Goal: Task Accomplishment & Management: Use online tool/utility

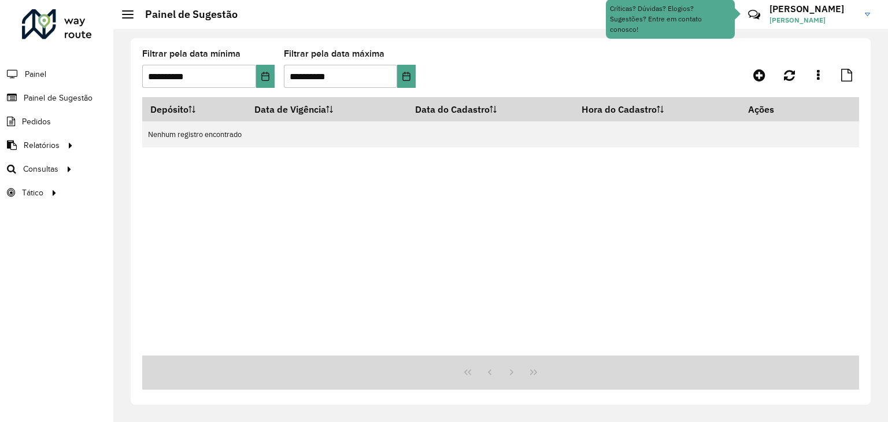
click at [54, 70] on li "Painel" at bounding box center [56, 74] width 113 height 24
click at [31, 72] on span "Painel" at bounding box center [37, 74] width 24 height 12
click at [60, 95] on span "Painel de Sugestão" at bounding box center [60, 98] width 72 height 12
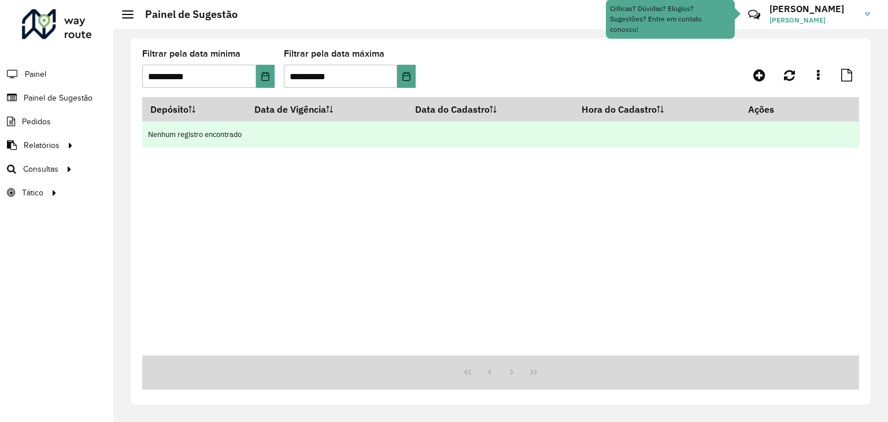
click at [772, 137] on td "Nenhum registro encontrado" at bounding box center [500, 134] width 717 height 26
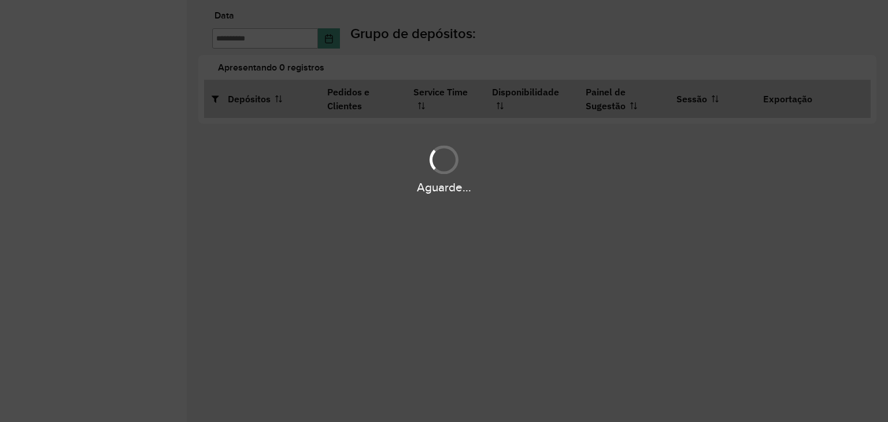
type input "**********"
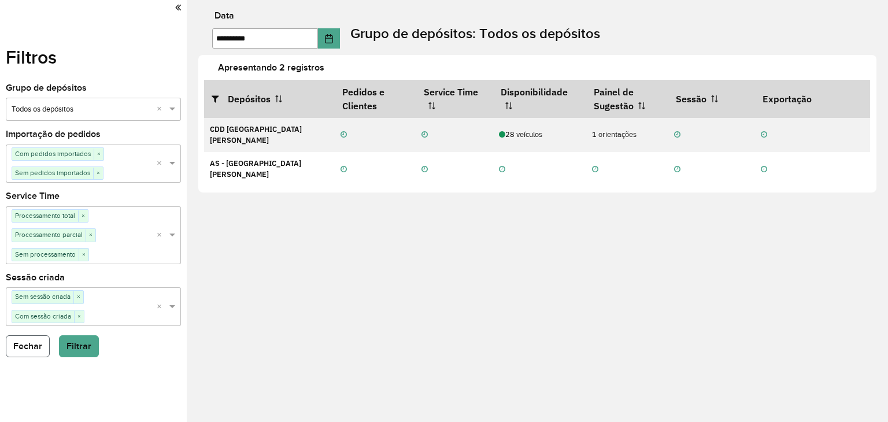
click at [33, 350] on button "Fechar" at bounding box center [28, 346] width 44 height 22
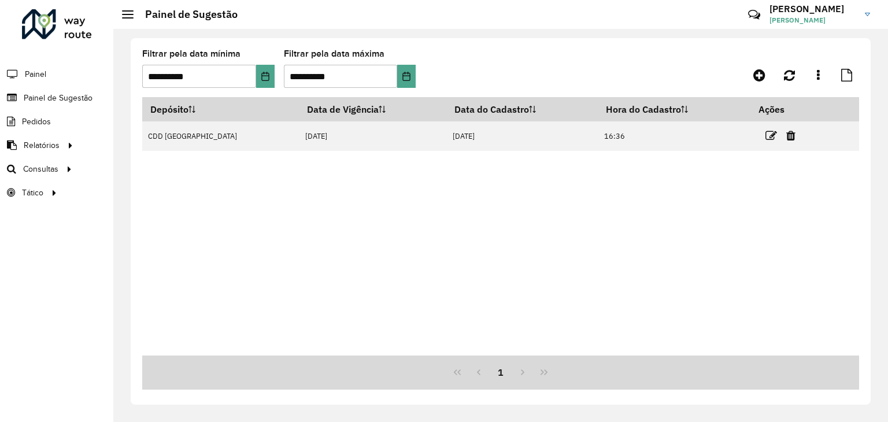
click at [558, 262] on div "Depósito Data de Vigência Data do Cadastro Hora do Cadastro Ações CDD [GEOGRAPH…" at bounding box center [500, 226] width 717 height 259
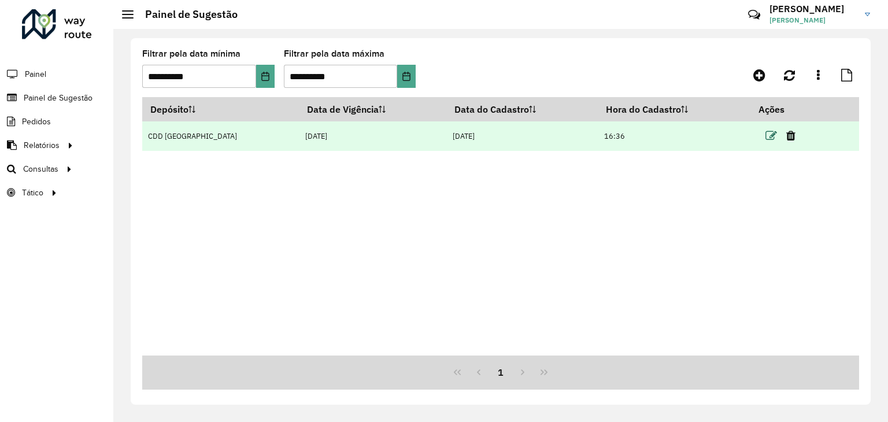
click at [766, 139] on icon at bounding box center [772, 136] width 12 height 12
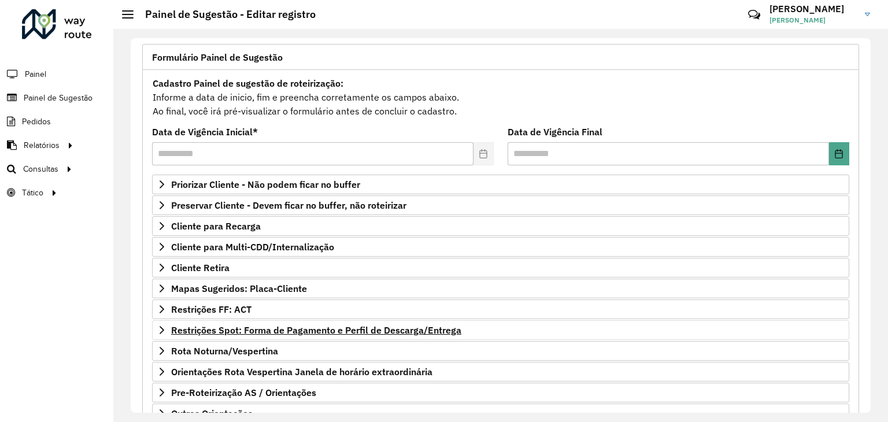
scroll to position [150, 0]
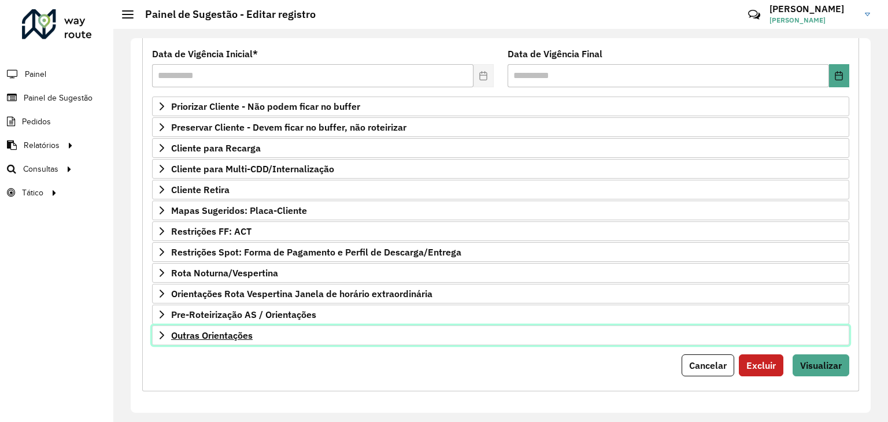
click at [245, 333] on span "Outras Orientações" at bounding box center [212, 335] width 82 height 9
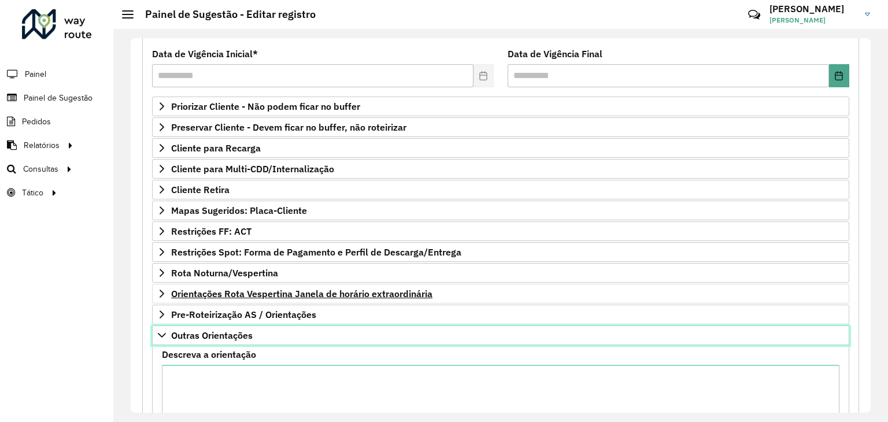
scroll to position [283, 0]
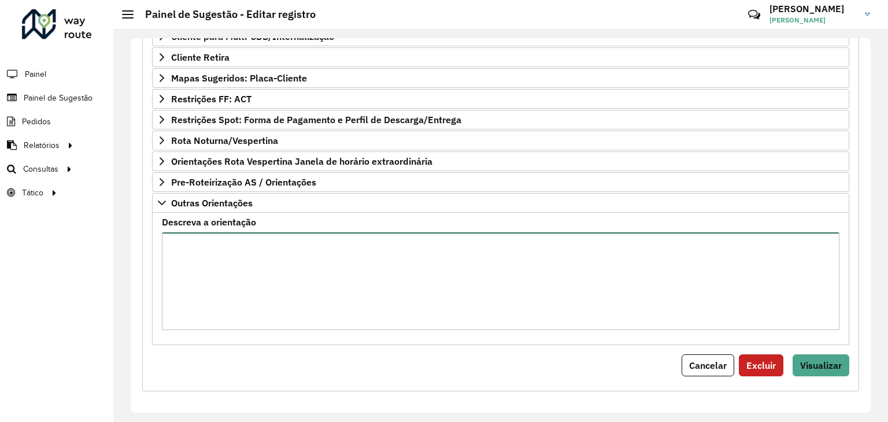
drag, startPoint x: 274, startPoint y: 253, endPoint x: 287, endPoint y: 242, distance: 17.3
click at [274, 251] on textarea "Descreva a orientação" at bounding box center [501, 282] width 678 height 98
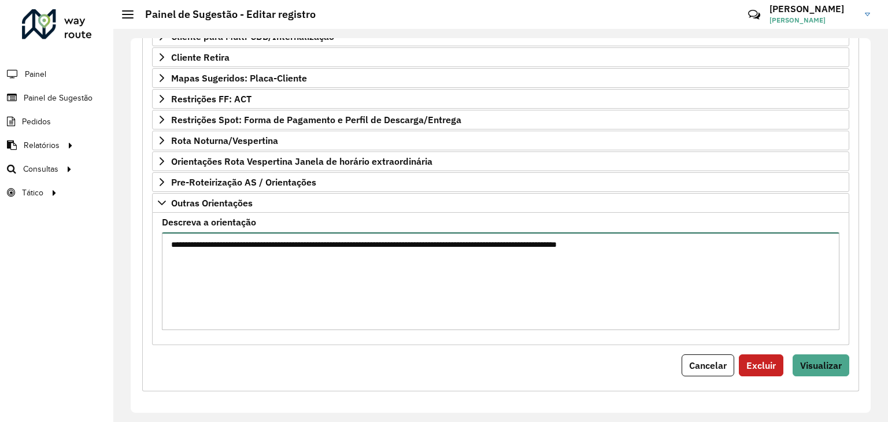
click at [510, 242] on textarea "**********" at bounding box center [501, 282] width 678 height 98
click at [514, 244] on textarea "**********" at bounding box center [501, 282] width 678 height 98
click at [514, 239] on textarea "**********" at bounding box center [501, 282] width 678 height 98
click at [523, 241] on textarea "**********" at bounding box center [501, 282] width 678 height 98
click at [514, 237] on textarea "**********" at bounding box center [501, 282] width 678 height 98
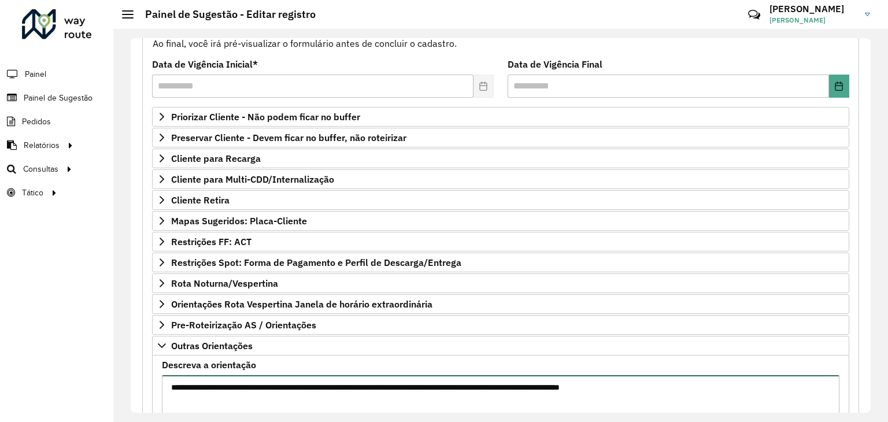
scroll to position [225, 0]
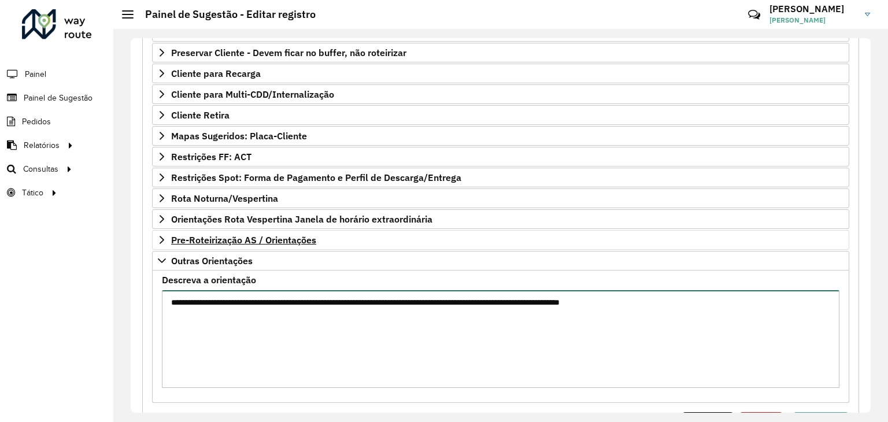
type textarea "**********"
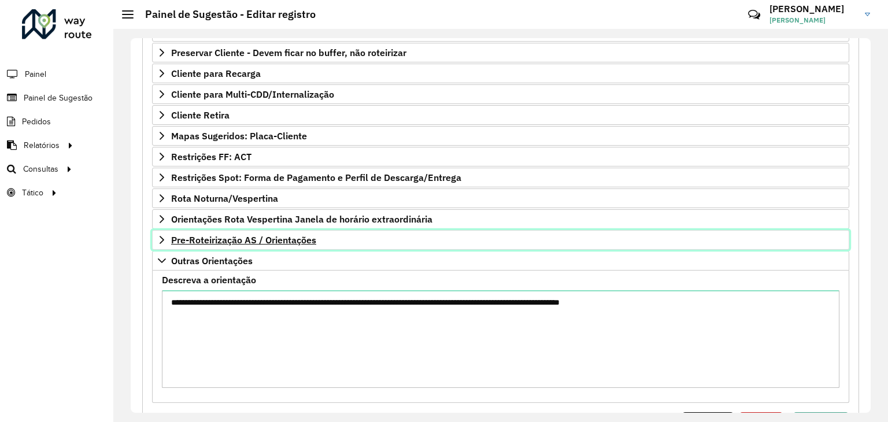
click at [236, 235] on span "Pre-Roteirização AS / Orientações" at bounding box center [243, 239] width 145 height 9
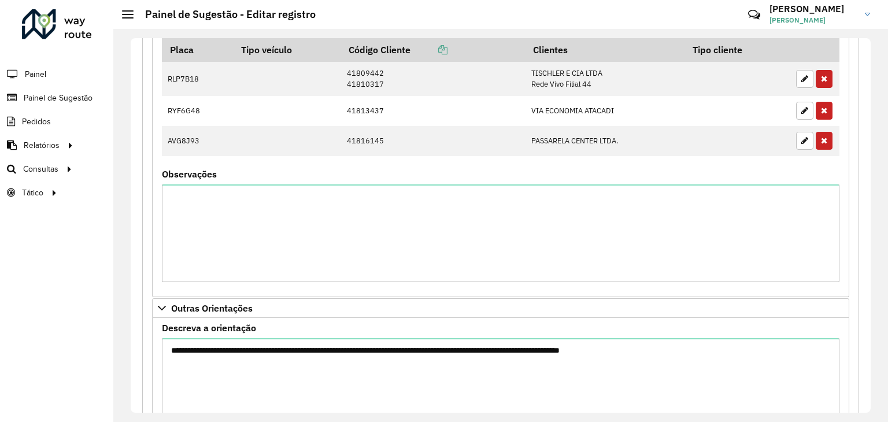
scroll to position [673, 0]
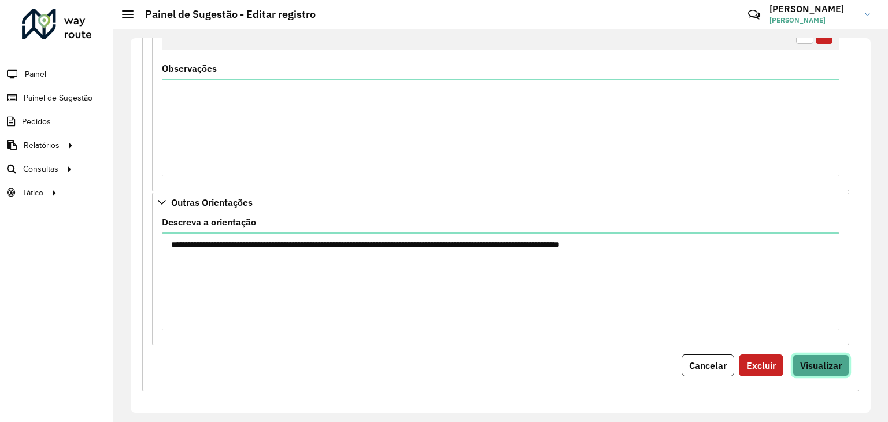
click at [817, 371] on button "Visualizar" at bounding box center [821, 366] width 57 height 22
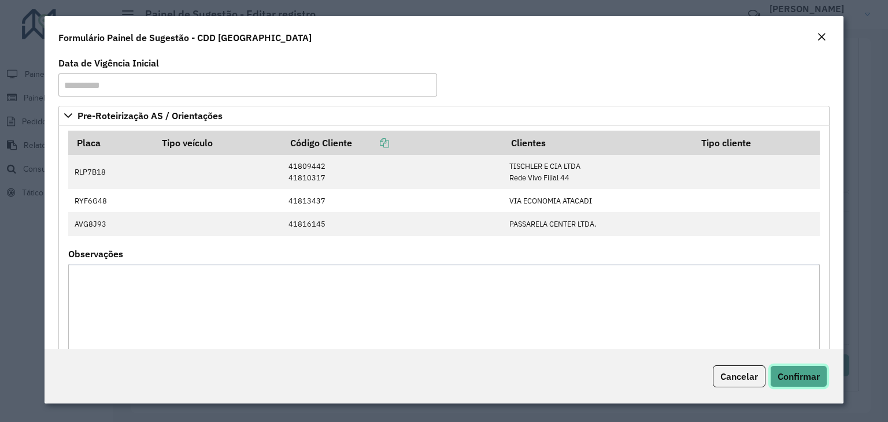
click at [799, 375] on span "Confirmar" at bounding box center [799, 377] width 42 height 12
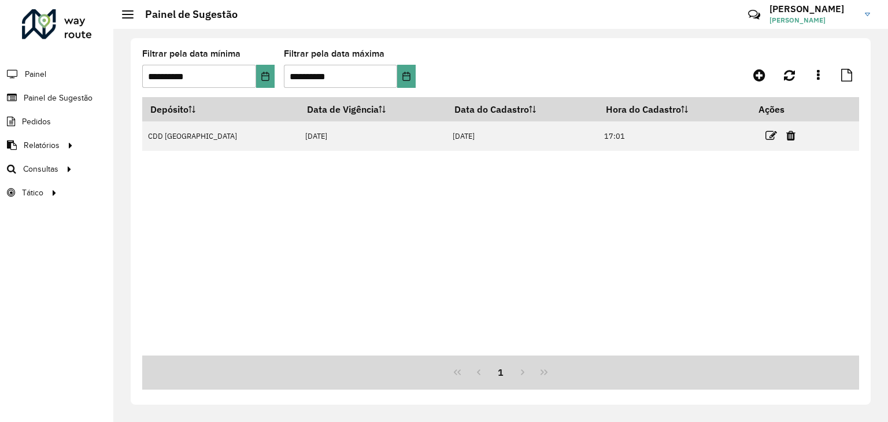
click at [770, 140] on icon at bounding box center [772, 136] width 12 height 12
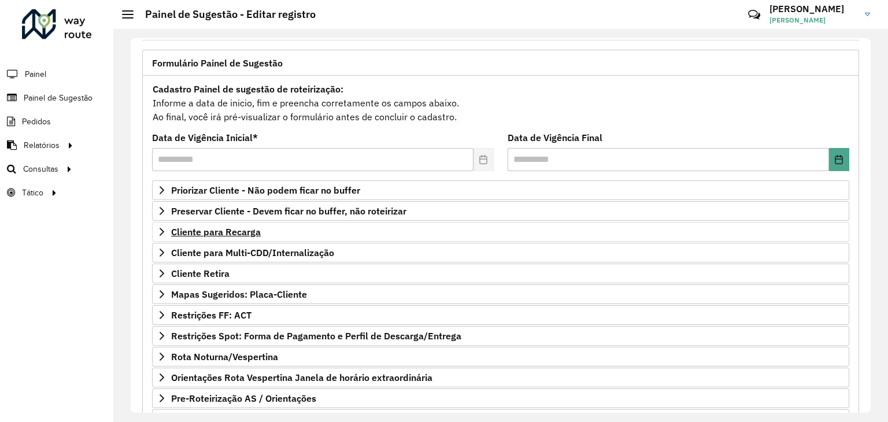
scroll to position [150, 0]
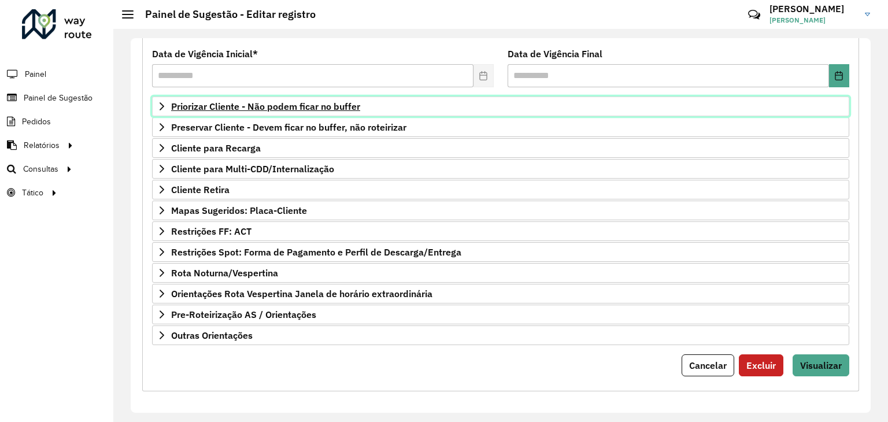
click at [246, 106] on span "Priorizar Cliente - Não podem ficar no buffer" at bounding box center [265, 106] width 189 height 9
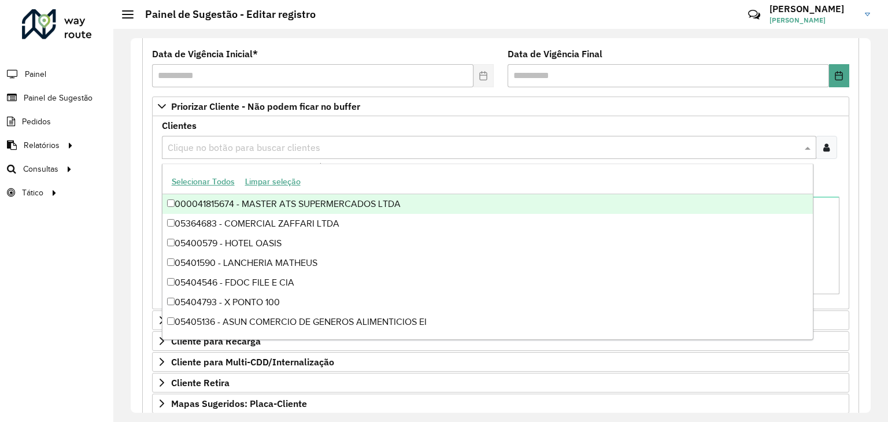
click at [241, 141] on input "text" at bounding box center [483, 148] width 637 height 14
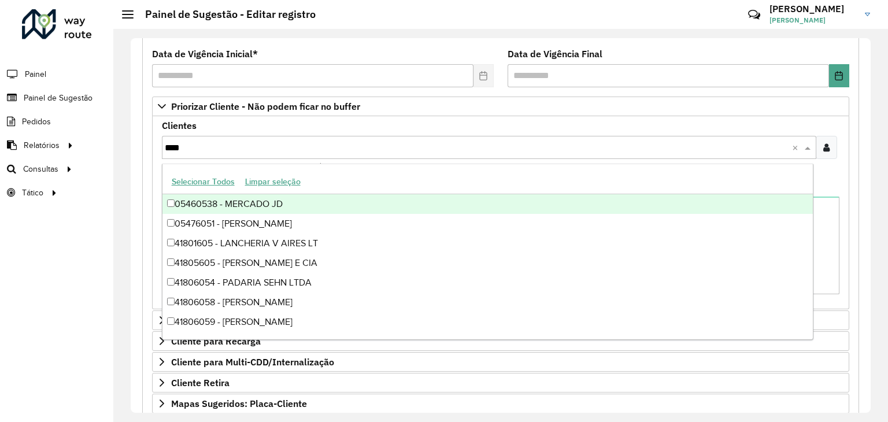
type input "*****"
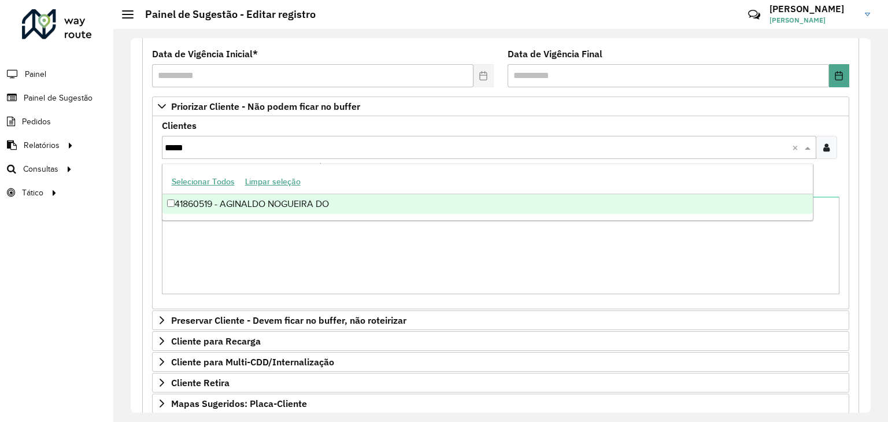
click at [274, 213] on div "41860519 - AGINALDO NOGUEIRA DO" at bounding box center [488, 204] width 651 height 20
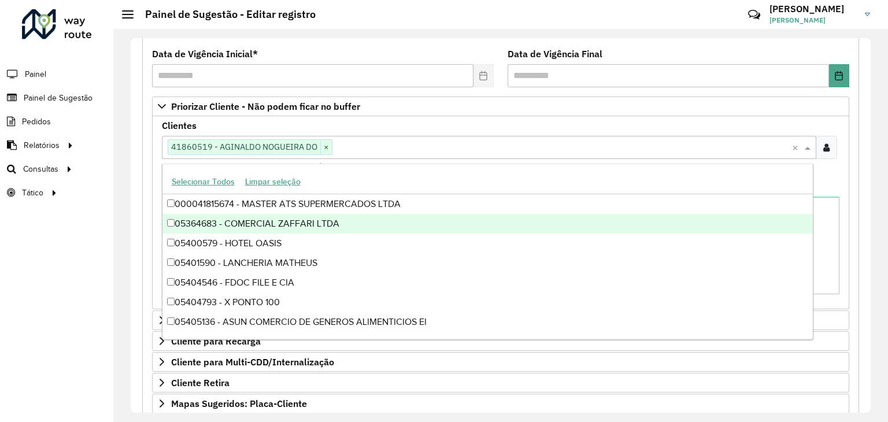
click at [136, 227] on div "**********" at bounding box center [500, 275] width 731 height 619
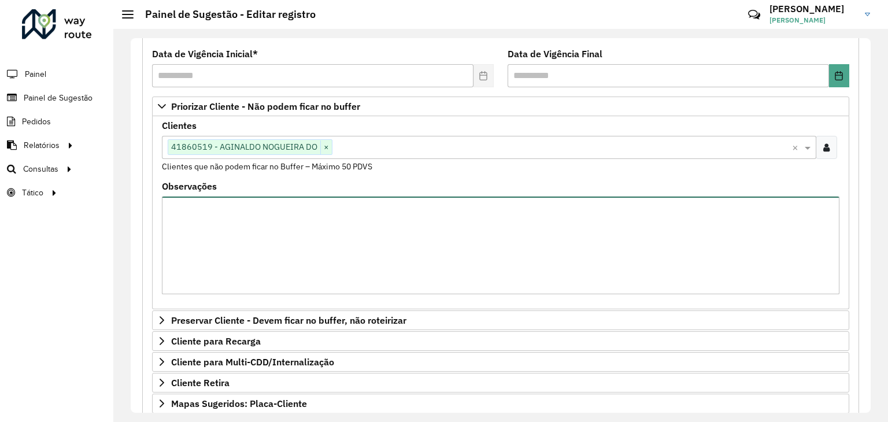
click at [310, 248] on textarea "Observações" at bounding box center [501, 246] width 678 height 98
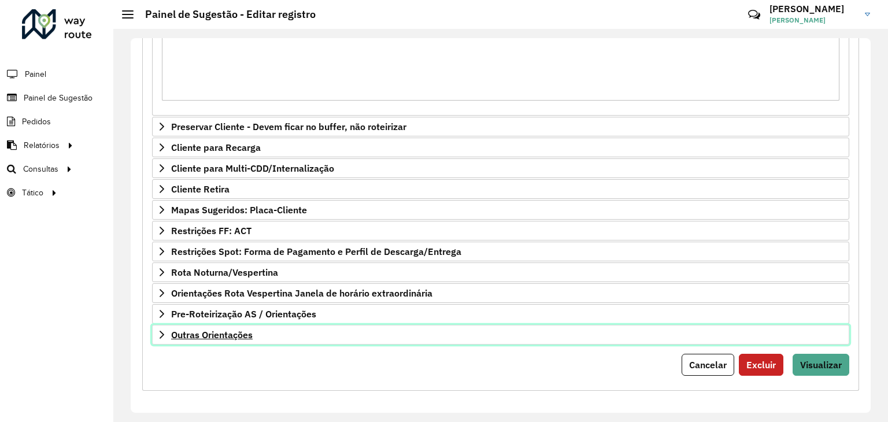
click at [246, 333] on span "Outras Orientações" at bounding box center [212, 334] width 82 height 9
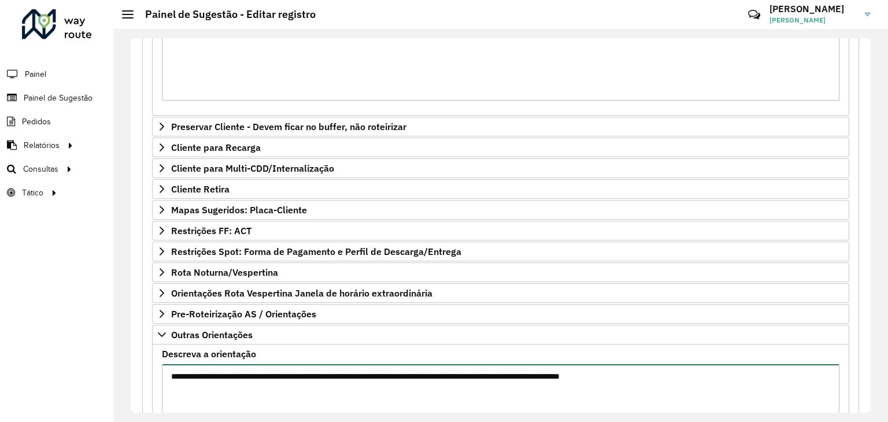
click at [227, 388] on textarea "**********" at bounding box center [501, 413] width 678 height 98
click at [737, 382] on textarea "**********" at bounding box center [501, 413] width 678 height 98
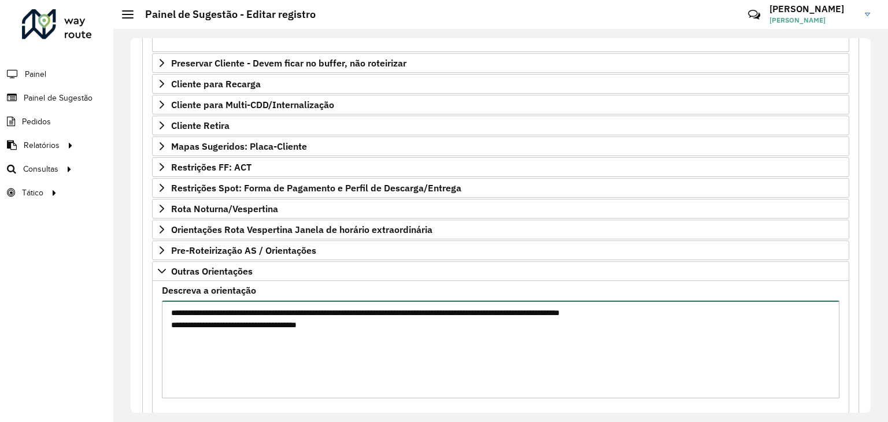
scroll to position [477, 0]
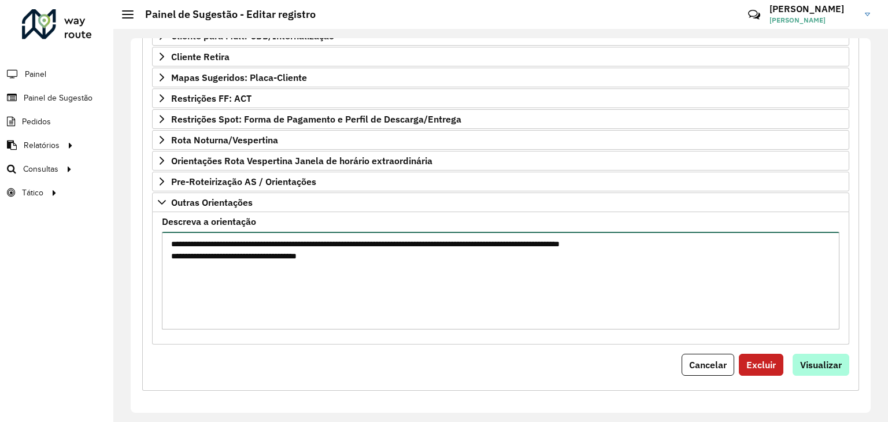
type textarea "**********"
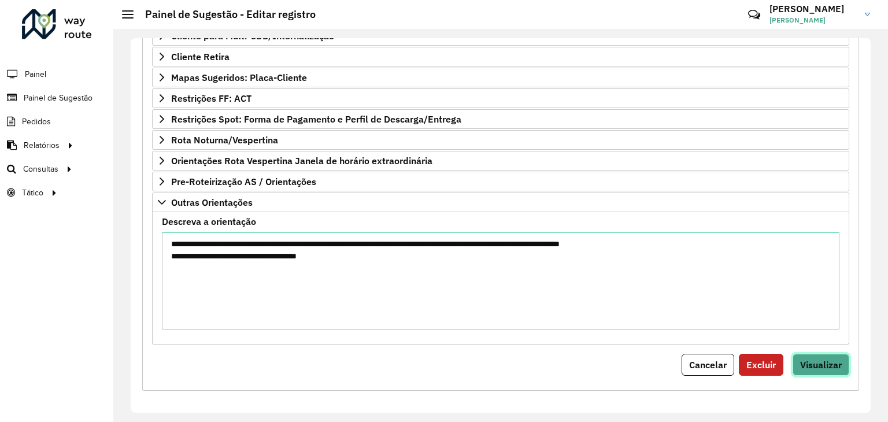
click at [812, 359] on span "Visualizar" at bounding box center [821, 365] width 42 height 12
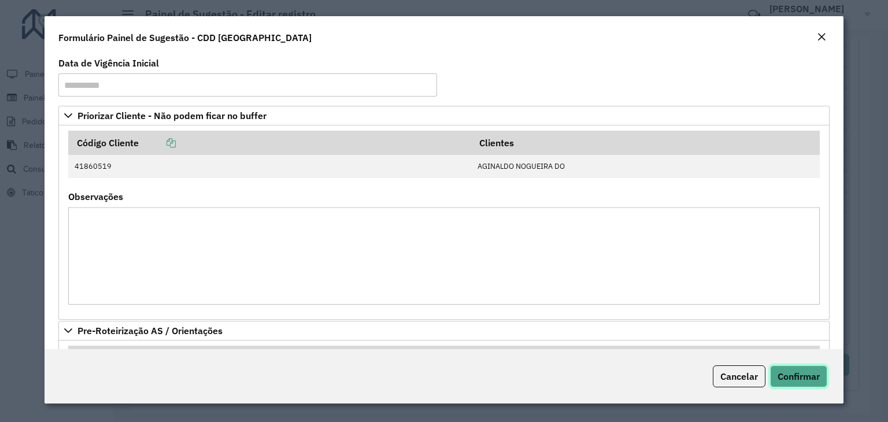
click at [796, 379] on span "Confirmar" at bounding box center [799, 377] width 42 height 12
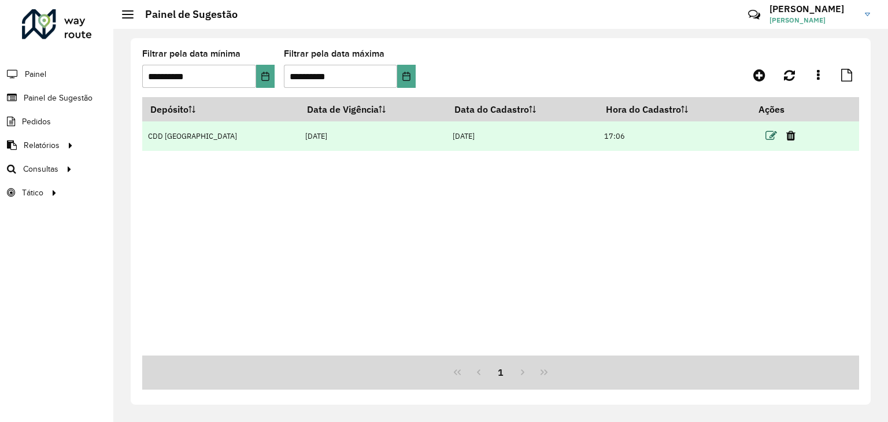
click at [766, 138] on icon at bounding box center [772, 136] width 12 height 12
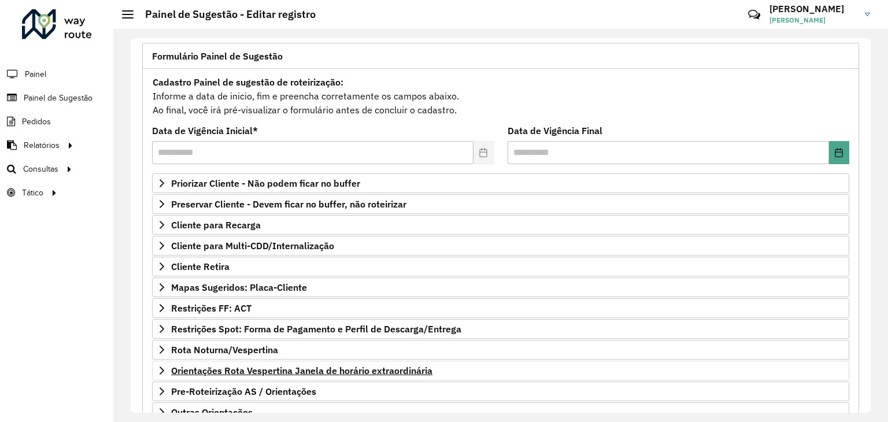
scroll to position [150, 0]
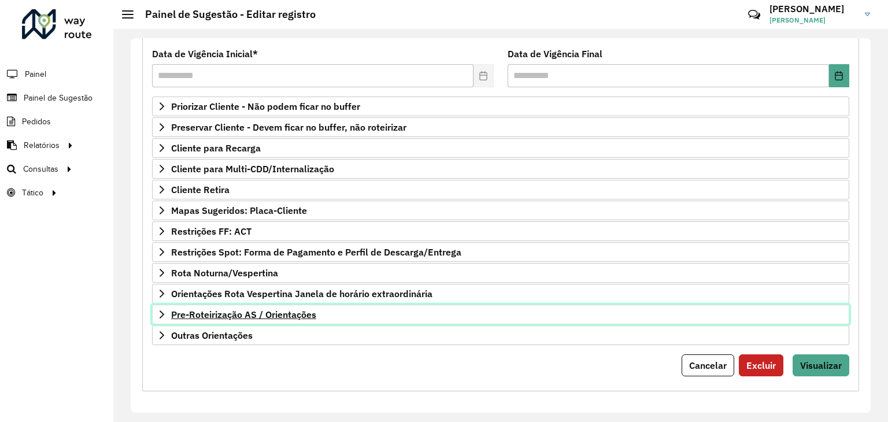
click at [256, 314] on span "Pre-Roteirização AS / Orientações" at bounding box center [243, 314] width 145 height 9
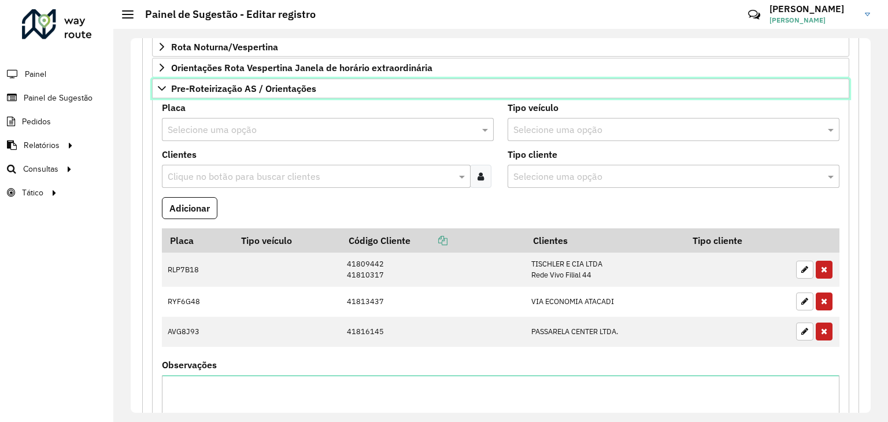
scroll to position [440, 0]
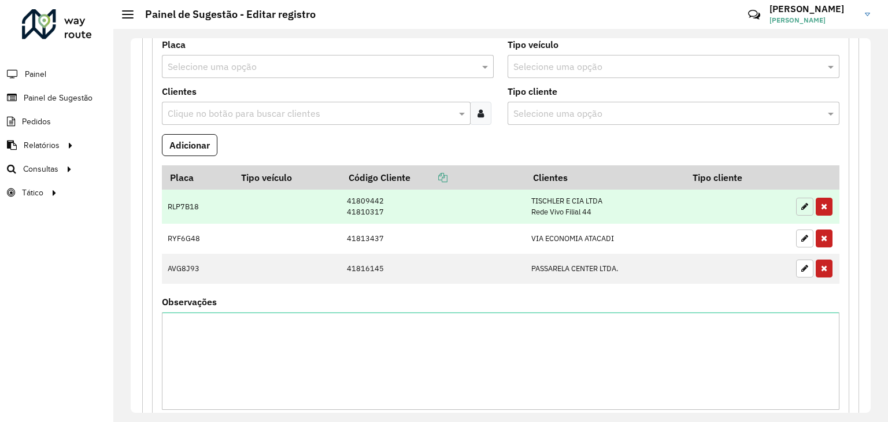
click at [802, 206] on icon "button" at bounding box center [805, 206] width 7 height 8
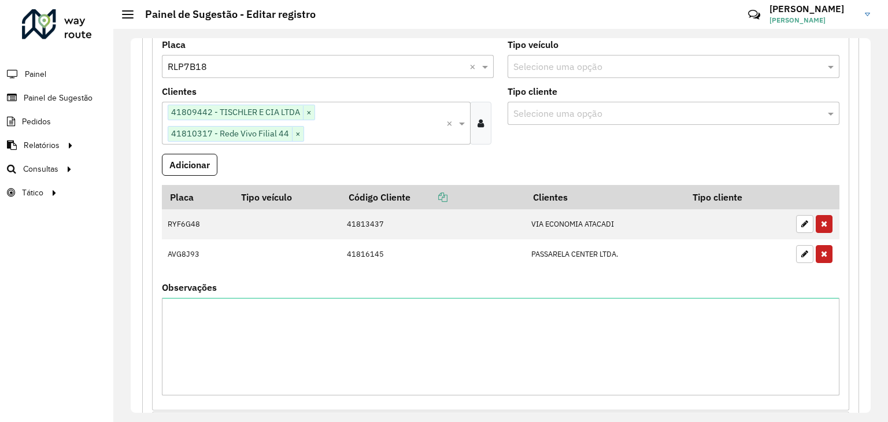
click at [242, 75] on formly-field "Placa Selecione uma opção × RLP7B18 ×" at bounding box center [328, 63] width 346 height 47
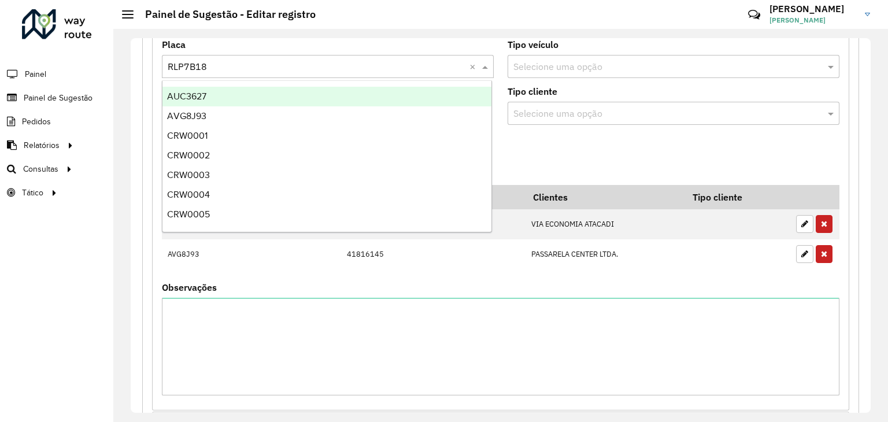
click at [236, 63] on input "text" at bounding box center [316, 67] width 297 height 14
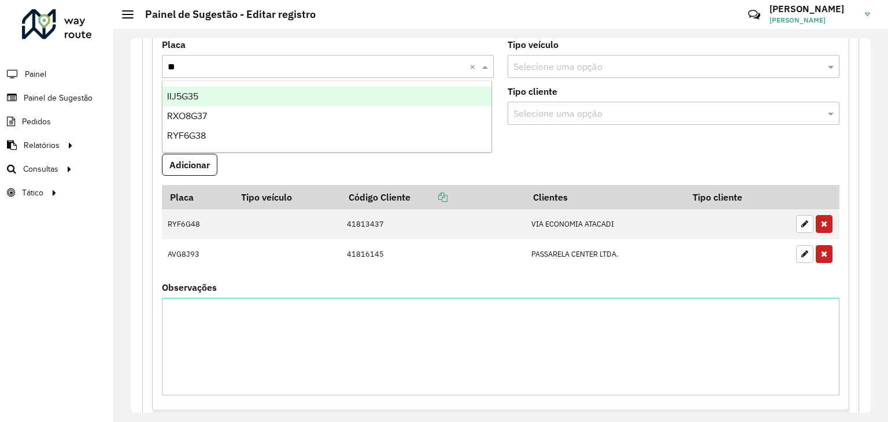
type input "***"
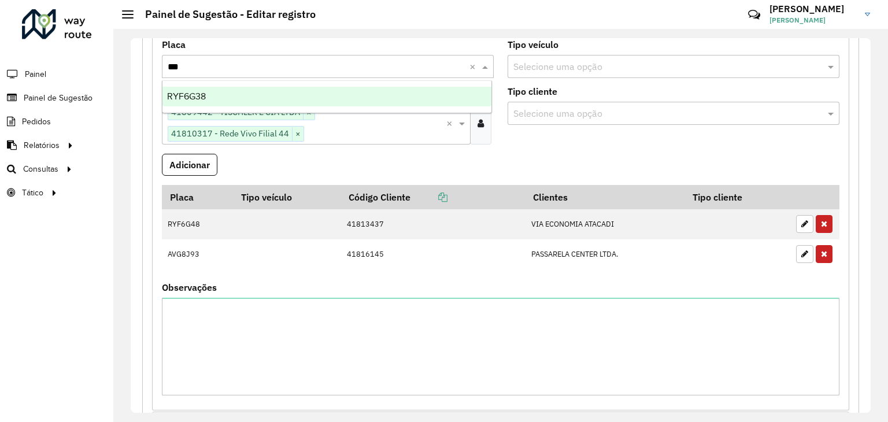
click at [219, 94] on div "RYF6G38" at bounding box center [328, 97] width 330 height 20
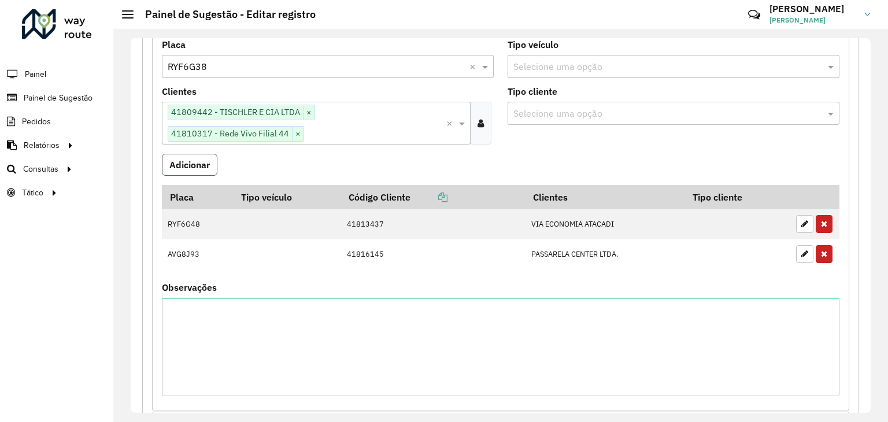
click at [204, 169] on button "Adicionar" at bounding box center [190, 165] width 56 height 22
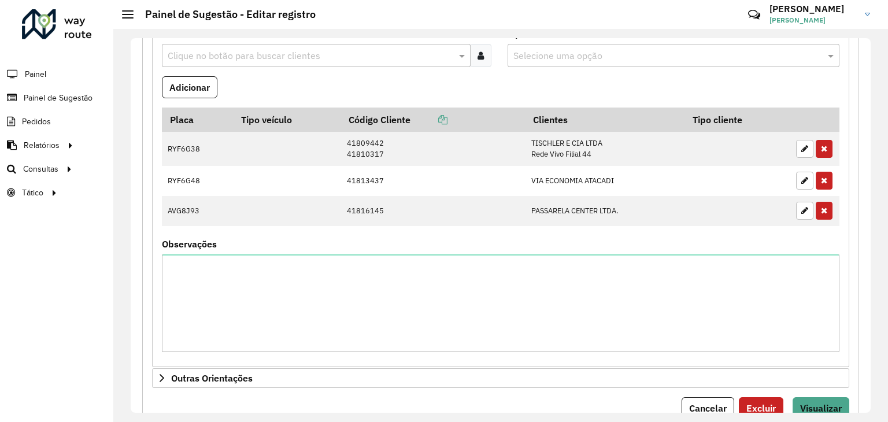
scroll to position [540, 0]
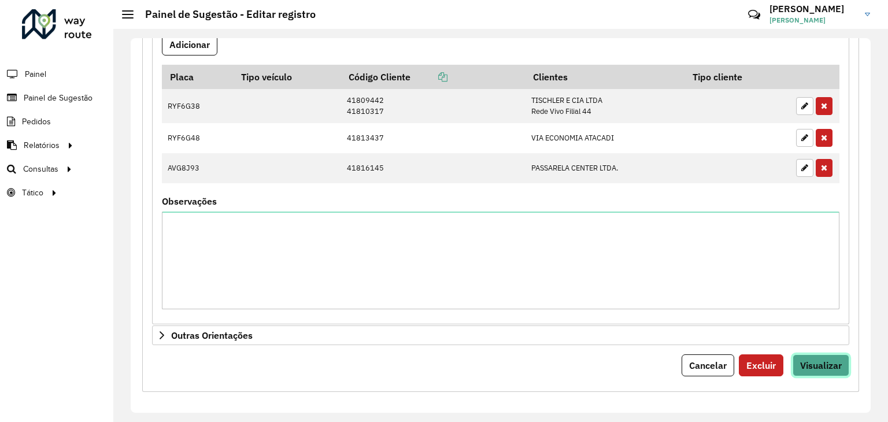
click at [824, 363] on span "Visualizar" at bounding box center [821, 366] width 42 height 12
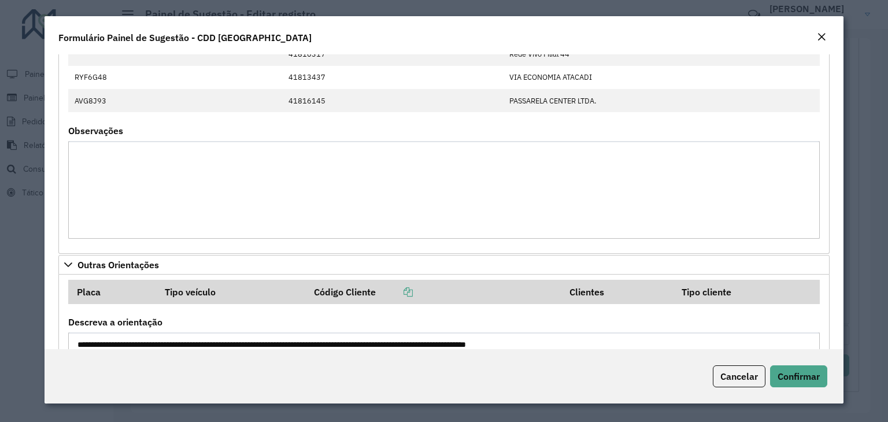
scroll to position [449, 0]
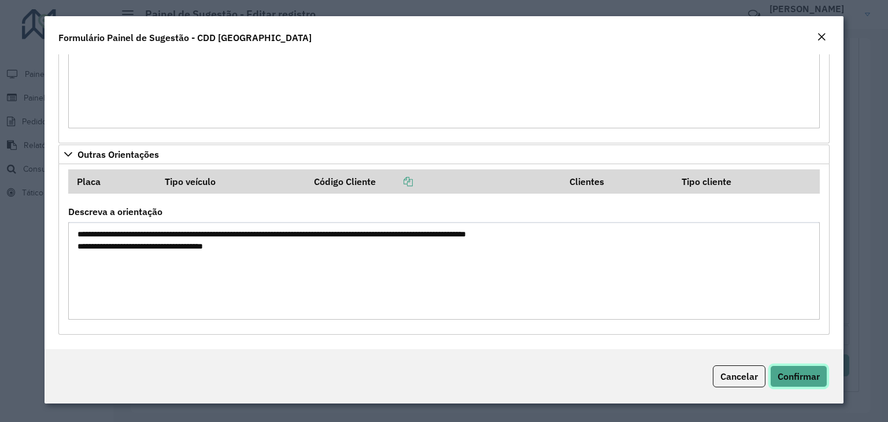
click at [789, 374] on span "Confirmar" at bounding box center [799, 377] width 42 height 12
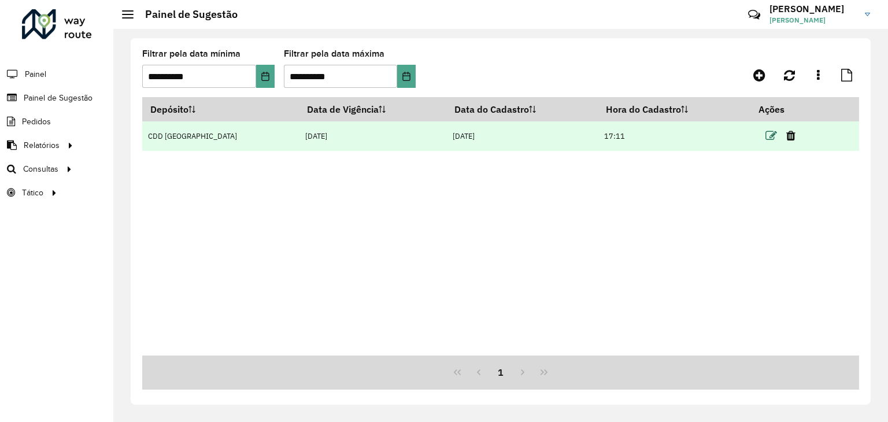
click at [768, 134] on icon at bounding box center [772, 136] width 12 height 12
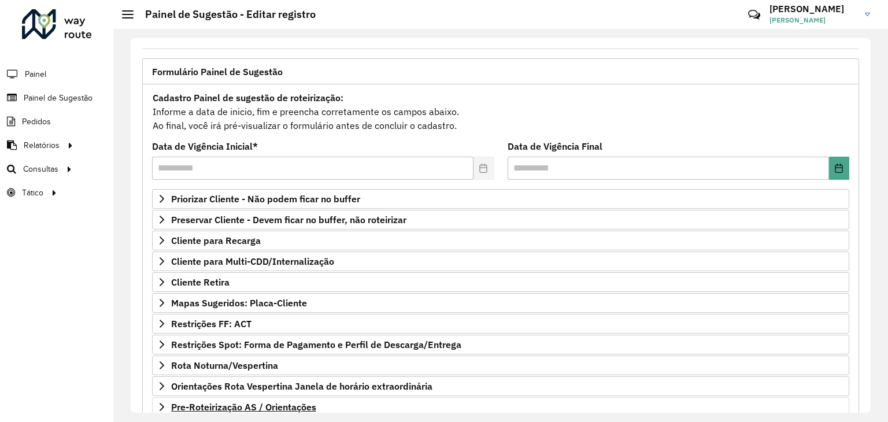
scroll to position [150, 0]
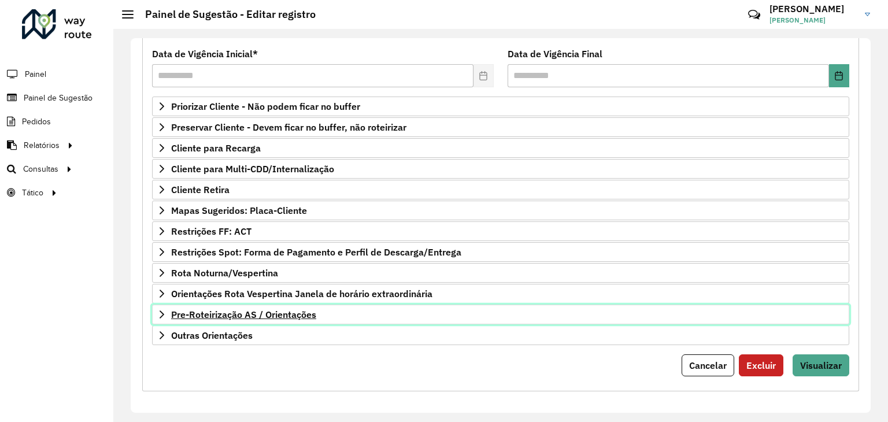
click at [244, 315] on span "Pre-Roteirização AS / Orientações" at bounding box center [243, 314] width 145 height 9
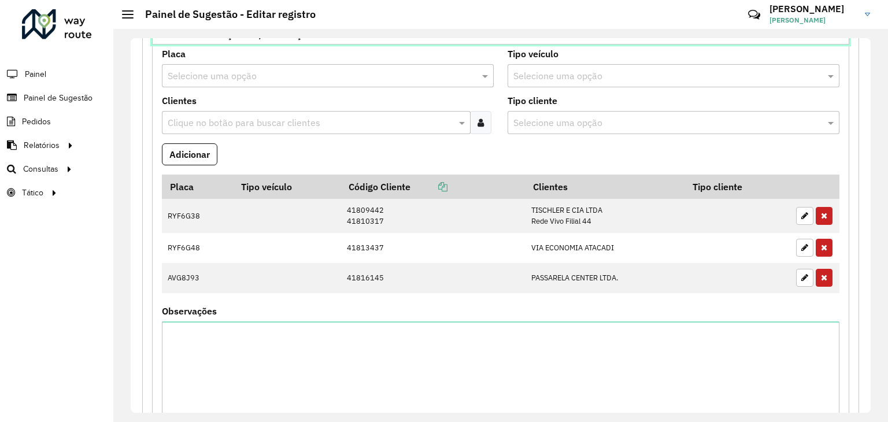
scroll to position [440, 0]
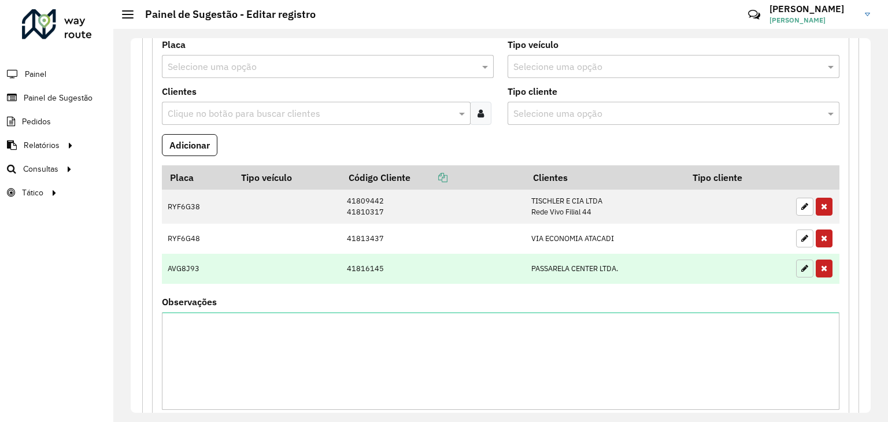
click at [798, 271] on button "button" at bounding box center [804, 269] width 17 height 18
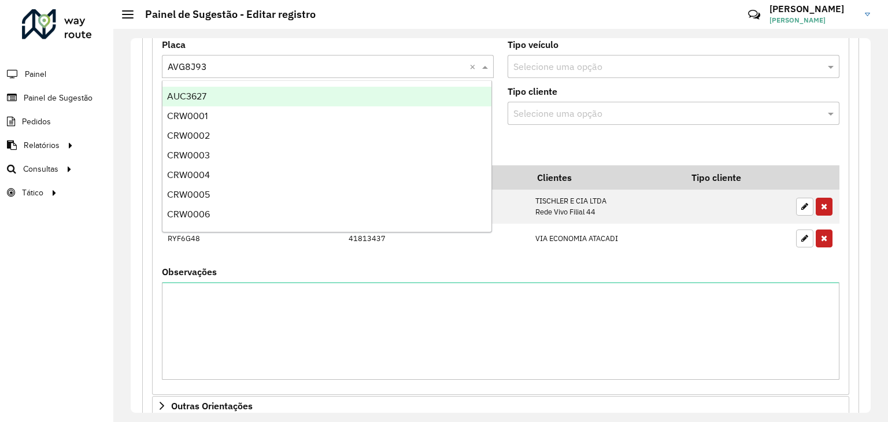
click at [228, 64] on input "text" at bounding box center [316, 67] width 297 height 14
type input "***"
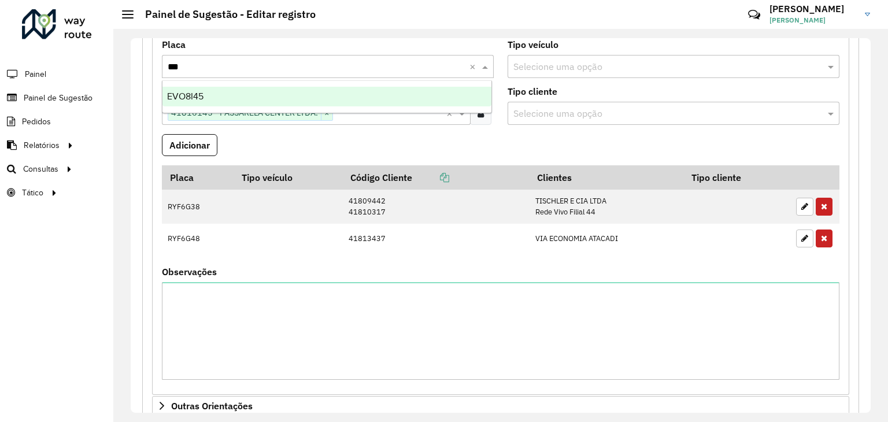
click at [257, 99] on div "EVO8I45" at bounding box center [328, 97] width 330 height 20
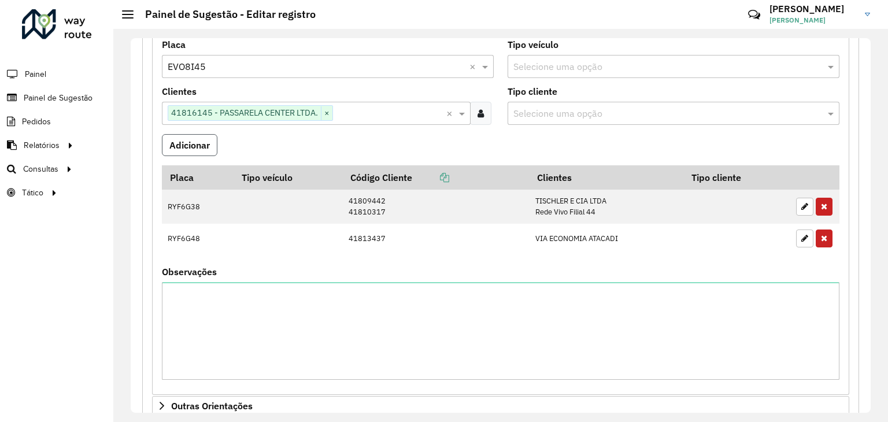
click at [208, 136] on button "Adicionar" at bounding box center [190, 145] width 56 height 22
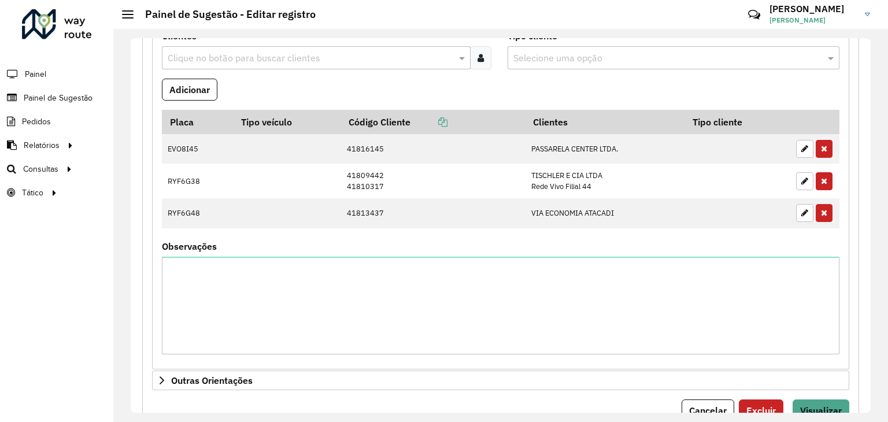
scroll to position [540, 0]
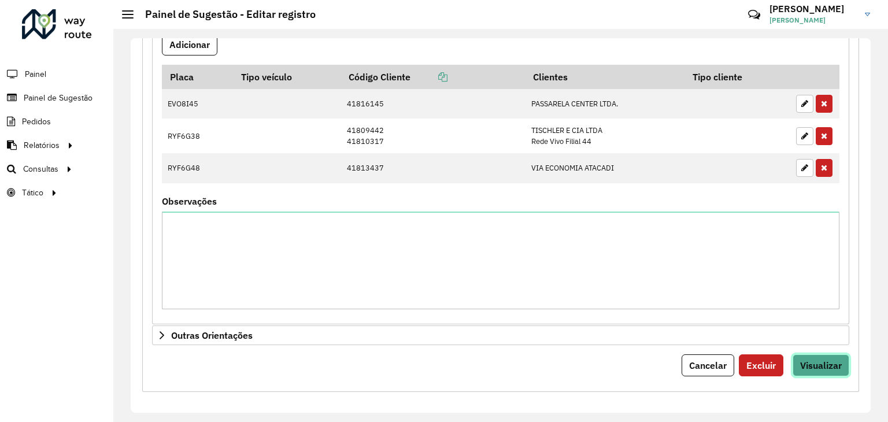
click at [816, 363] on span "Visualizar" at bounding box center [821, 366] width 42 height 12
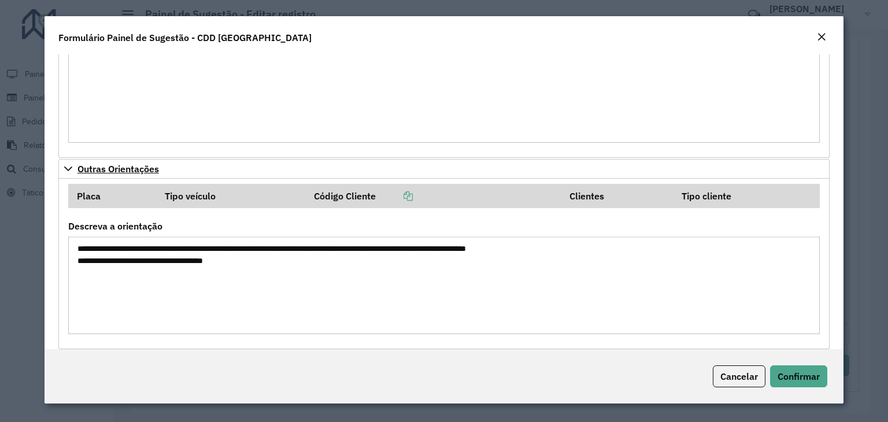
scroll to position [449, 0]
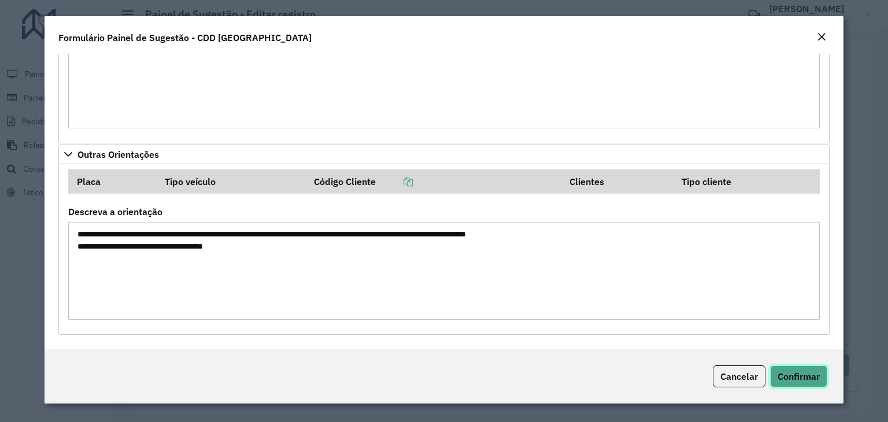
click at [809, 378] on span "Confirmar" at bounding box center [799, 377] width 42 height 12
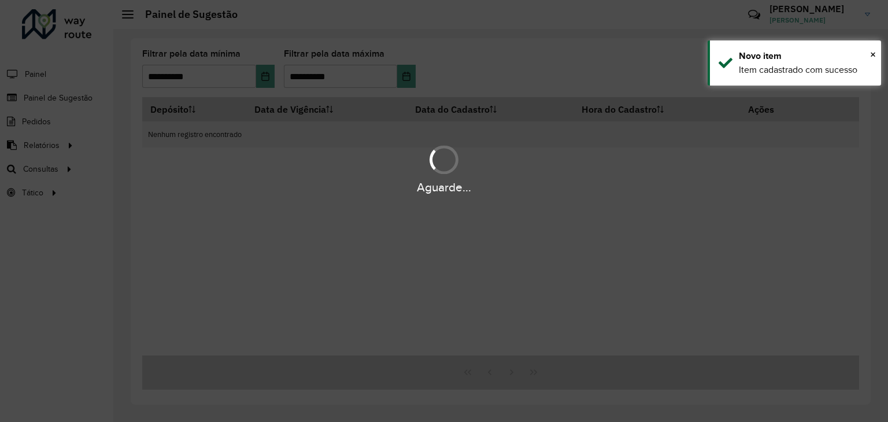
click at [738, 243] on div "Aguarde..." at bounding box center [444, 211] width 888 height 422
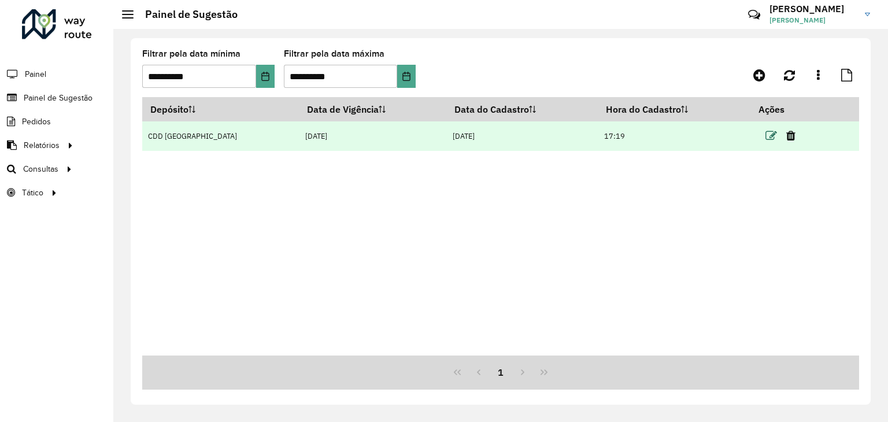
click at [766, 138] on icon at bounding box center [772, 136] width 12 height 12
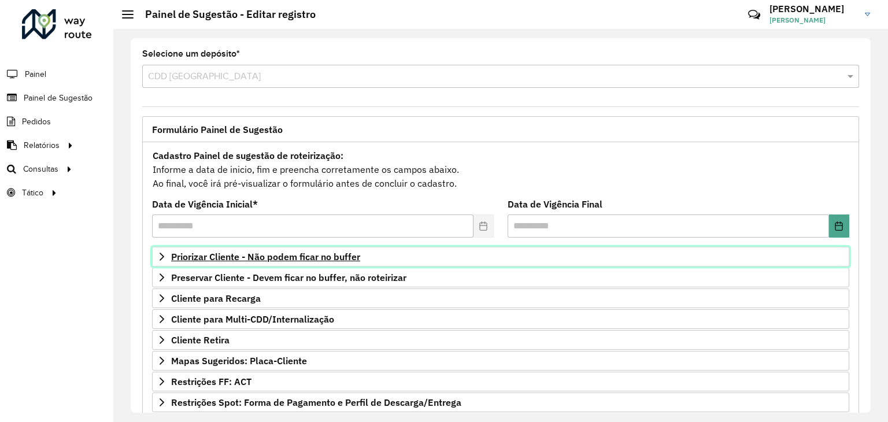
click at [257, 252] on span "Priorizar Cliente - Não podem ficar no buffer" at bounding box center [265, 256] width 189 height 9
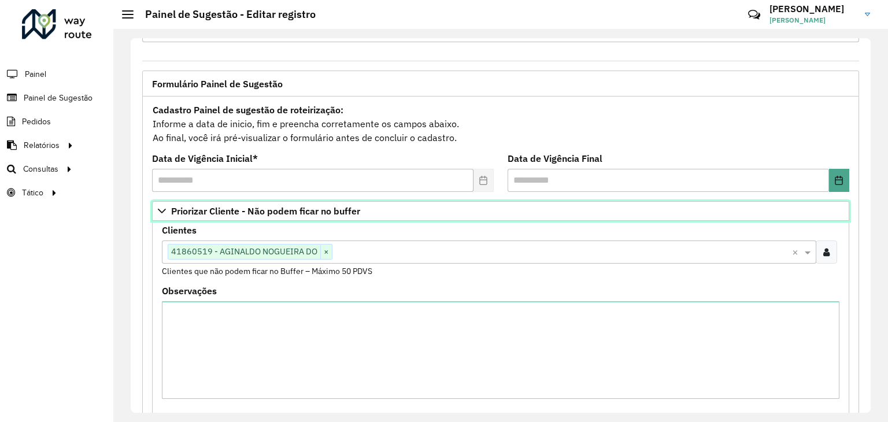
scroll to position [116, 0]
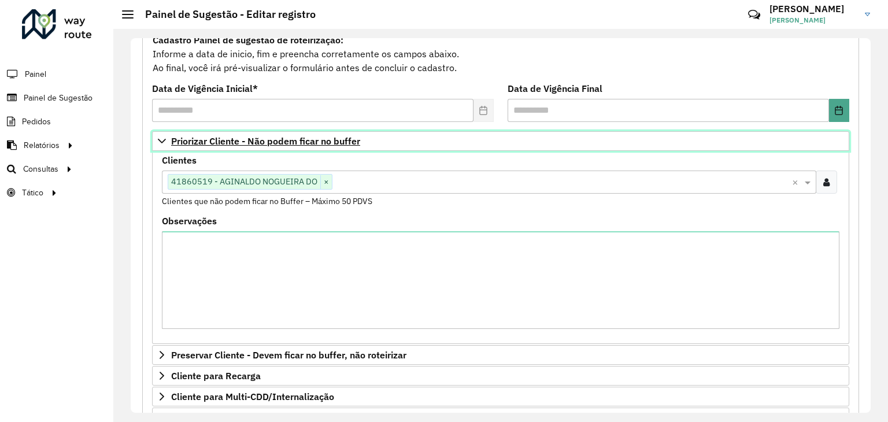
click at [298, 136] on span "Priorizar Cliente - Não podem ficar no buffer" at bounding box center [265, 140] width 189 height 9
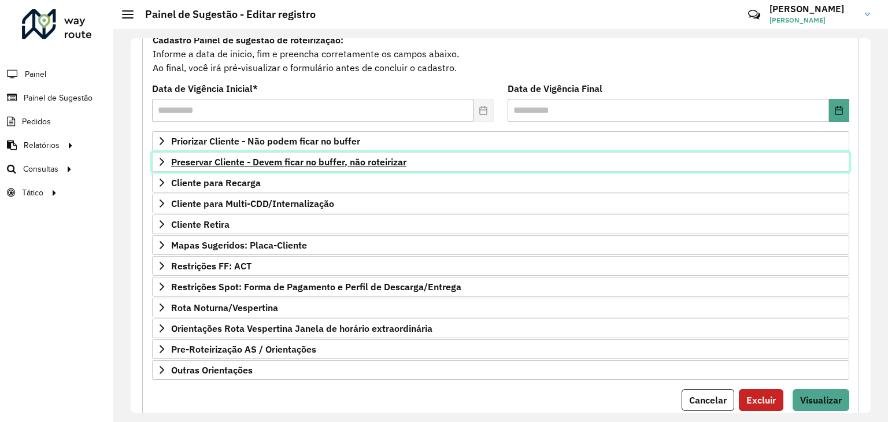
click at [292, 158] on span "Preservar Cliente - Devem ficar no buffer, não roteirizar" at bounding box center [288, 161] width 235 height 9
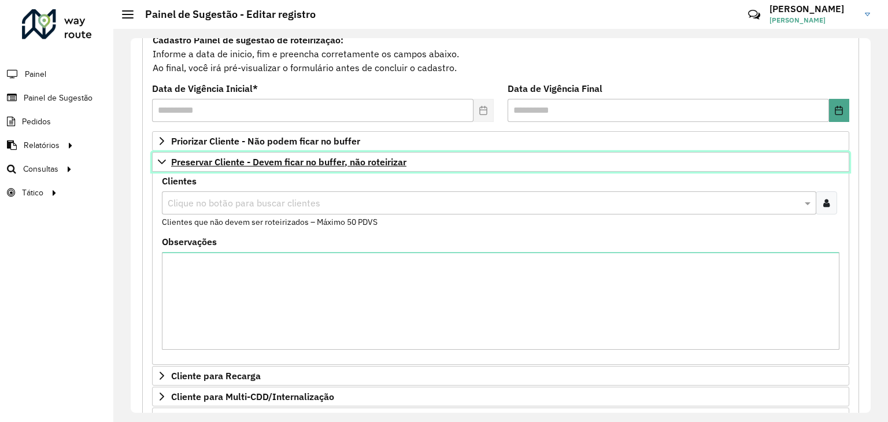
click at [293, 160] on span "Preservar Cliente - Devem ficar no buffer, não roteirizar" at bounding box center [288, 161] width 235 height 9
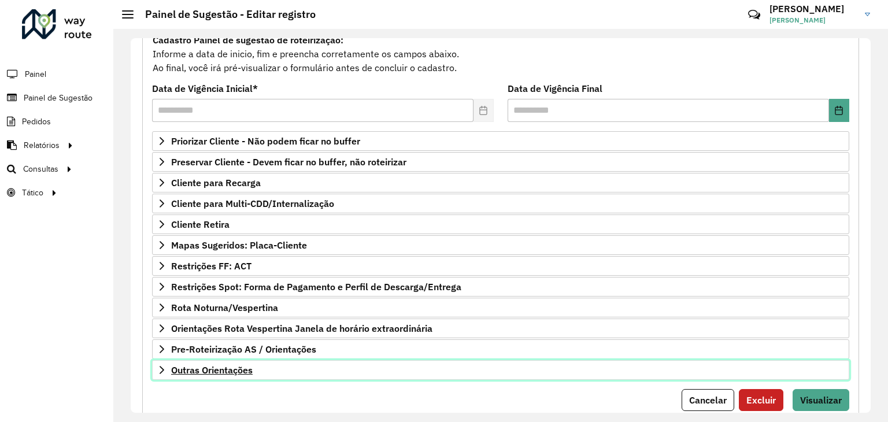
click at [261, 360] on link "Outras Orientações" at bounding box center [501, 370] width 698 height 20
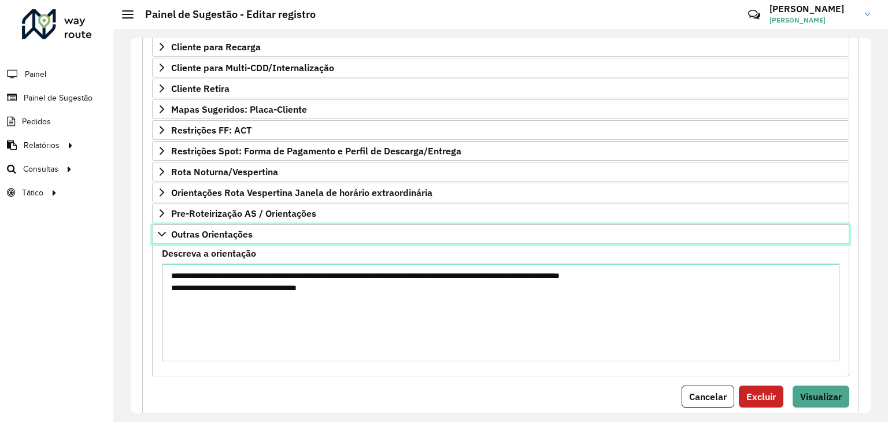
scroll to position [283, 0]
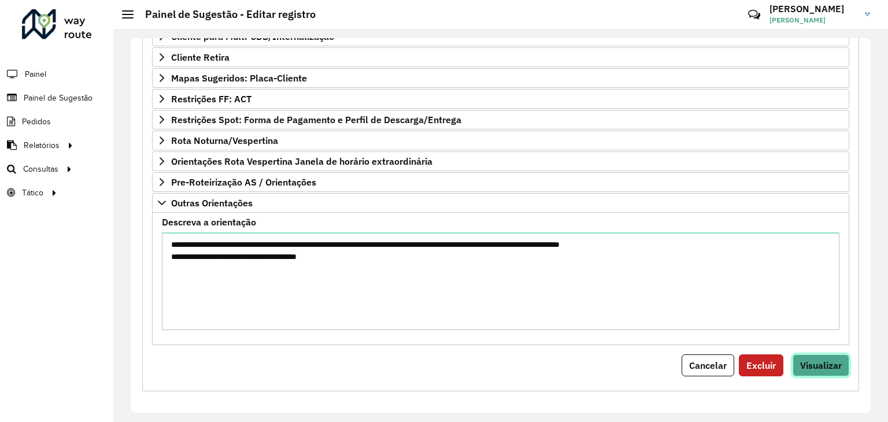
click at [819, 366] on span "Visualizar" at bounding box center [821, 366] width 42 height 12
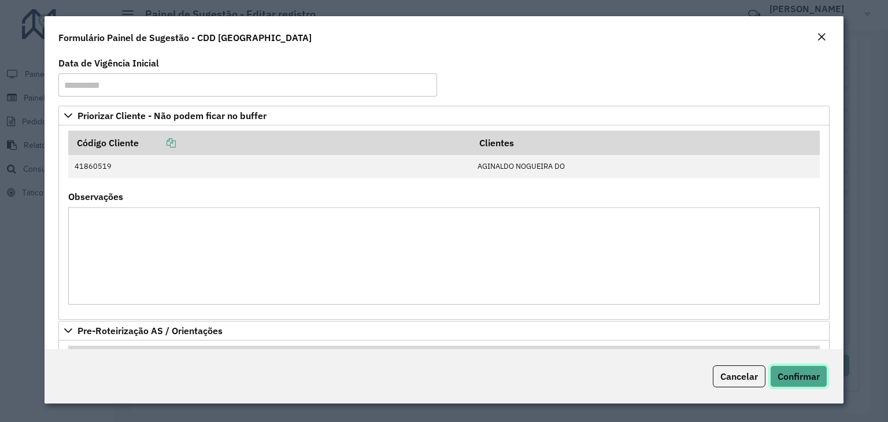
click at [775, 377] on button "Confirmar" at bounding box center [798, 377] width 57 height 22
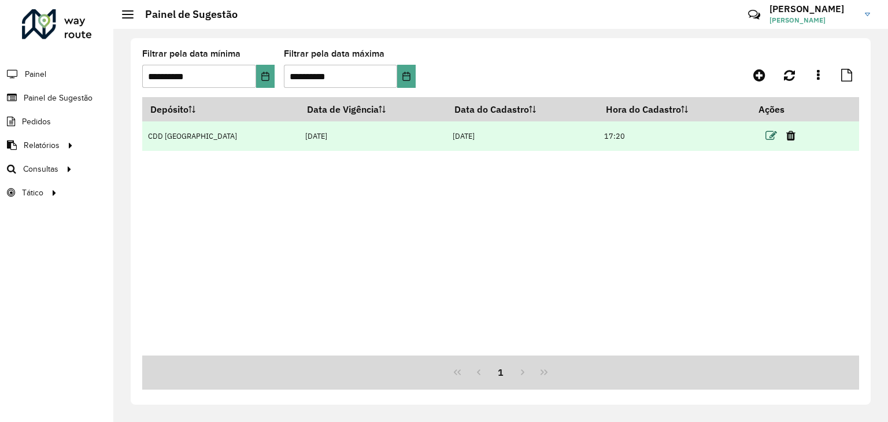
click at [766, 137] on icon at bounding box center [772, 136] width 12 height 12
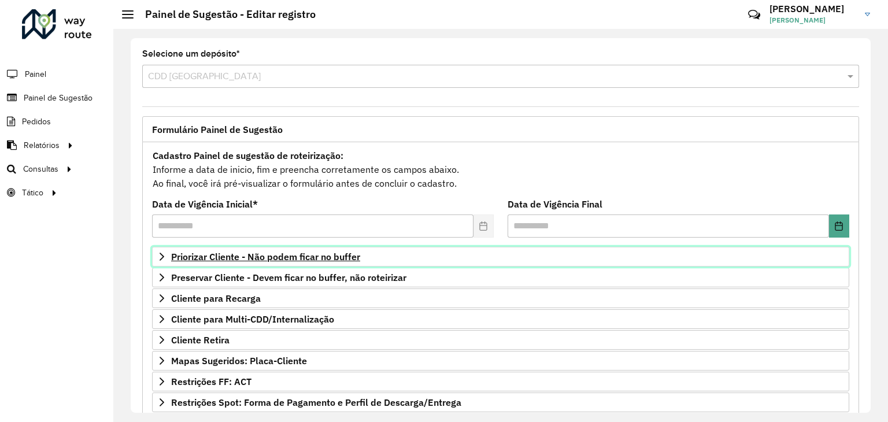
click at [235, 257] on span "Priorizar Cliente - Não podem ficar no buffer" at bounding box center [265, 256] width 189 height 9
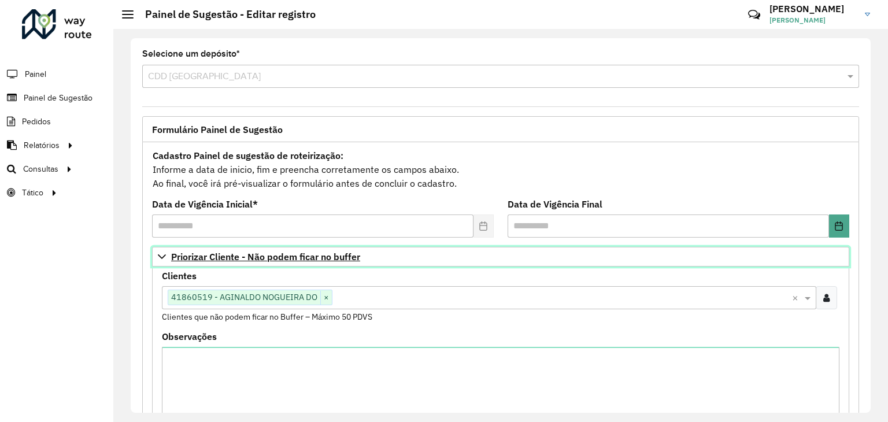
click at [235, 257] on span "Priorizar Cliente - Não podem ficar no buffer" at bounding box center [265, 256] width 189 height 9
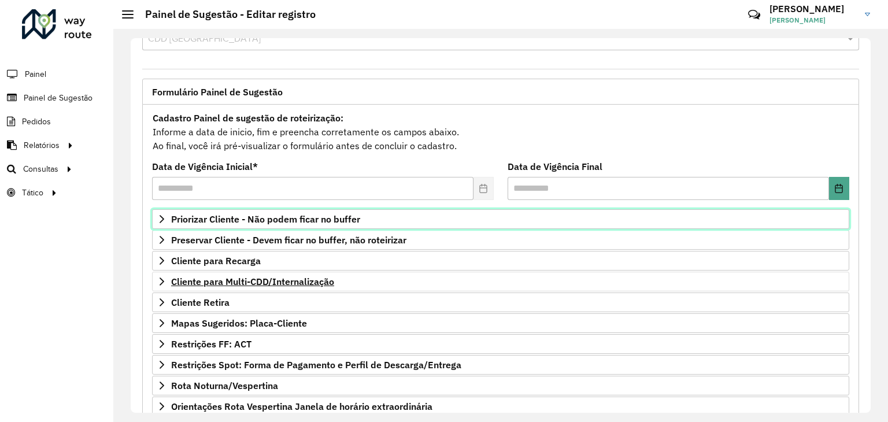
scroll to position [58, 0]
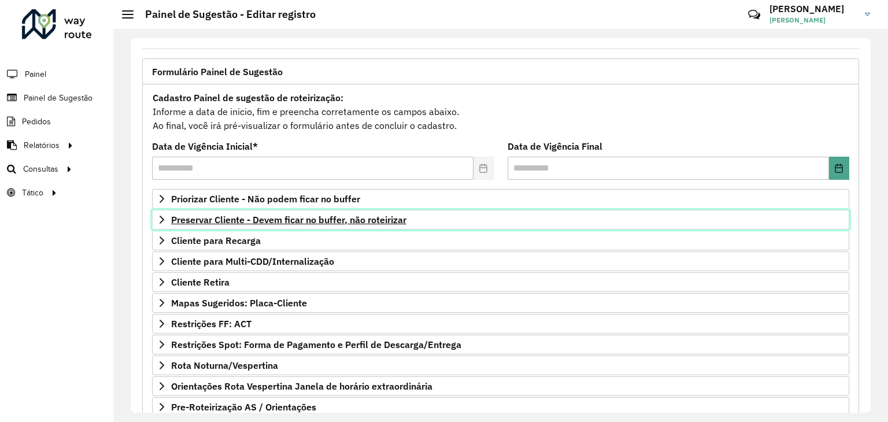
click at [271, 223] on span "Preservar Cliente - Devem ficar no buffer, não roteirizar" at bounding box center [288, 219] width 235 height 9
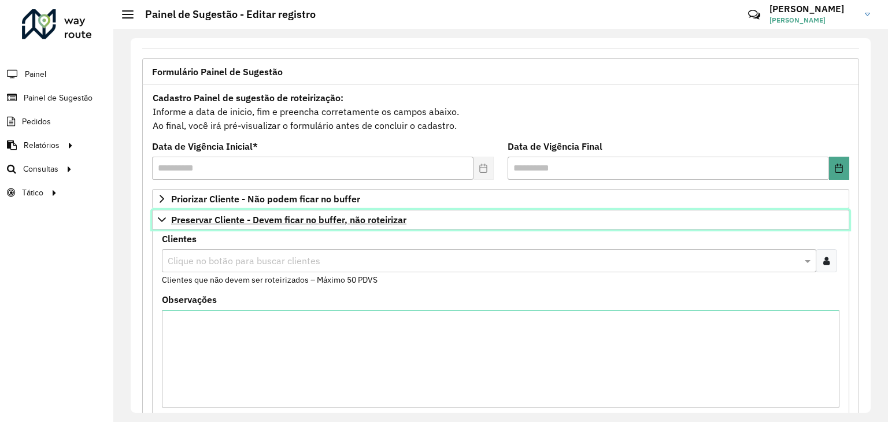
click at [271, 223] on span "Preservar Cliente - Devem ficar no buffer, não roteirizar" at bounding box center [288, 219] width 235 height 9
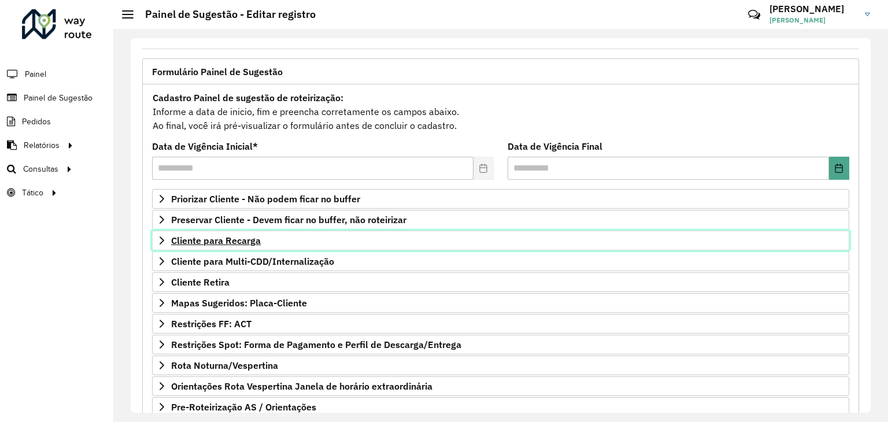
click at [268, 244] on link "Cliente para Recarga" at bounding box center [501, 241] width 698 height 20
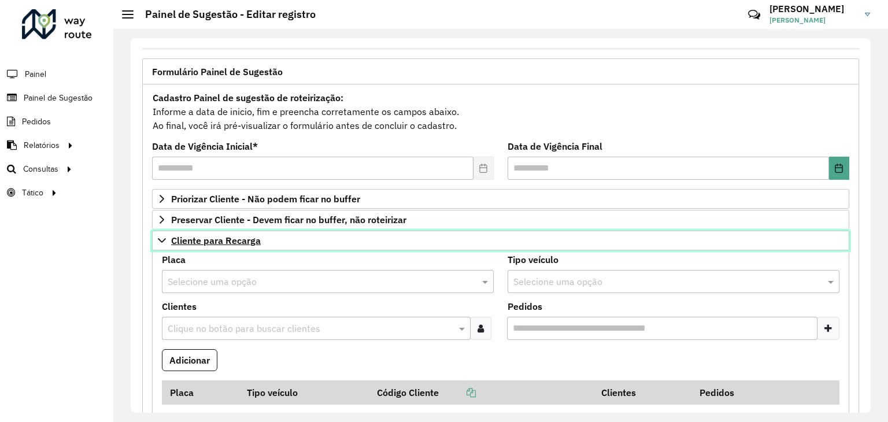
click at [268, 244] on link "Cliente para Recarga" at bounding box center [501, 241] width 698 height 20
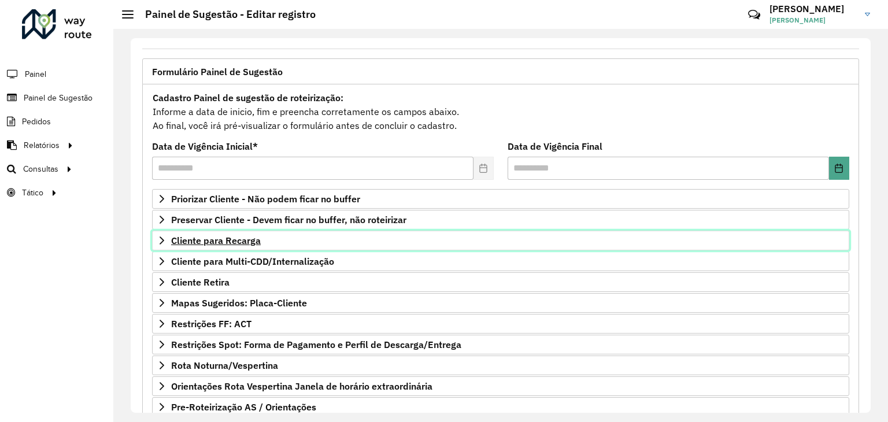
scroll to position [150, 0]
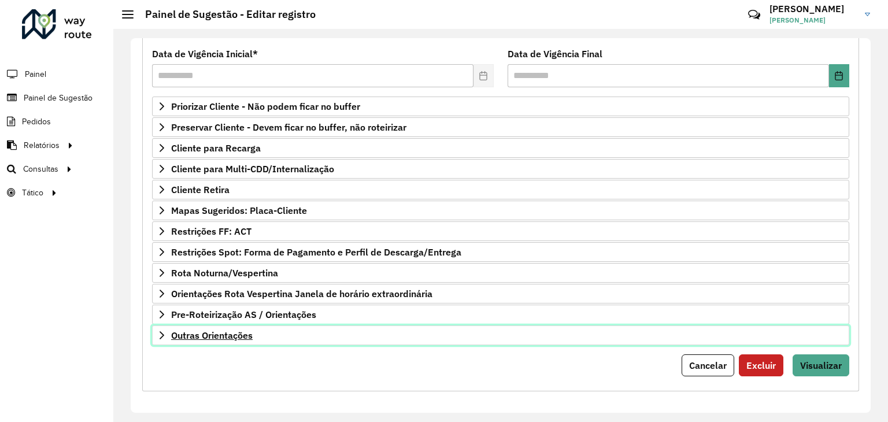
click at [232, 331] on span "Outras Orientações" at bounding box center [212, 335] width 82 height 9
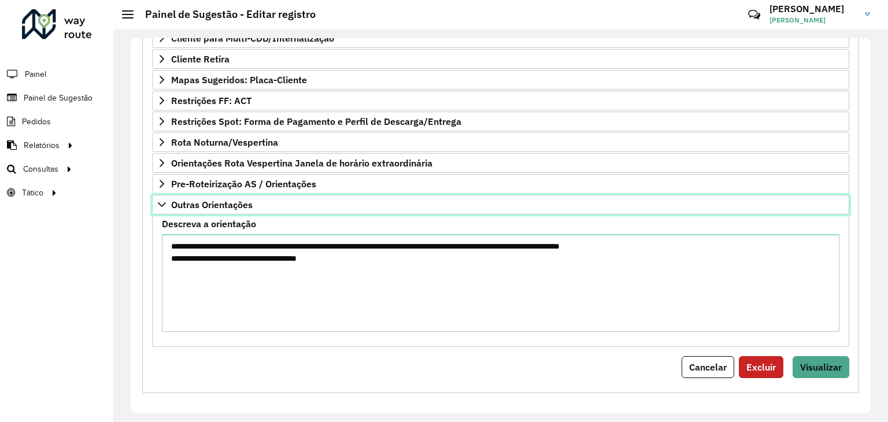
scroll to position [282, 0]
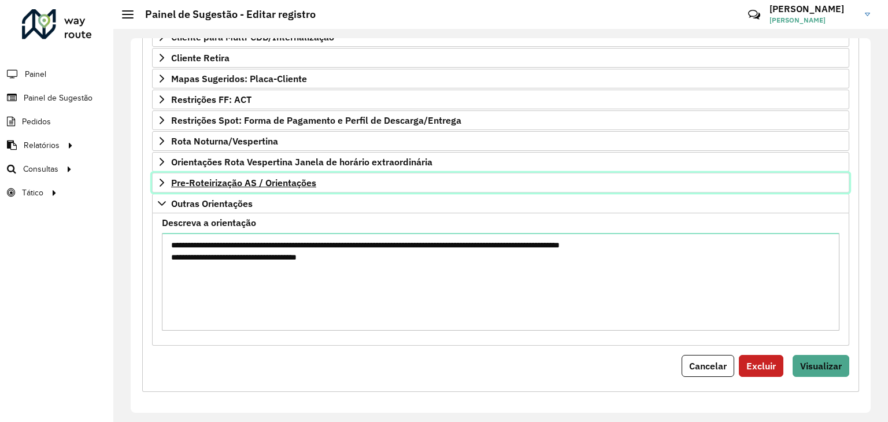
click at [256, 184] on span "Pre-Roteirização AS / Orientações" at bounding box center [243, 182] width 145 height 9
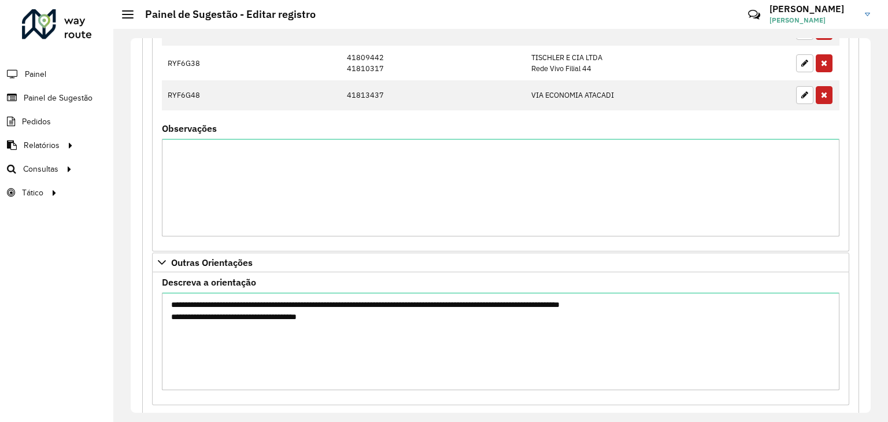
scroll to position [673, 0]
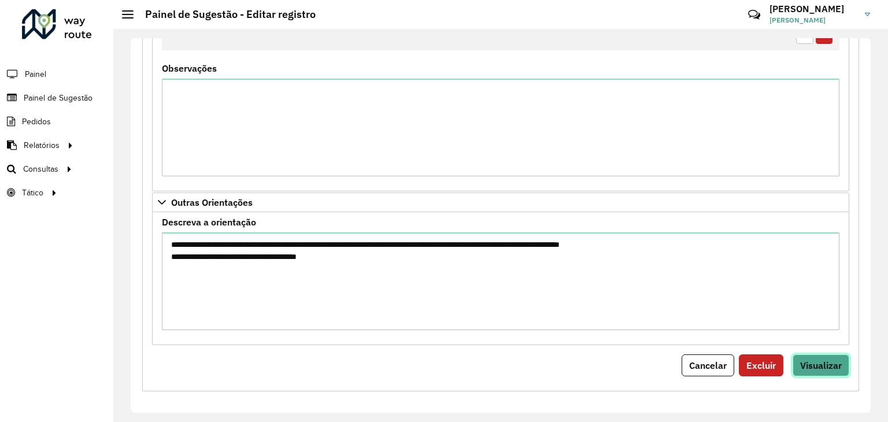
click at [822, 363] on span "Visualizar" at bounding box center [821, 366] width 42 height 12
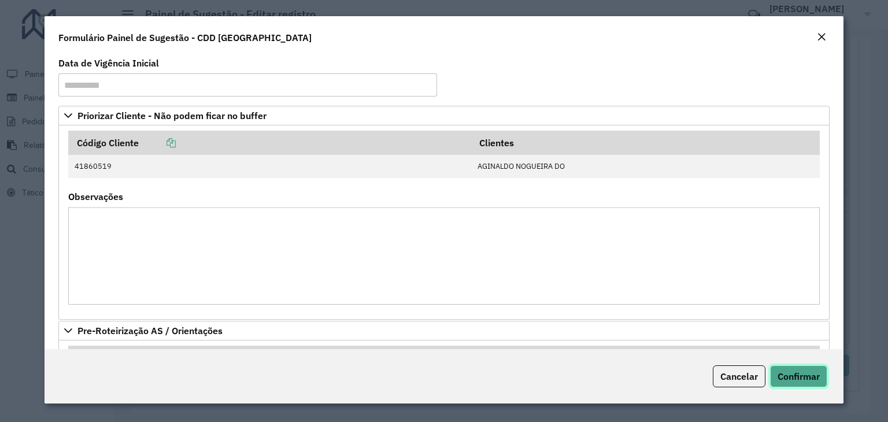
click at [792, 375] on span "Confirmar" at bounding box center [799, 377] width 42 height 12
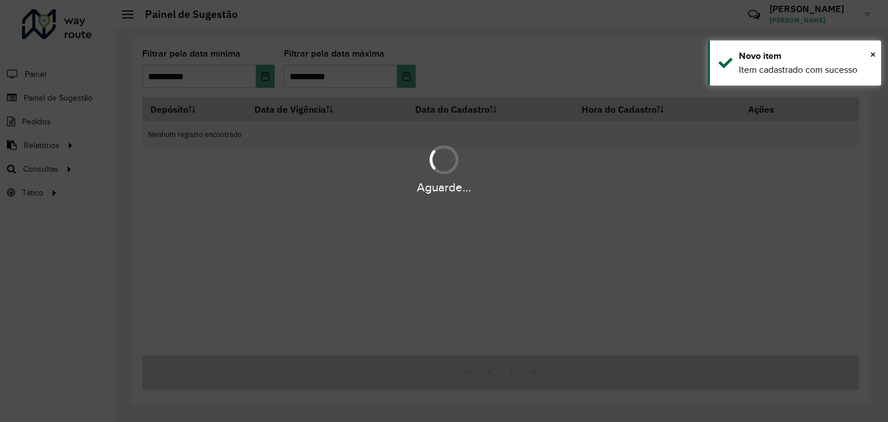
click at [715, 195] on div "Aguarde..." at bounding box center [444, 187] width 888 height 18
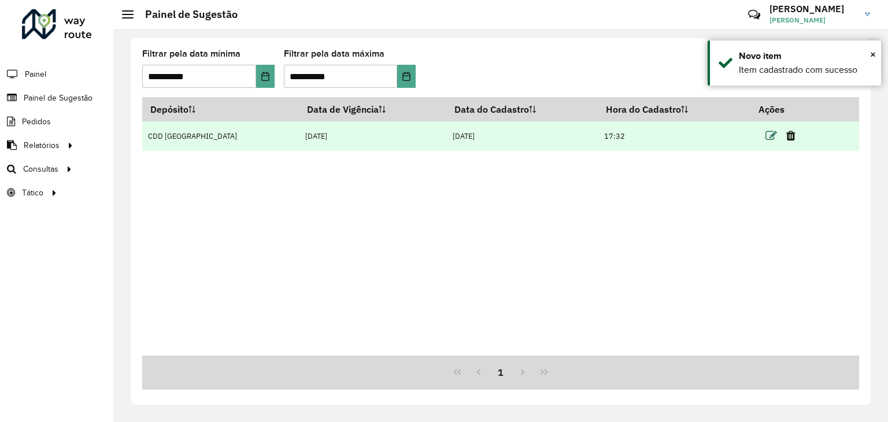
click at [766, 142] on icon at bounding box center [772, 136] width 12 height 12
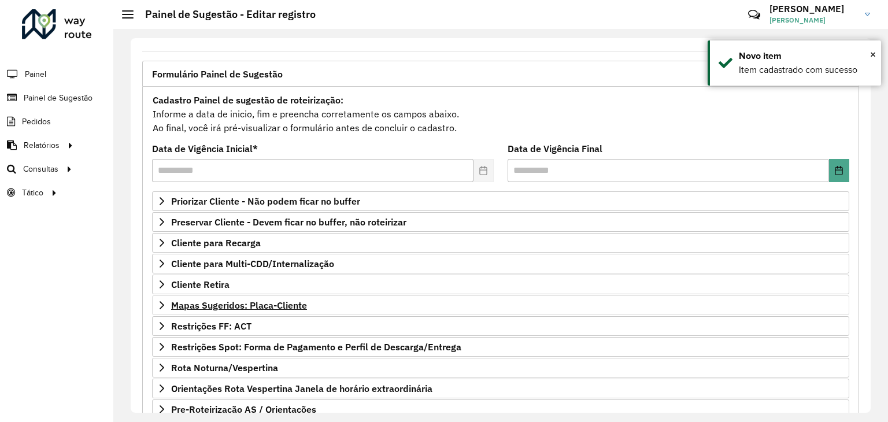
scroll to position [150, 0]
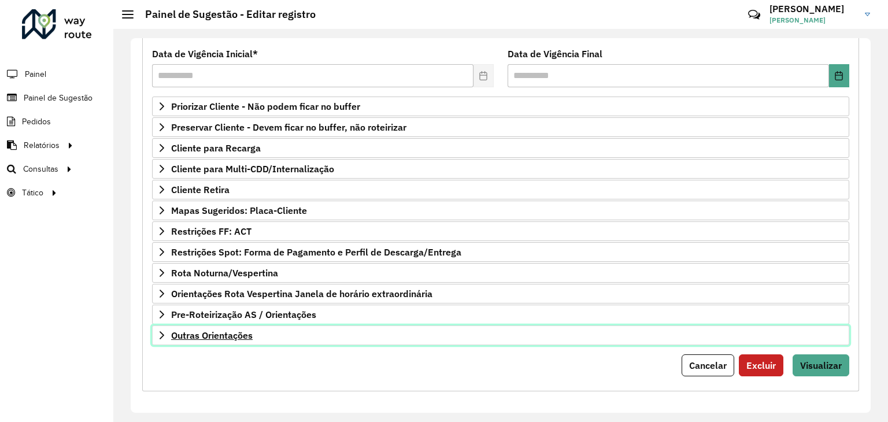
click at [229, 334] on span "Outras Orientações" at bounding box center [212, 335] width 82 height 9
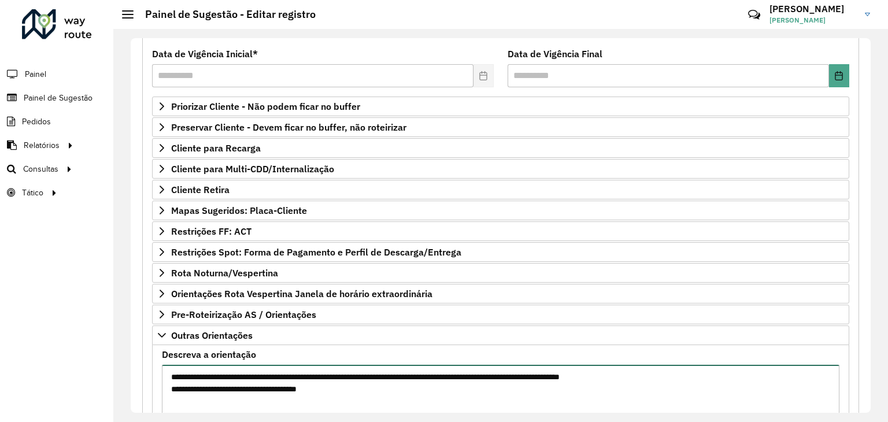
click at [352, 393] on textarea "**********" at bounding box center [501, 414] width 678 height 98
paste textarea "*******"
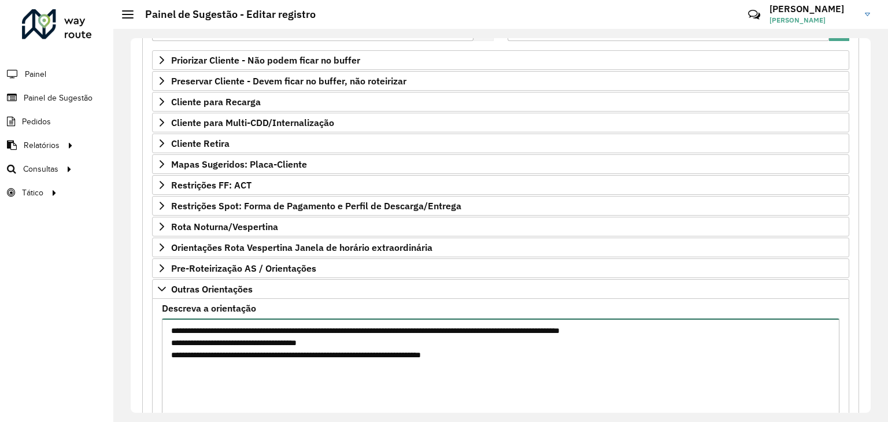
scroll to position [283, 0]
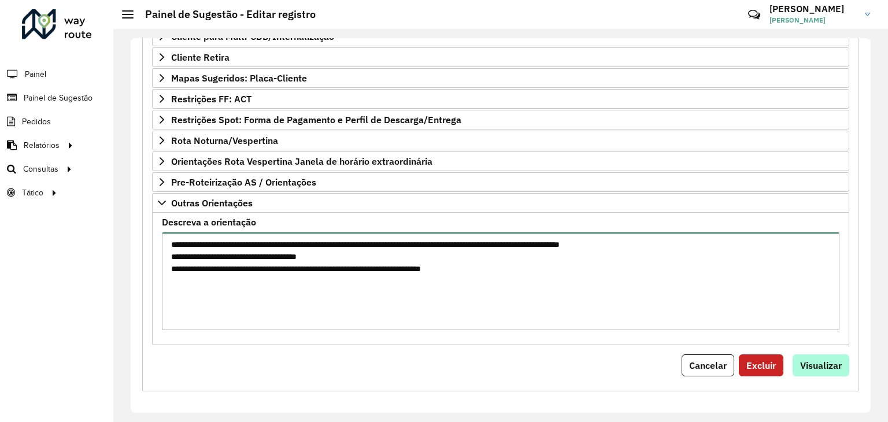
type textarea "**********"
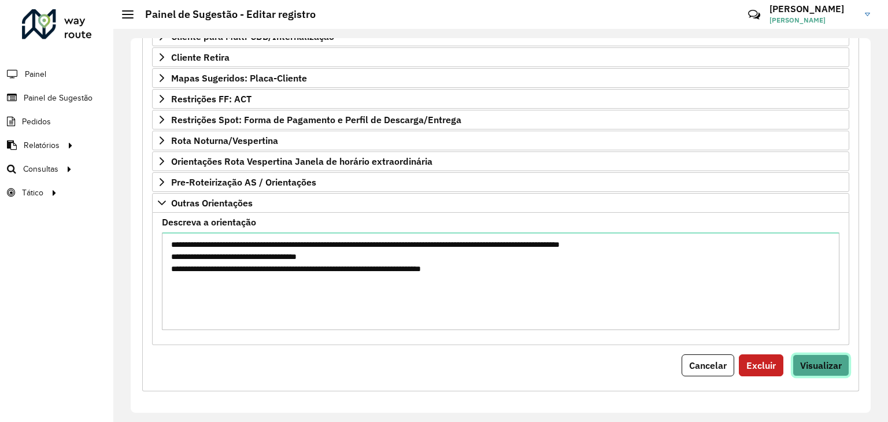
click at [802, 360] on span "Visualizar" at bounding box center [821, 366] width 42 height 12
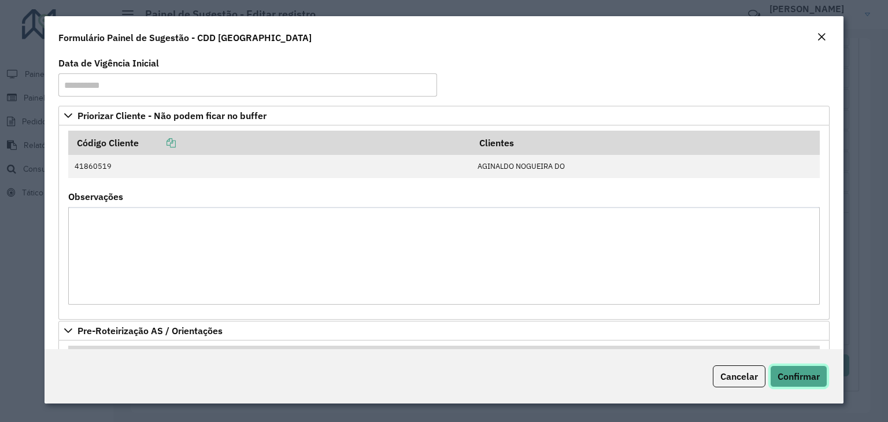
click at [798, 380] on span "Confirmar" at bounding box center [799, 377] width 42 height 12
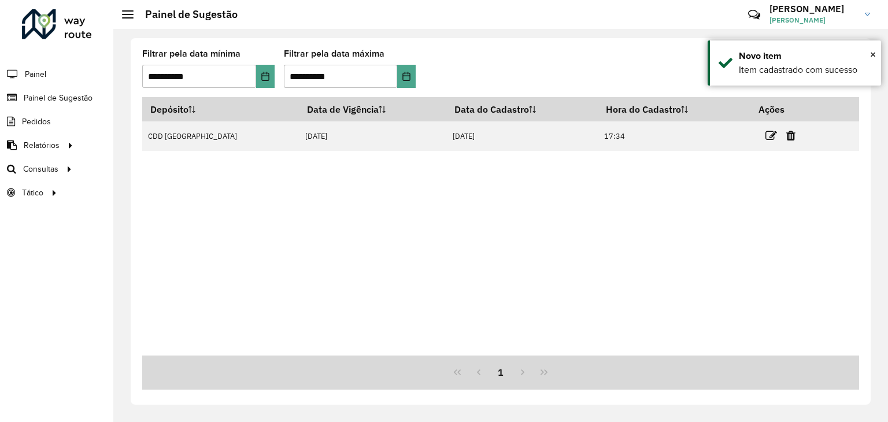
click at [354, 246] on div "Depósito Data de Vigência Data do Cadastro Hora do Cadastro Ações CDD Santa Cru…" at bounding box center [500, 226] width 717 height 259
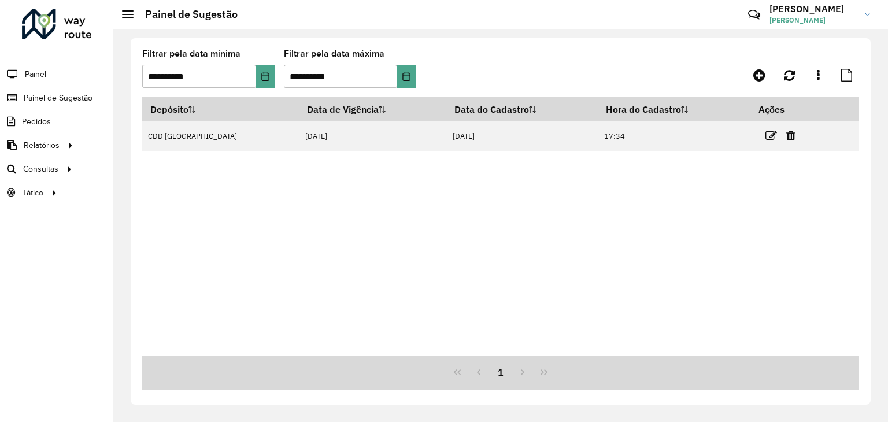
click at [396, 224] on div "Depósito Data de Vigência Data do Cadastro Hora do Cadastro Ações CDD Santa Cru…" at bounding box center [500, 226] width 717 height 259
click at [526, 65] on formly-group "**********" at bounding box center [406, 73] width 529 height 47
click at [866, 14] on img at bounding box center [867, 14] width 5 height 3
click at [647, 32] on div "**********" at bounding box center [500, 225] width 775 height 393
click at [131, 12] on div at bounding box center [128, 14] width 12 height 8
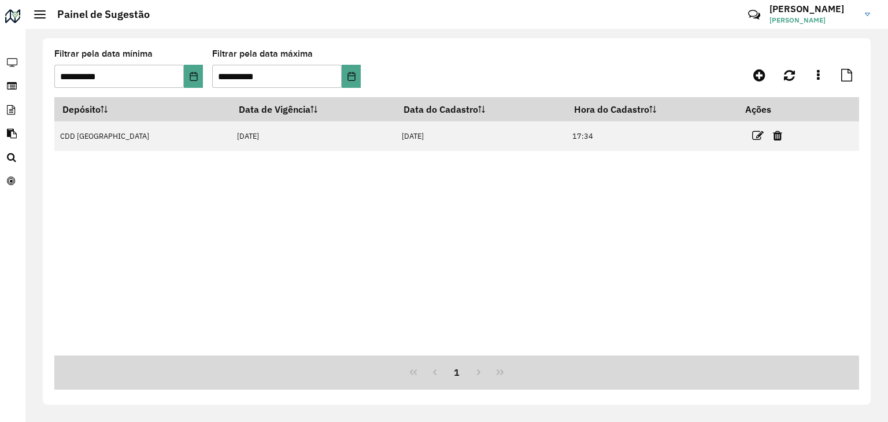
click at [37, 21] on hb-header "Painel de Sugestão Críticas? Dúvidas? Elogios? Sugestões? Entre em contato cono…" at bounding box center [456, 14] width 863 height 29
click at [37, 12] on div at bounding box center [40, 14] width 12 height 8
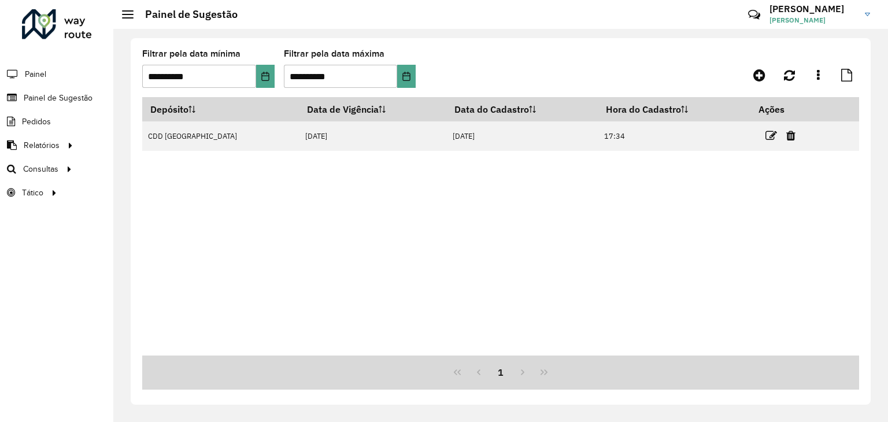
click at [865, 17] on link "Marcelo Marcelo Marciel Dos Santos" at bounding box center [824, 14] width 109 height 30
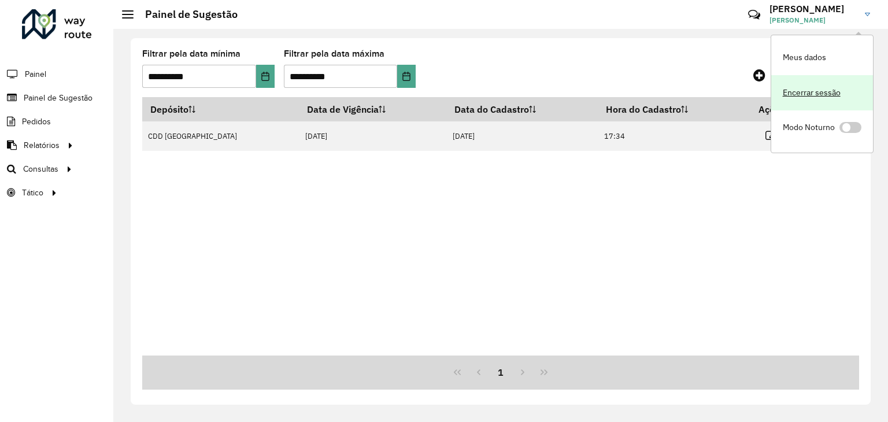
click at [833, 89] on link "Encerrar sessão" at bounding box center [823, 92] width 102 height 35
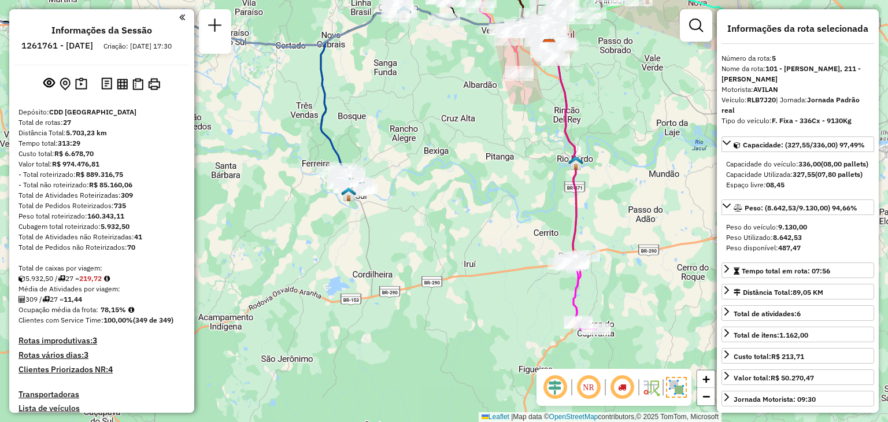
select select "**********"
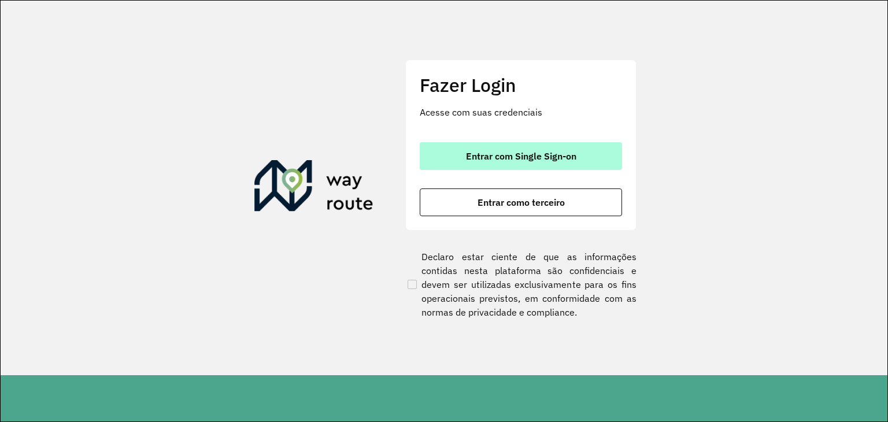
click at [460, 157] on button "Entrar com Single Sign-on" at bounding box center [521, 156] width 202 height 28
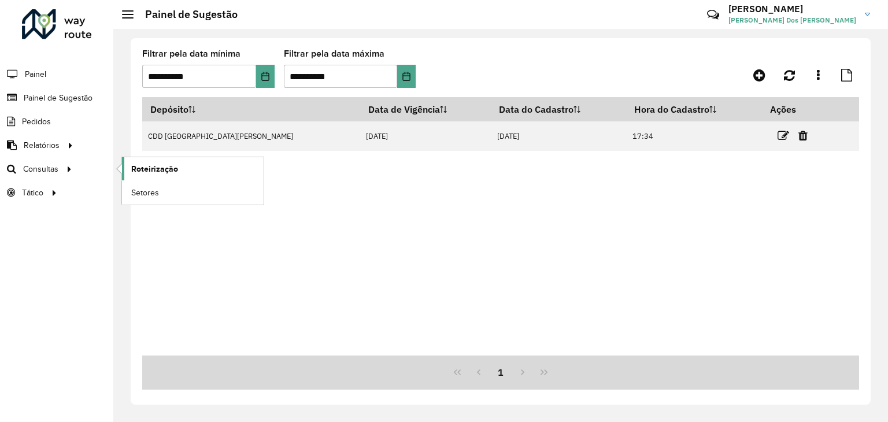
click at [150, 166] on span "Roteirização" at bounding box center [154, 169] width 47 height 12
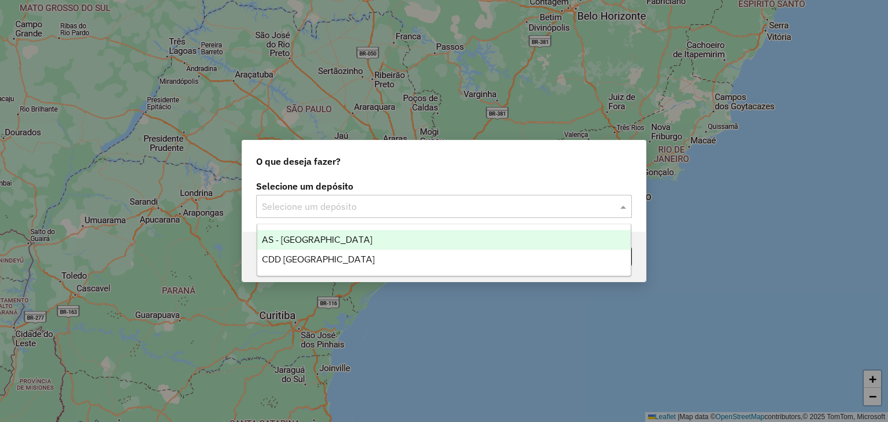
click at [371, 206] on input "text" at bounding box center [432, 207] width 341 height 14
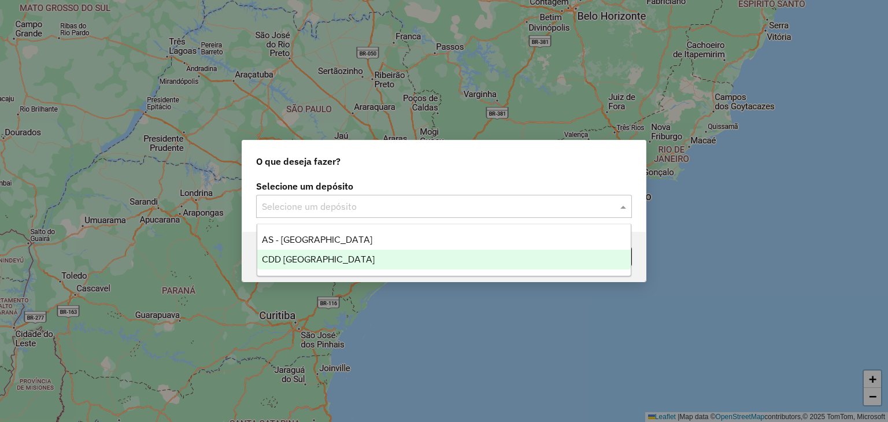
click at [323, 260] on span "CDD [GEOGRAPHIC_DATA][PERSON_NAME]" at bounding box center [318, 259] width 113 height 10
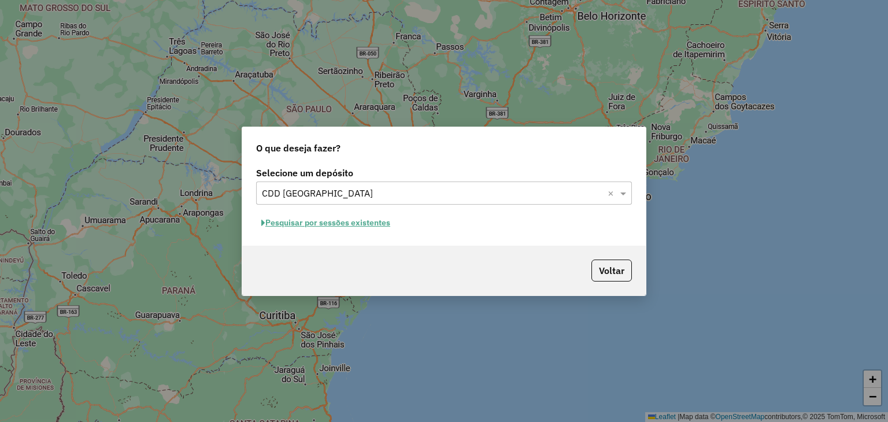
click at [329, 227] on hb-app "Aguarde... Pop-up bloqueado! Seu navegador bloqueou automáticamente a abertura …" at bounding box center [444, 211] width 888 height 422
click at [326, 225] on button "Pesquisar por sessões existentes" at bounding box center [325, 223] width 139 height 18
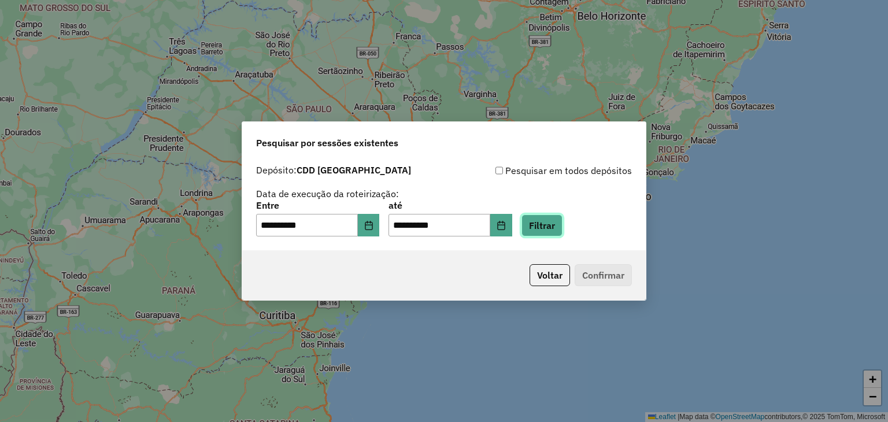
click at [561, 223] on button "Filtrar" at bounding box center [542, 226] width 41 height 22
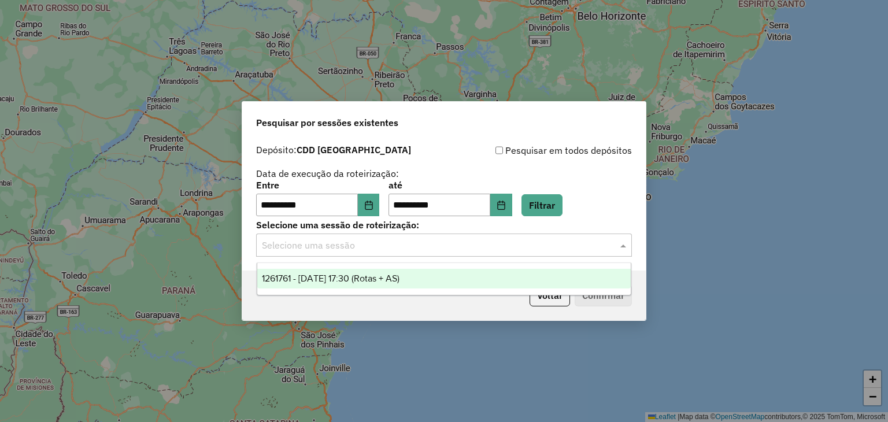
click at [444, 247] on input "text" at bounding box center [432, 246] width 341 height 14
click at [432, 282] on div "1261761 - 09/09/2025 17:30 (Rotas + AS)" at bounding box center [444, 279] width 374 height 20
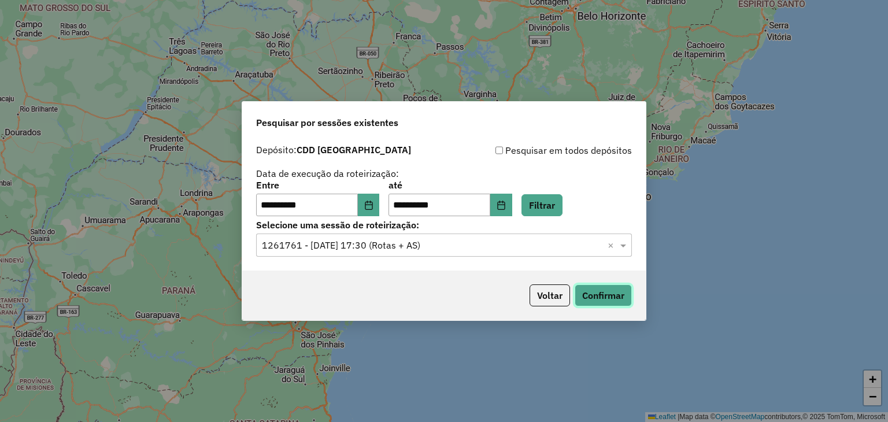
click at [604, 292] on button "Confirmar" at bounding box center [603, 296] width 57 height 22
click at [374, 203] on icon "Choose Date" at bounding box center [368, 205] width 9 height 9
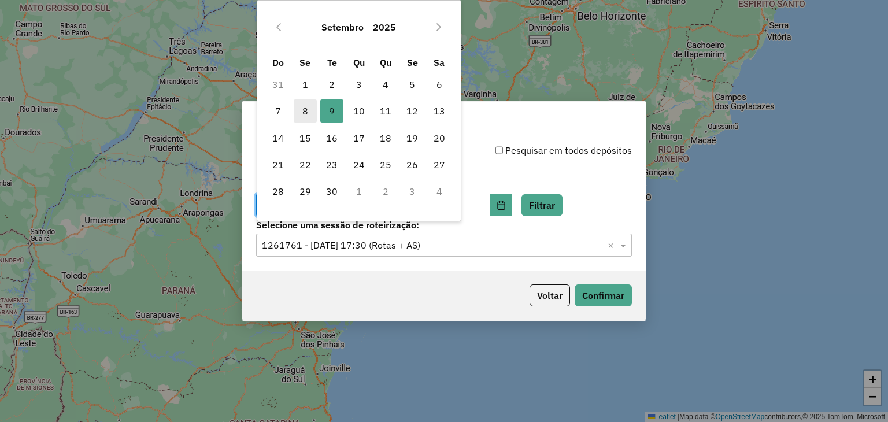
click at [301, 112] on span "8" at bounding box center [305, 110] width 23 height 23
type input "**********"
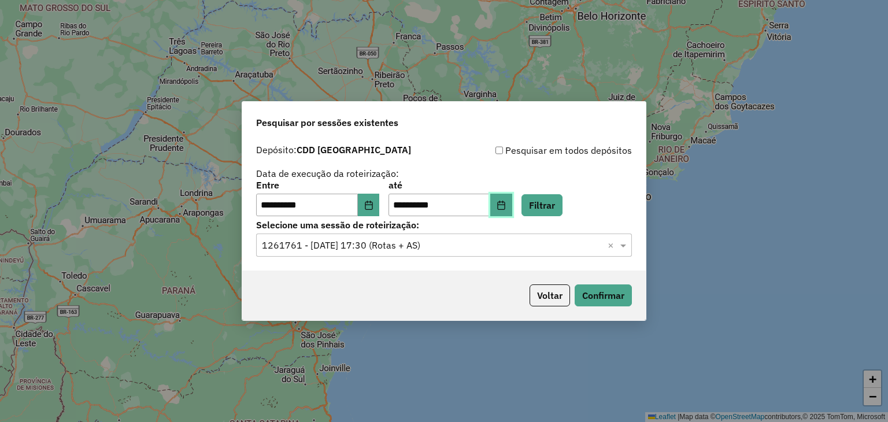
click at [506, 208] on icon "Choose Date" at bounding box center [501, 205] width 9 height 9
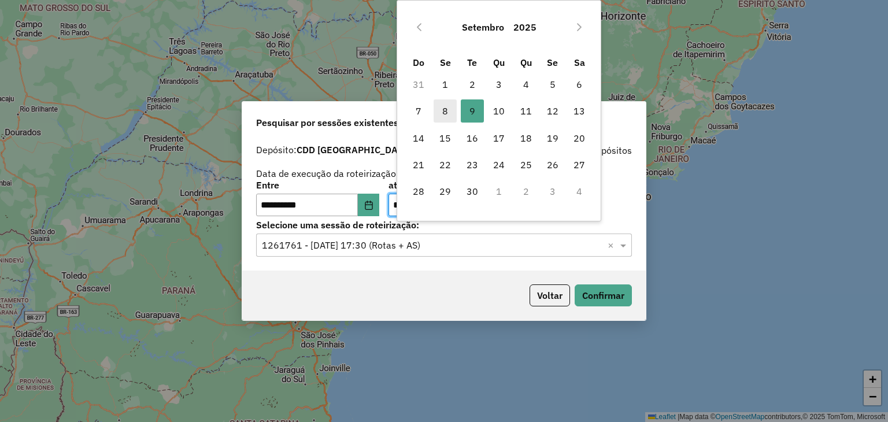
click at [446, 118] on span "8" at bounding box center [445, 110] width 23 height 23
type input "**********"
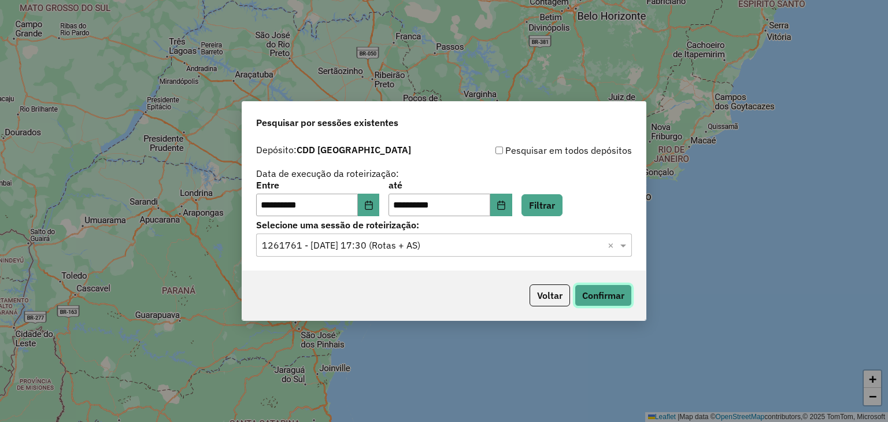
click at [596, 286] on button "Confirmar" at bounding box center [603, 296] width 57 height 22
click at [562, 205] on button "Filtrar" at bounding box center [542, 205] width 41 height 22
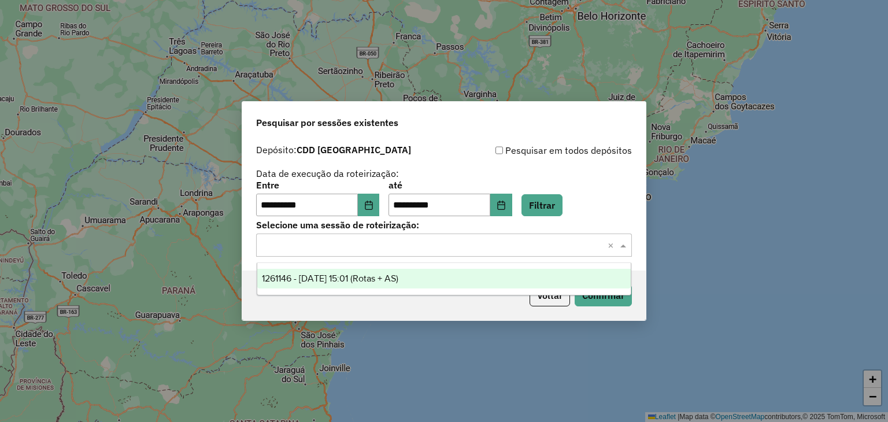
click at [458, 253] on div "Selecione uma sessão × ×" at bounding box center [444, 245] width 376 height 23
click at [426, 274] on div "1261146 - 08/09/2025 15:01 (Rotas + AS)" at bounding box center [444, 279] width 374 height 20
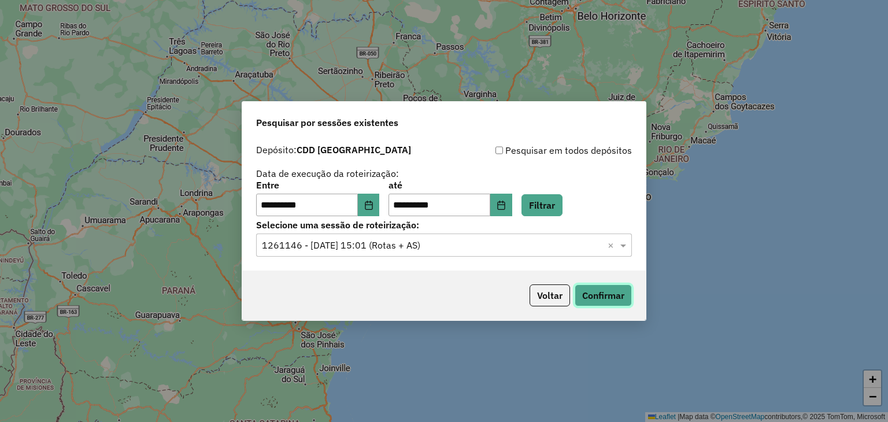
click at [593, 296] on button "Confirmar" at bounding box center [603, 296] width 57 height 22
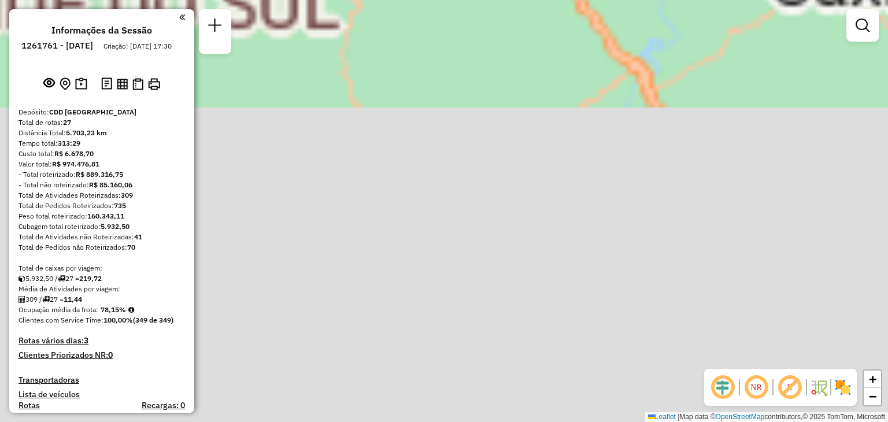
click at [485, 233] on div "Janela de atendimento Grade de atendimento Capacidade Transportadoras Veículos …" at bounding box center [444, 211] width 888 height 422
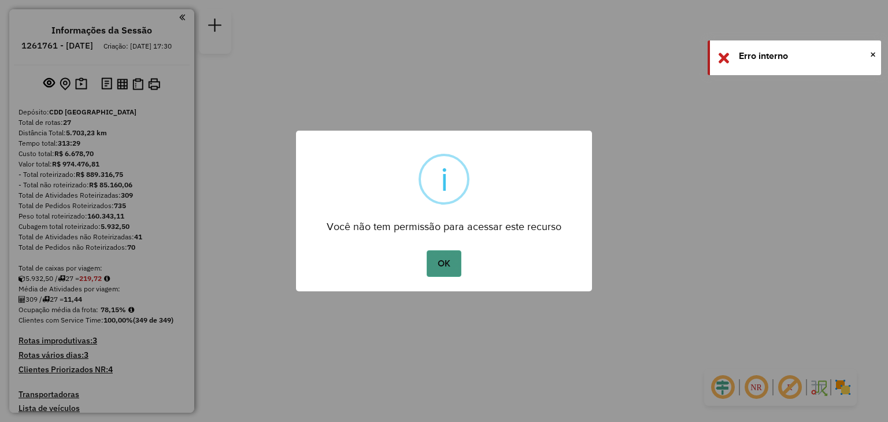
click at [449, 261] on button "OK" at bounding box center [444, 263] width 34 height 27
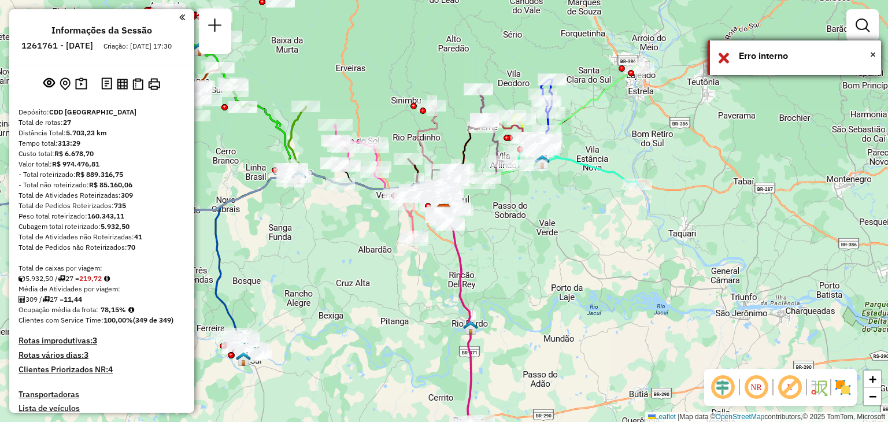
click at [877, 56] on div "× Erro interno" at bounding box center [795, 57] width 174 height 35
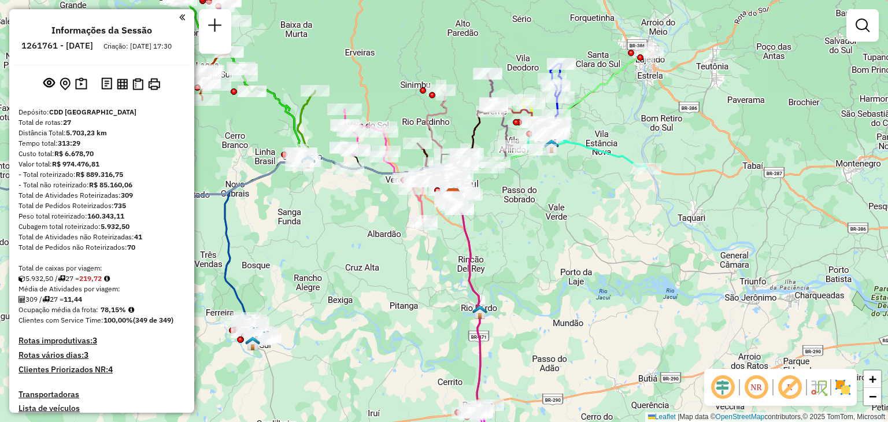
drag, startPoint x: 567, startPoint y: 237, endPoint x: 583, endPoint y: 227, distance: 19.3
click at [576, 222] on div "Janela de atendimento Grade de atendimento Capacidade Transportadoras Veículos …" at bounding box center [444, 211] width 888 height 422
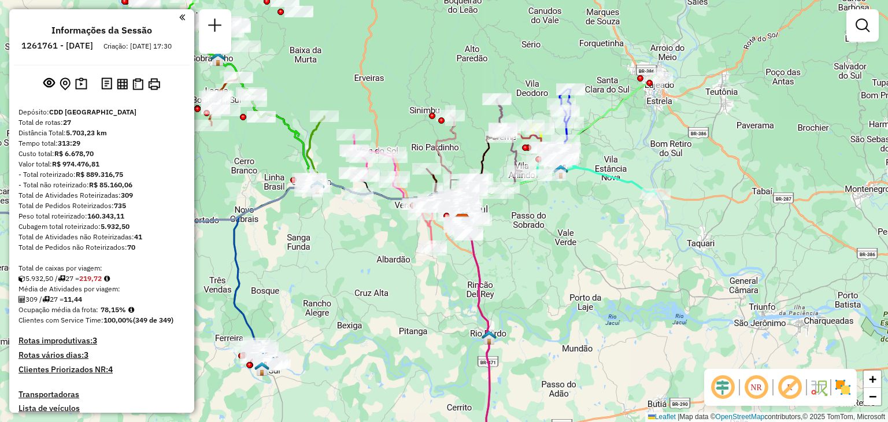
drag, startPoint x: 348, startPoint y: 244, endPoint x: 363, endPoint y: 334, distance: 91.0
click at [357, 350] on div "Janela de atendimento Grade de atendimento Capacidade Transportadoras Veículos …" at bounding box center [444, 211] width 888 height 422
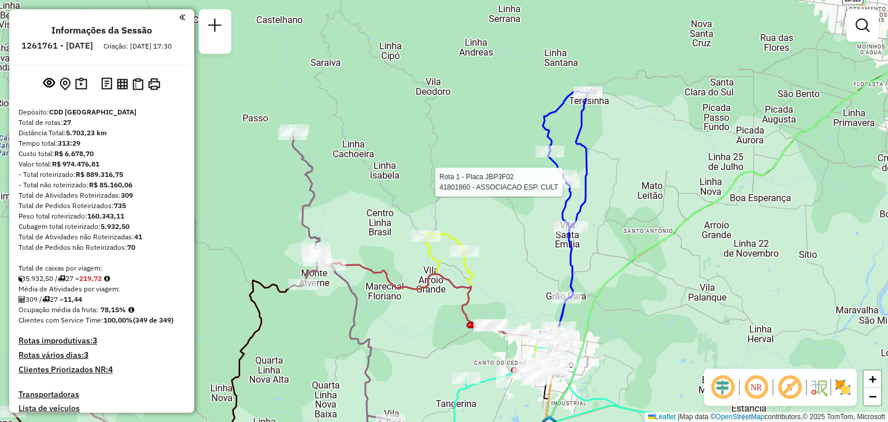
select select "**********"
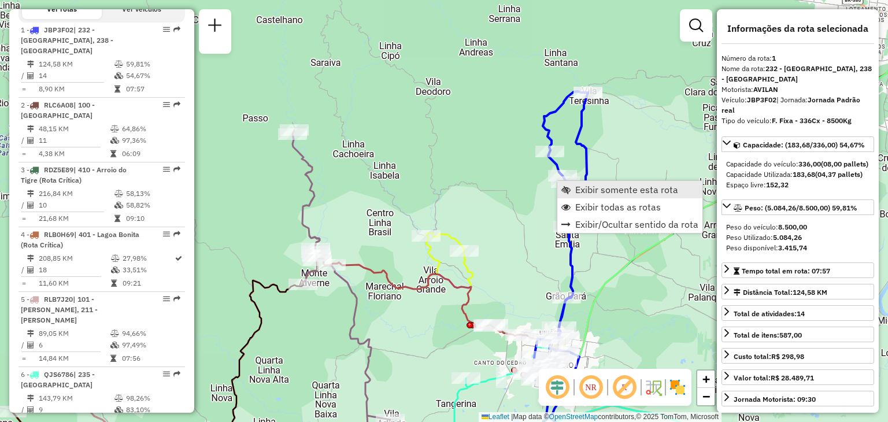
scroll to position [464, 0]
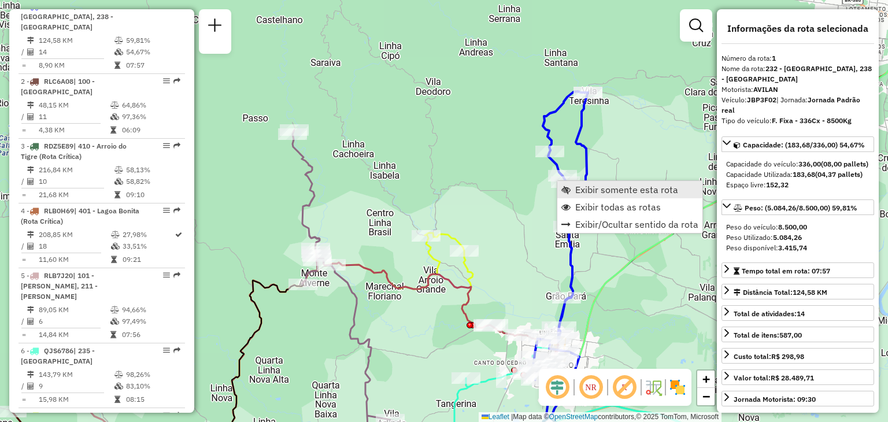
click at [585, 194] on span "Exibir somente esta rota" at bounding box center [626, 189] width 103 height 9
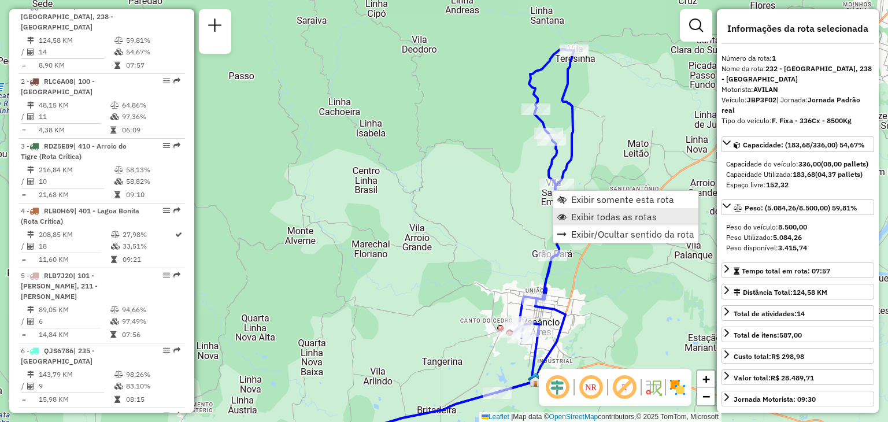
click at [578, 218] on span "Exibir todas as rotas" at bounding box center [614, 216] width 86 height 9
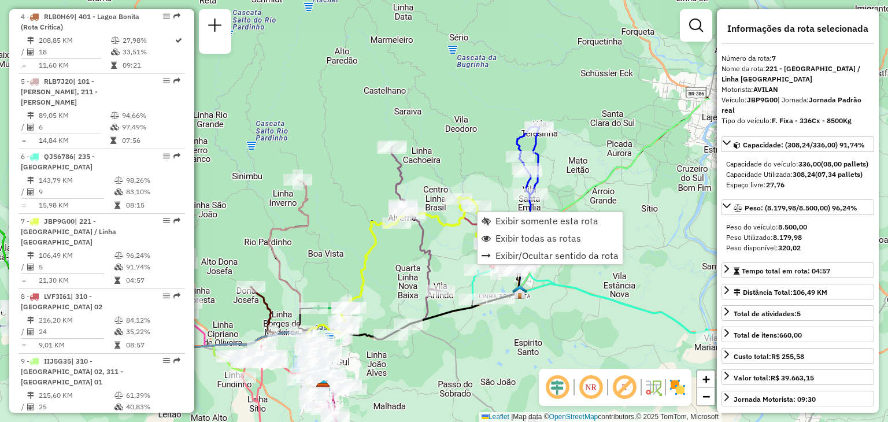
scroll to position [851, 0]
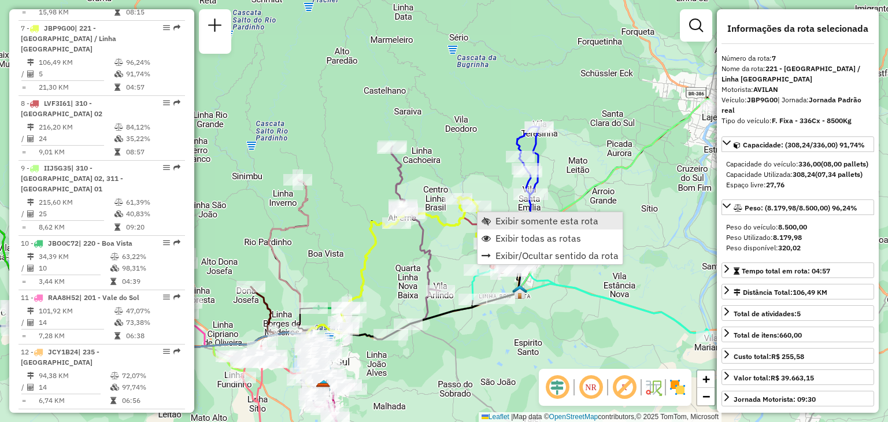
click at [493, 215] on link "Exibir somente esta rota" at bounding box center [550, 220] width 145 height 17
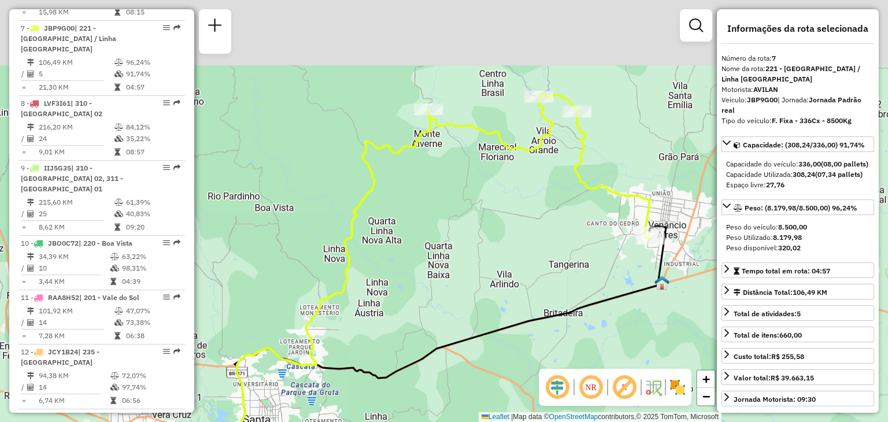
drag, startPoint x: 492, startPoint y: 182, endPoint x: 551, endPoint y: 219, distance: 69.3
click at [495, 218] on div "Janela de atendimento Grade de atendimento Capacidade Transportadoras Veículos …" at bounding box center [444, 211] width 888 height 422
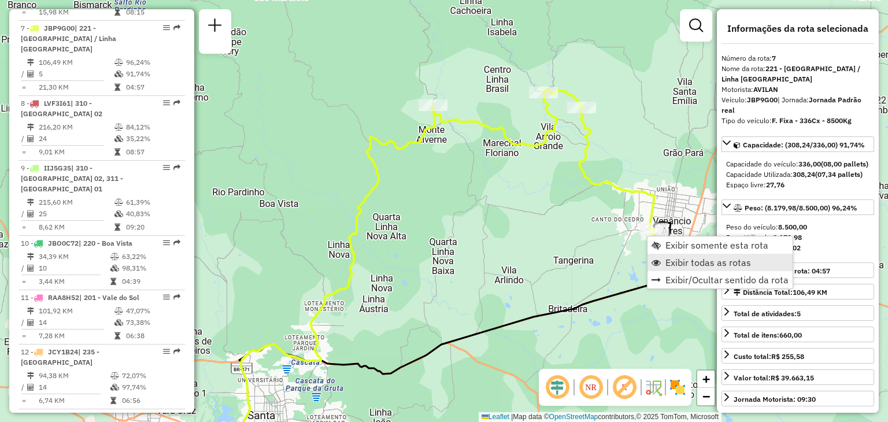
click at [665, 256] on link "Exibir todas as rotas" at bounding box center [720, 262] width 145 height 17
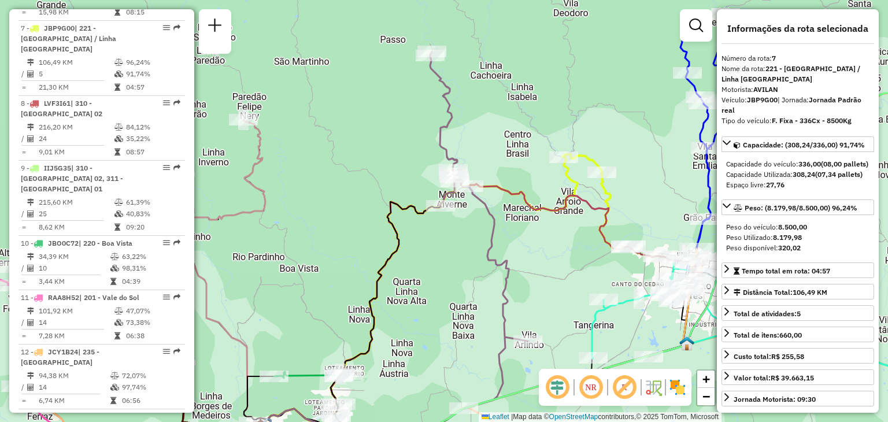
click at [494, 242] on icon at bounding box center [478, 240] width 99 height 378
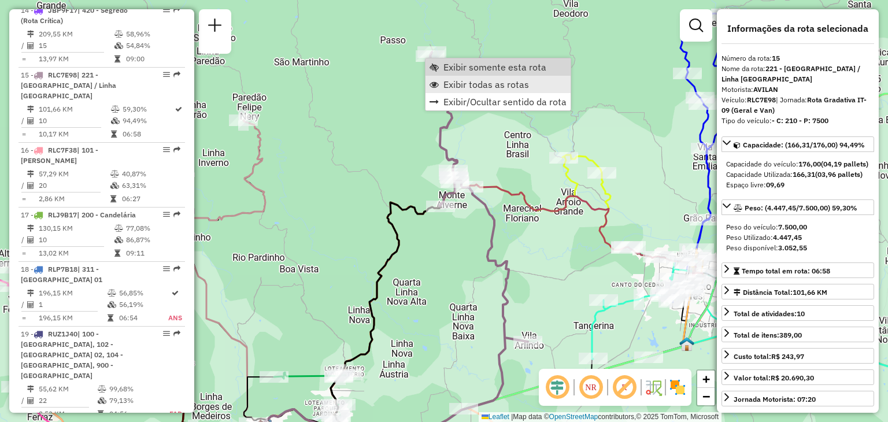
scroll to position [1358, 0]
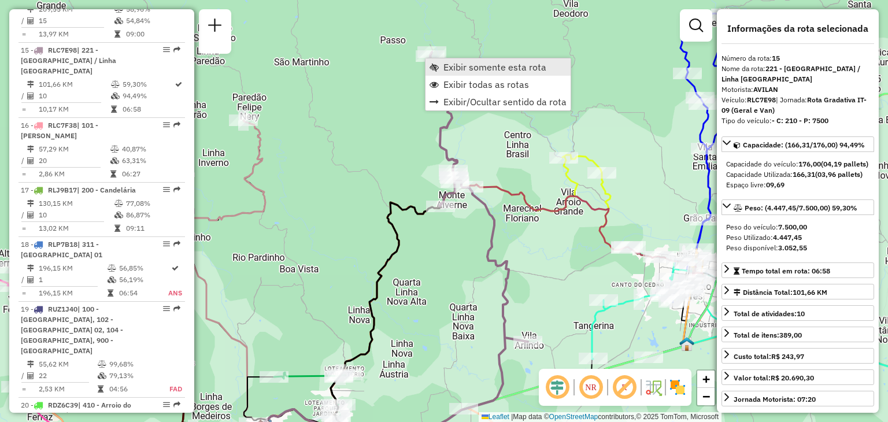
click at [468, 64] on span "Exibir somente esta rota" at bounding box center [495, 66] width 103 height 9
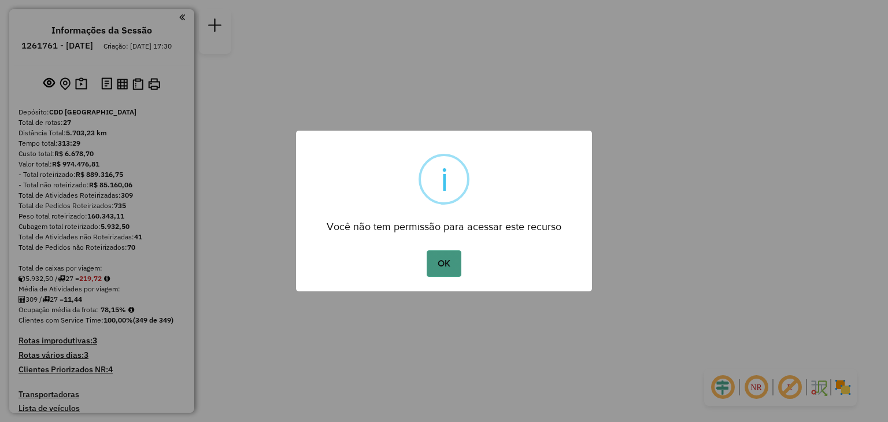
click at [449, 265] on button "OK" at bounding box center [444, 263] width 34 height 27
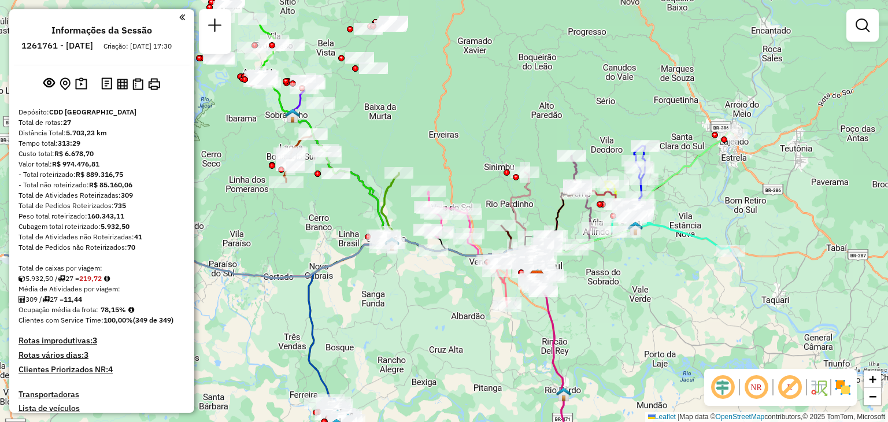
drag, startPoint x: 348, startPoint y: 227, endPoint x: 450, endPoint y: 274, distance: 111.8
click at [443, 282] on div "Janela de atendimento Grade de atendimento Capacidade Transportadoras Veículos …" at bounding box center [444, 211] width 888 height 422
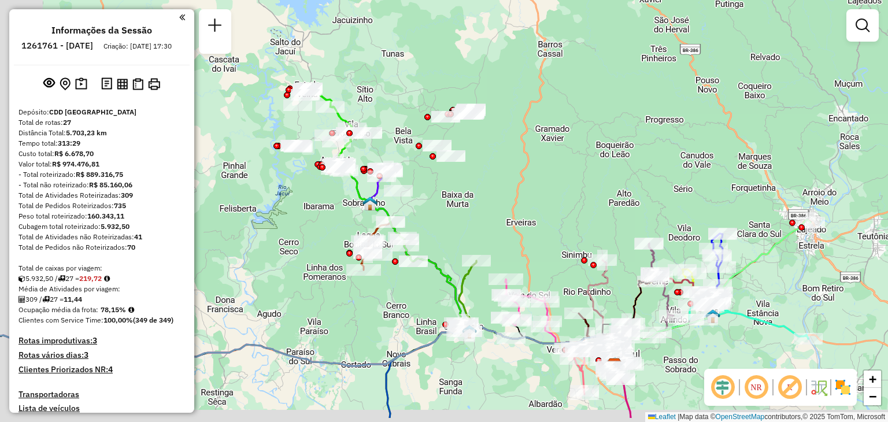
drag, startPoint x: 412, startPoint y: 248, endPoint x: 470, endPoint y: 183, distance: 86.8
click at [470, 183] on div "Janela de atendimento Grade de atendimento Capacidade Transportadoras Veículos …" at bounding box center [444, 211] width 888 height 422
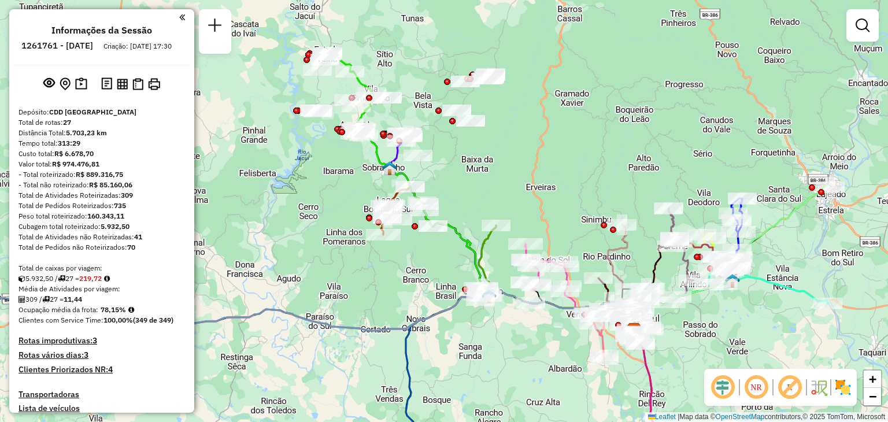
drag, startPoint x: 463, startPoint y: 200, endPoint x: 474, endPoint y: 177, distance: 25.9
click at [474, 177] on div "Janela de atendimento Grade de atendimento Capacidade Transportadoras Veículos …" at bounding box center [444, 211] width 888 height 422
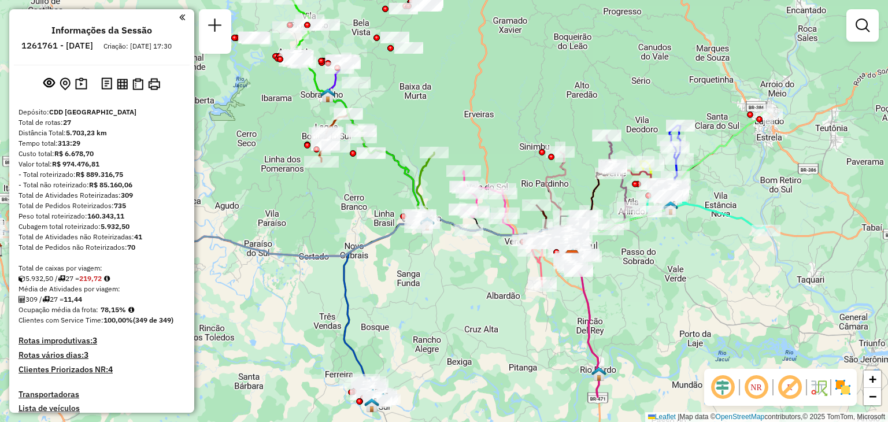
drag, startPoint x: 828, startPoint y: 215, endPoint x: 726, endPoint y: 169, distance: 111.9
click at [757, 143] on div "Janela de atendimento Grade de atendimento Capacidade Transportadoras Veículos …" at bounding box center [444, 211] width 888 height 422
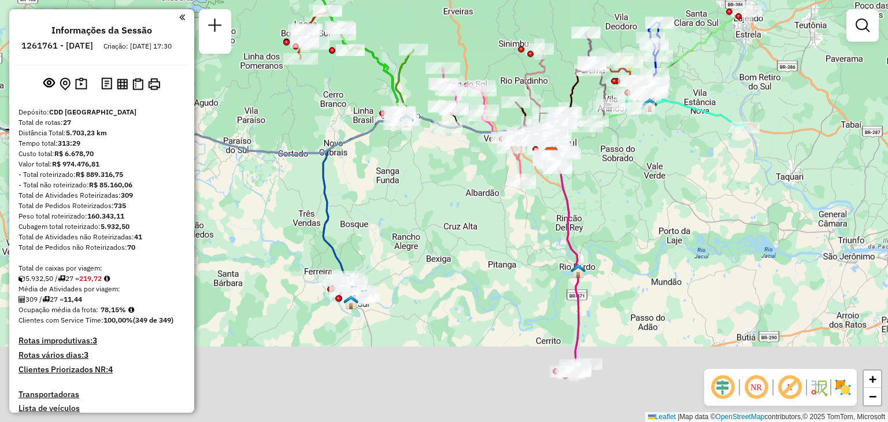
drag, startPoint x: 629, startPoint y: 329, endPoint x: 615, endPoint y: 228, distance: 101.6
click at [615, 228] on div "Janela de atendimento Grade de atendimento Capacidade Transportadoras Veículos …" at bounding box center [444, 211] width 888 height 422
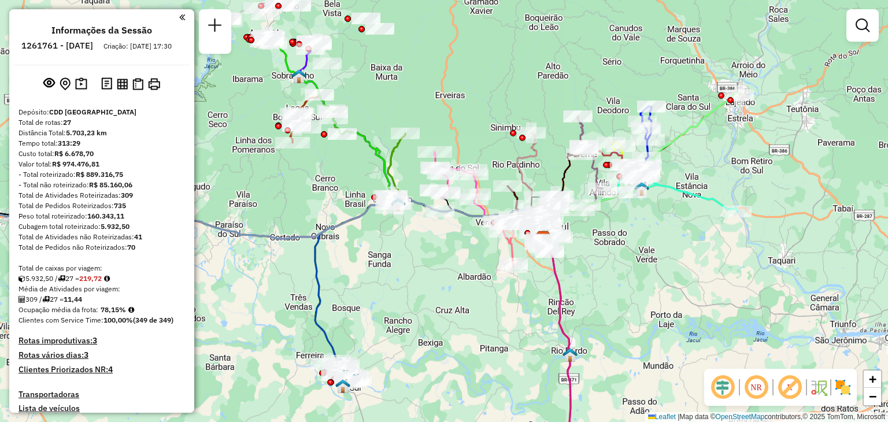
drag, startPoint x: 604, startPoint y: 244, endPoint x: 588, endPoint y: 244, distance: 15.6
click at [602, 305] on div "Janela de atendimento Grade de atendimento Capacidade Transportadoras Veículos …" at bounding box center [444, 211] width 888 height 422
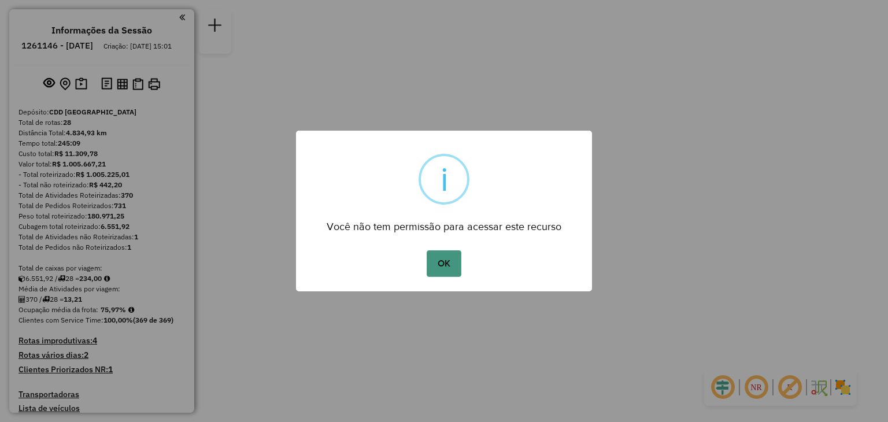
click at [445, 265] on button "OK" at bounding box center [444, 263] width 34 height 27
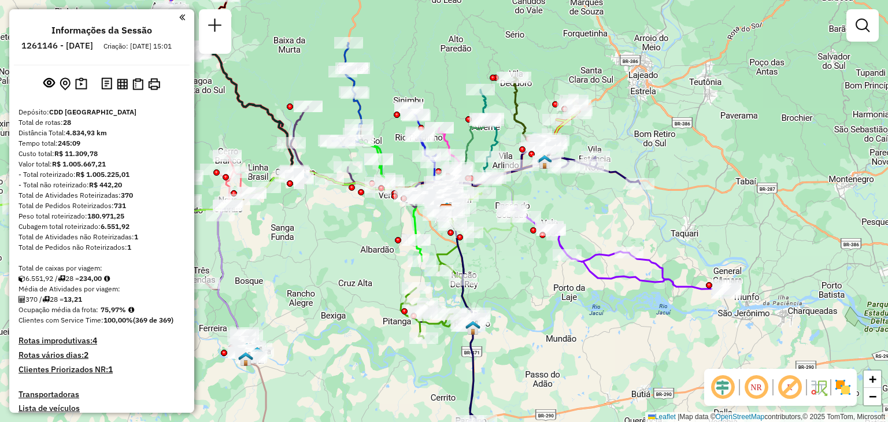
drag, startPoint x: 425, startPoint y: 39, endPoint x: 442, endPoint y: 27, distance: 20.4
click at [440, 28] on div "Janela de atendimento Grade de atendimento Capacidade Transportadoras Veículos …" at bounding box center [444, 211] width 888 height 422
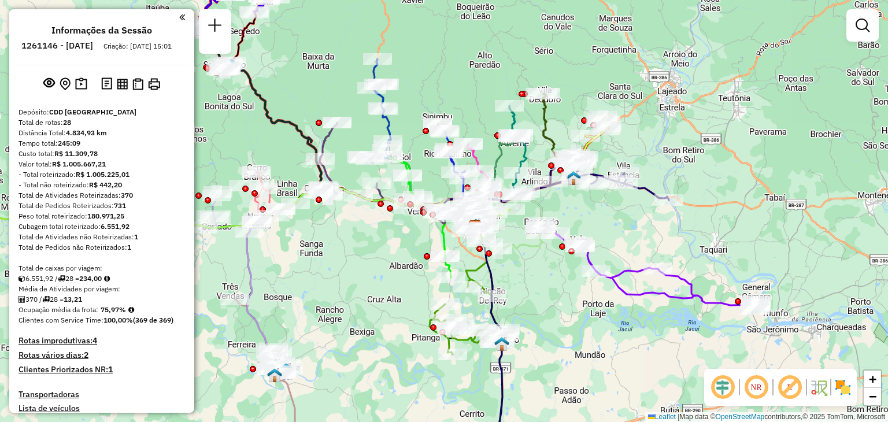
drag, startPoint x: 646, startPoint y: 196, endPoint x: 660, endPoint y: 223, distance: 30.5
click at [660, 223] on div "Janela de atendimento Grade de atendimento Capacidade Transportadoras Veículos …" at bounding box center [444, 211] width 888 height 422
select select "**********"
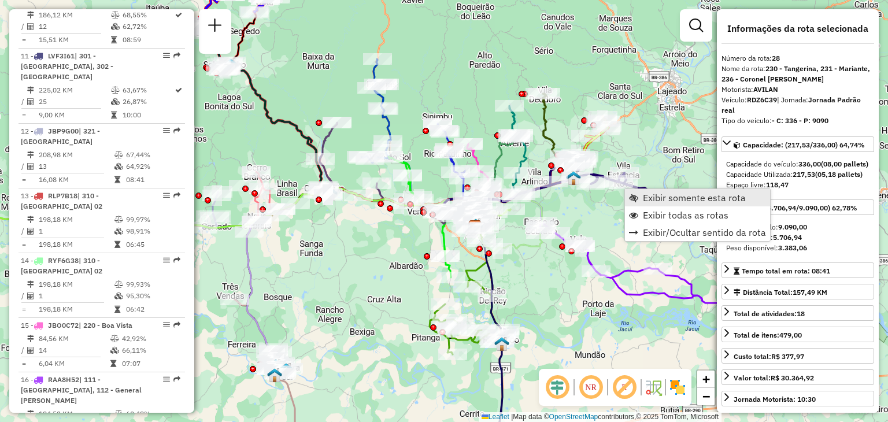
scroll to position [2077, 0]
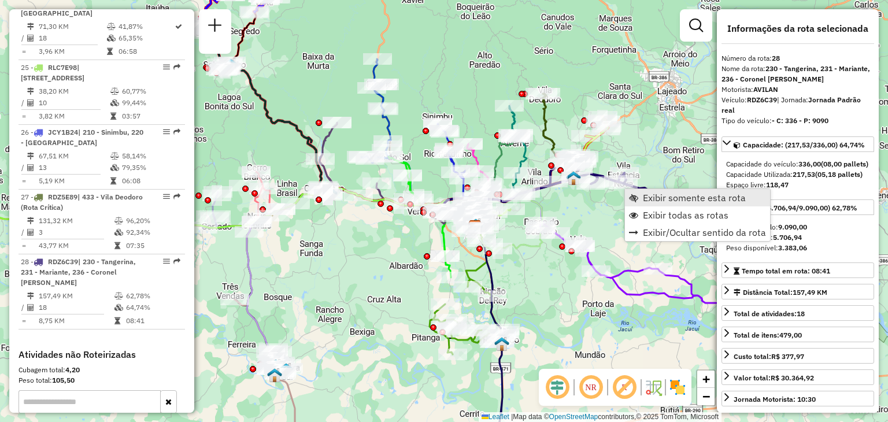
click at [640, 198] on link "Exibir somente esta rota" at bounding box center [697, 197] width 145 height 17
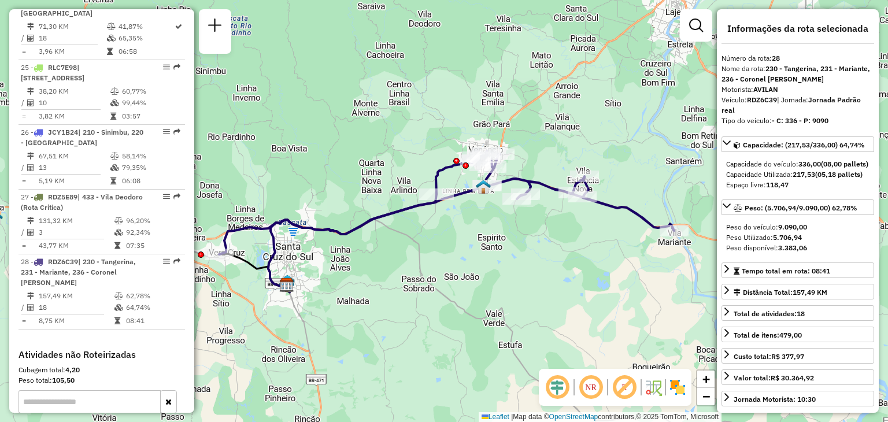
drag, startPoint x: 528, startPoint y: 244, endPoint x: 533, endPoint y: 256, distance: 12.7
click at [533, 256] on div "Janela de atendimento Grade de atendimento Capacidade Transportadoras Veículos …" at bounding box center [444, 211] width 888 height 422
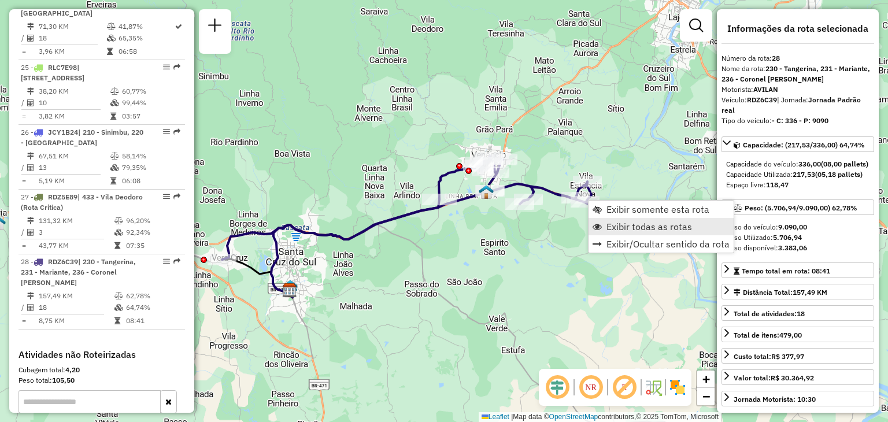
click at [621, 227] on span "Exibir todas as rotas" at bounding box center [650, 226] width 86 height 9
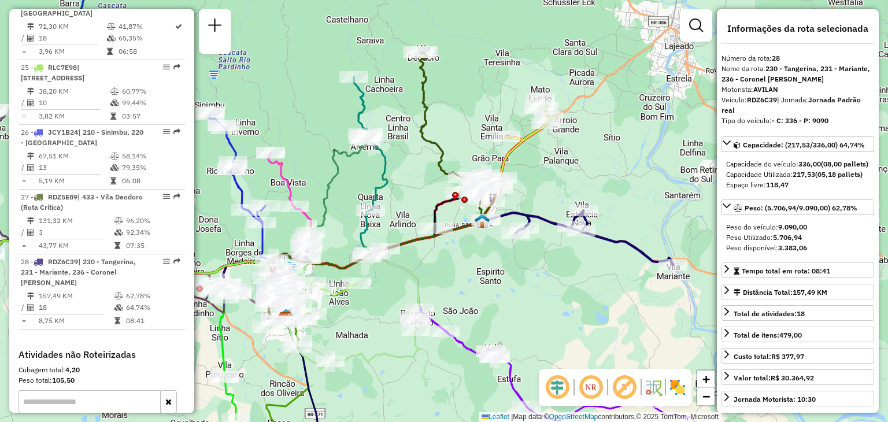
drag, startPoint x: 548, startPoint y: 156, endPoint x: 545, endPoint y: 194, distance: 37.7
click at [544, 197] on div "Janela de atendimento Grade de atendimento Capacidade Transportadoras Veículos …" at bounding box center [444, 211] width 888 height 422
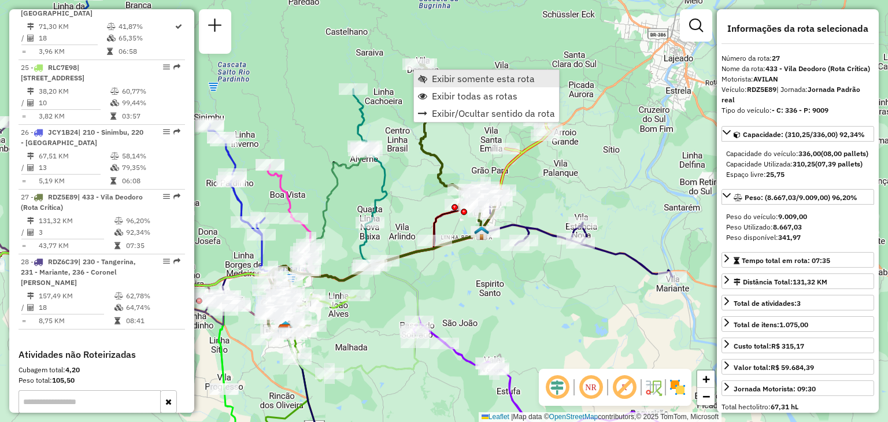
click at [430, 78] on link "Exibir somente esta rota" at bounding box center [486, 78] width 145 height 17
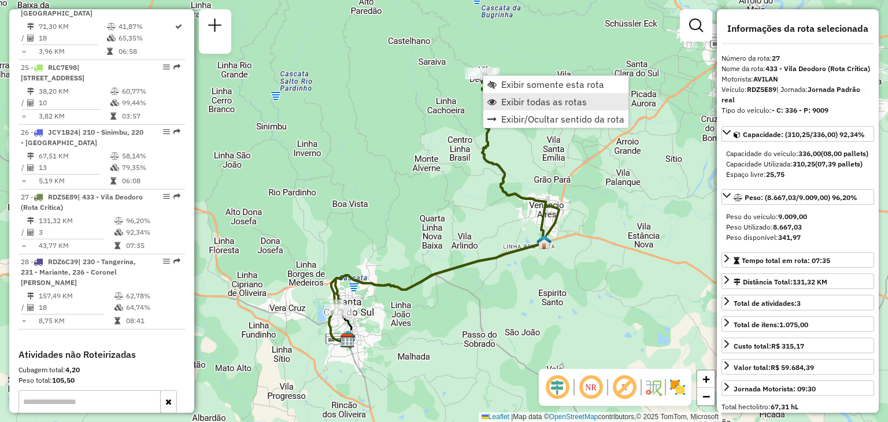
click at [522, 101] on span "Exibir todas as rotas" at bounding box center [544, 101] width 86 height 9
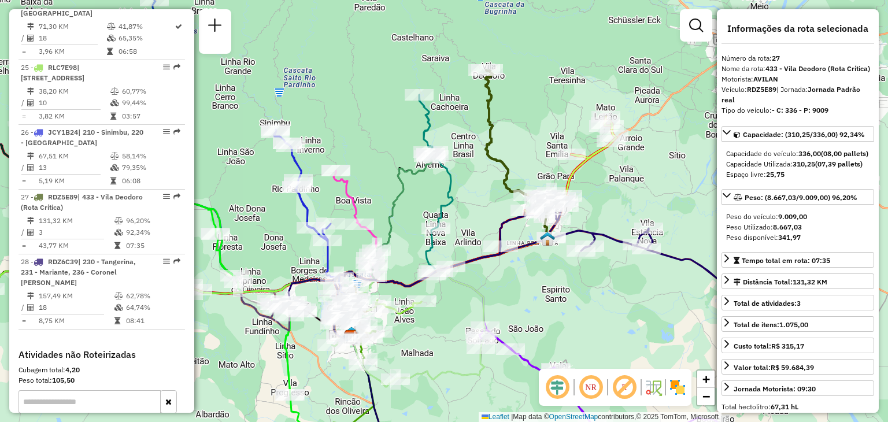
drag, startPoint x: 453, startPoint y: 135, endPoint x: 464, endPoint y: 126, distance: 14.4
click at [464, 126] on div "Janela de atendimento Grade de atendimento Capacidade Transportadoras Veículos …" at bounding box center [444, 211] width 888 height 422
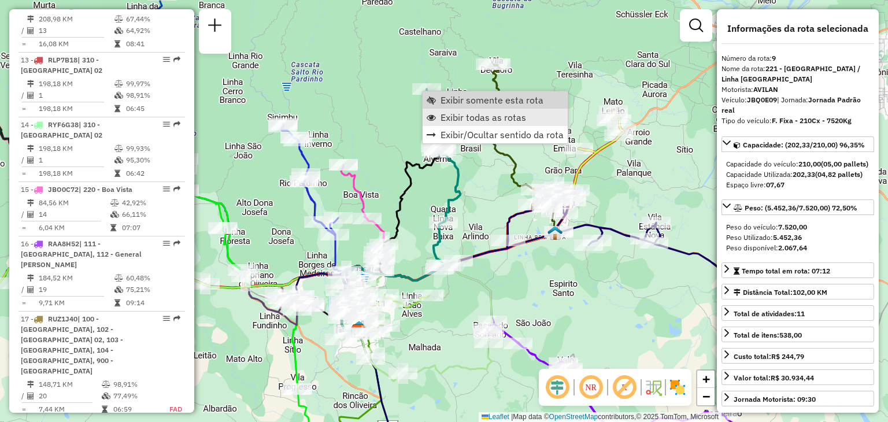
scroll to position [962, 0]
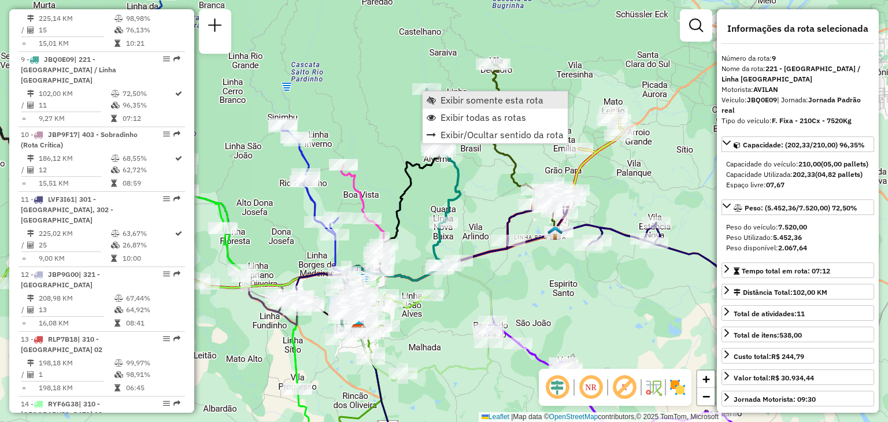
click at [446, 102] on span "Exibir somente esta rota" at bounding box center [492, 99] width 103 height 9
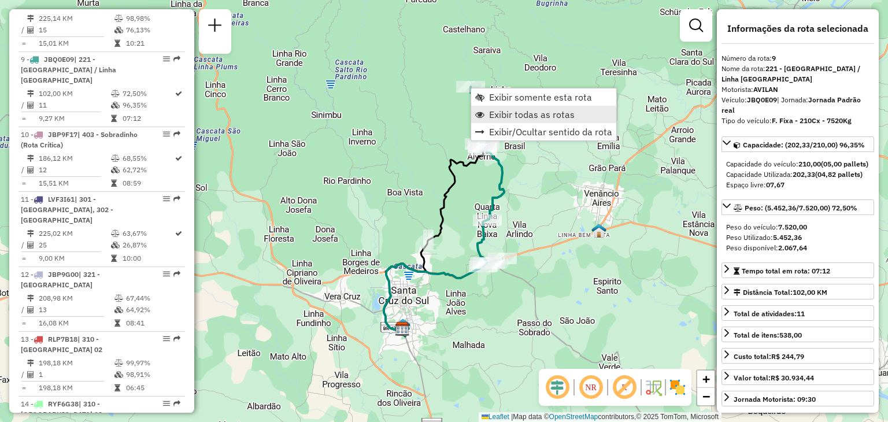
click at [501, 119] on span "Exibir todas as rotas" at bounding box center [532, 114] width 86 height 9
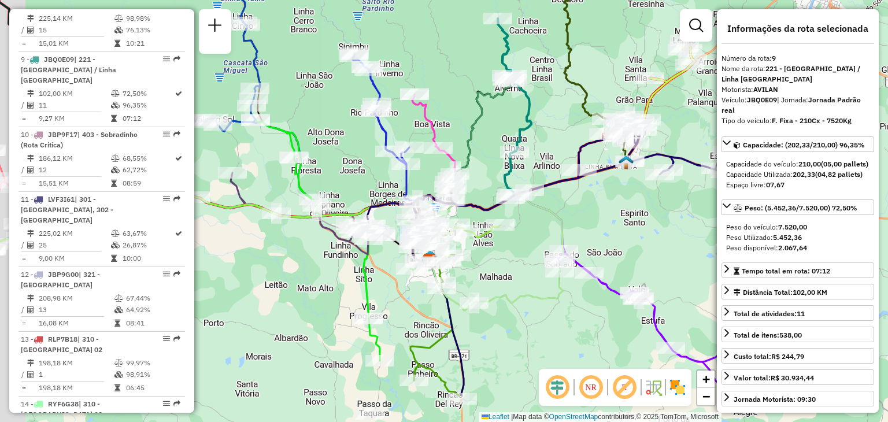
drag, startPoint x: 429, startPoint y: 191, endPoint x: 444, endPoint y: 163, distance: 31.3
click at [456, 123] on div "Janela de atendimento Grade de atendimento Capacidade Transportadoras Veículos …" at bounding box center [444, 211] width 888 height 422
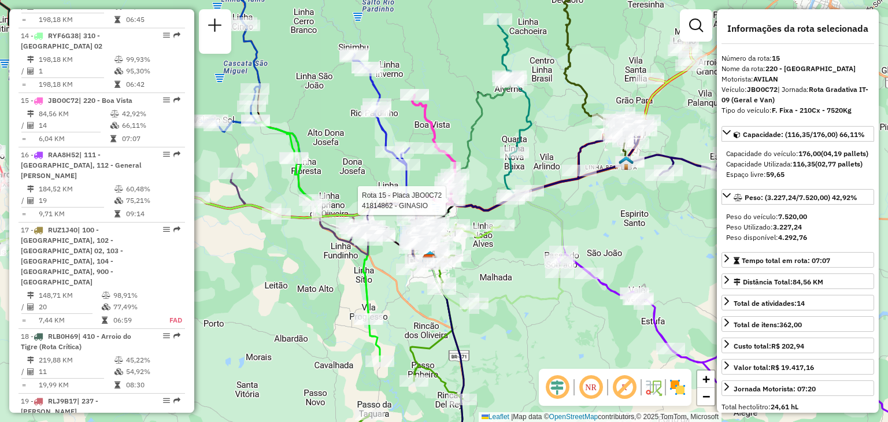
scroll to position [1351, 0]
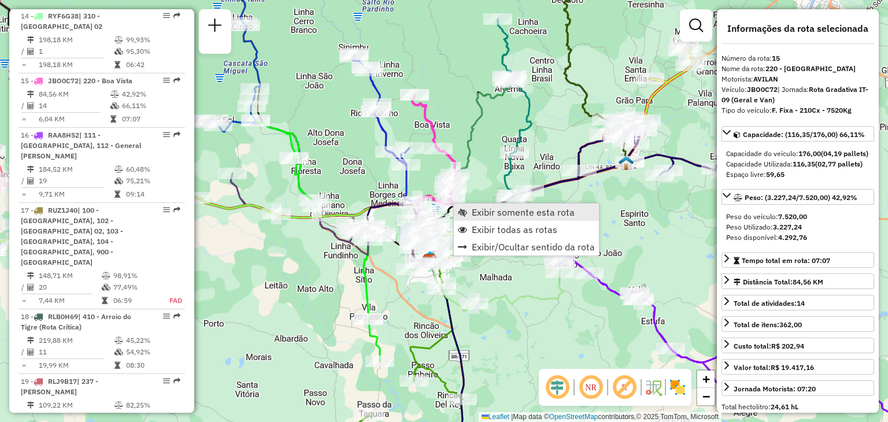
click at [467, 216] on link "Exibir somente esta rota" at bounding box center [526, 212] width 145 height 17
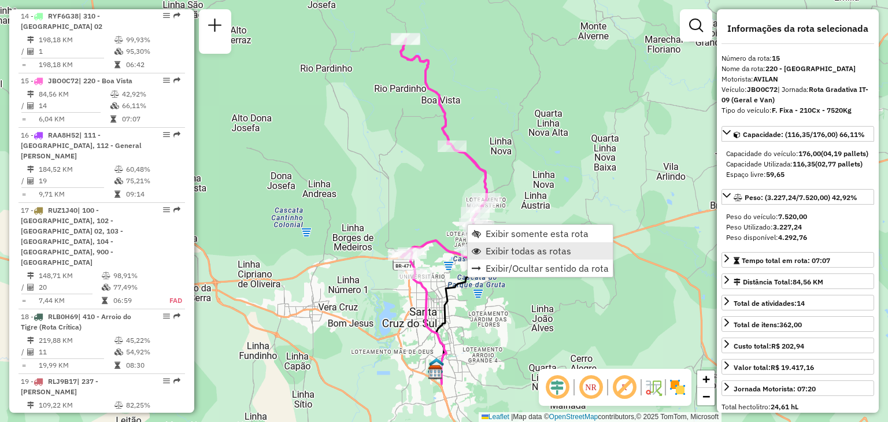
drag, startPoint x: 486, startPoint y: 249, endPoint x: 482, endPoint y: 242, distance: 7.5
click at [487, 250] on span "Exibir todas as rotas" at bounding box center [529, 250] width 86 height 9
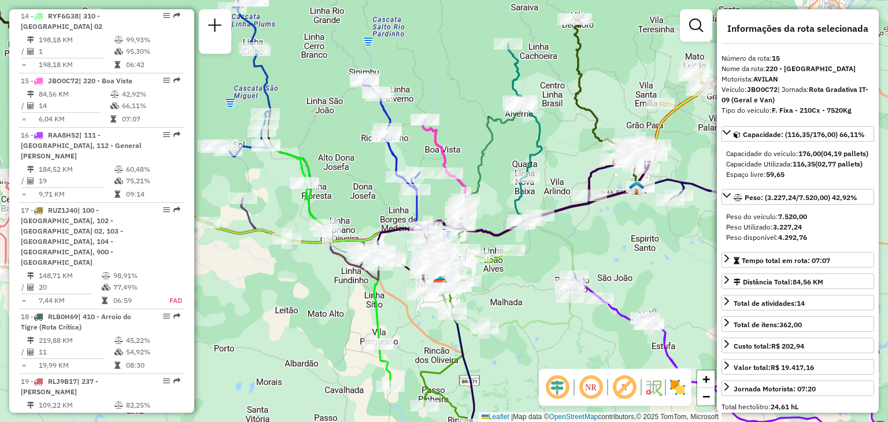
drag, startPoint x: 426, startPoint y: 153, endPoint x: 440, endPoint y: 127, distance: 29.2
click at [440, 127] on div "Janela de atendimento Grade de atendimento Capacidade Transportadoras Veículos …" at bounding box center [444, 211] width 888 height 422
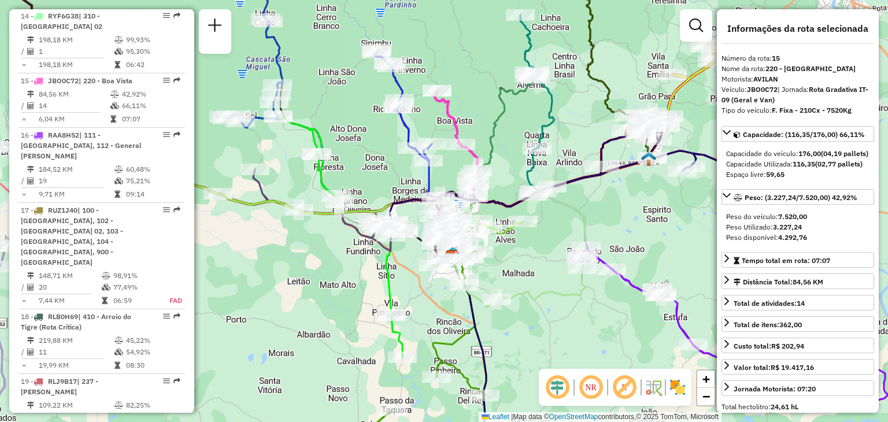
drag, startPoint x: 526, startPoint y: 265, endPoint x: 518, endPoint y: 227, distance: 38.9
click at [519, 225] on div "Janela de atendimento Grade de atendimento Capacidade Transportadoras Veículos …" at bounding box center [444, 211] width 888 height 422
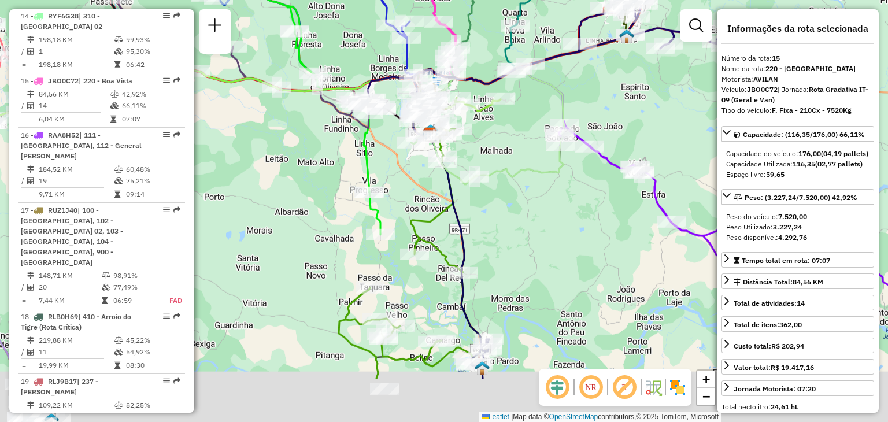
drag, startPoint x: 509, startPoint y: 249, endPoint x: 490, endPoint y: 164, distance: 86.4
click at [492, 163] on div "Janela de atendimento Grade de atendimento Capacidade Transportadoras Veículos …" at bounding box center [444, 211] width 888 height 422
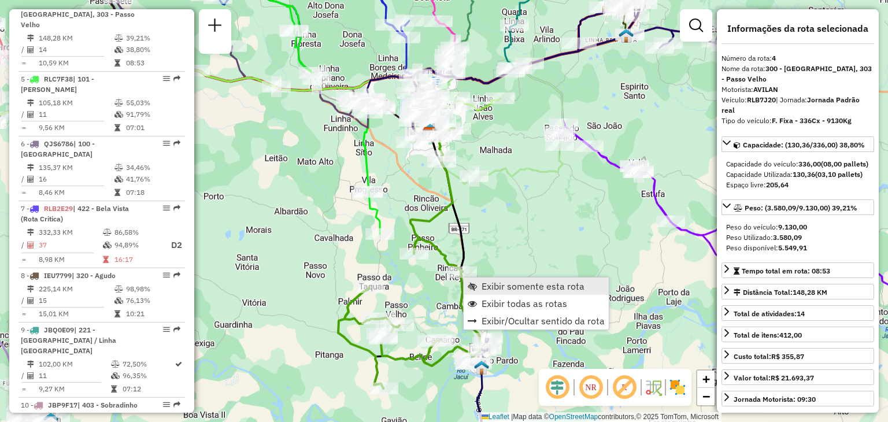
scroll to position [657, 0]
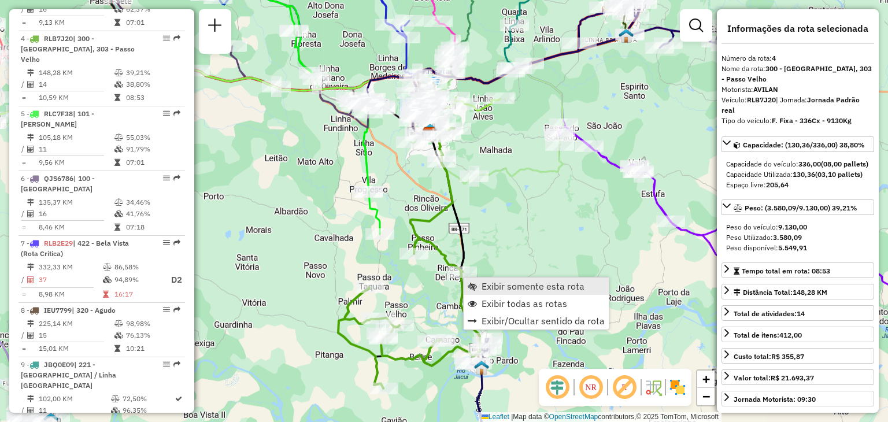
click at [489, 290] on span "Exibir somente esta rota" at bounding box center [533, 286] width 103 height 9
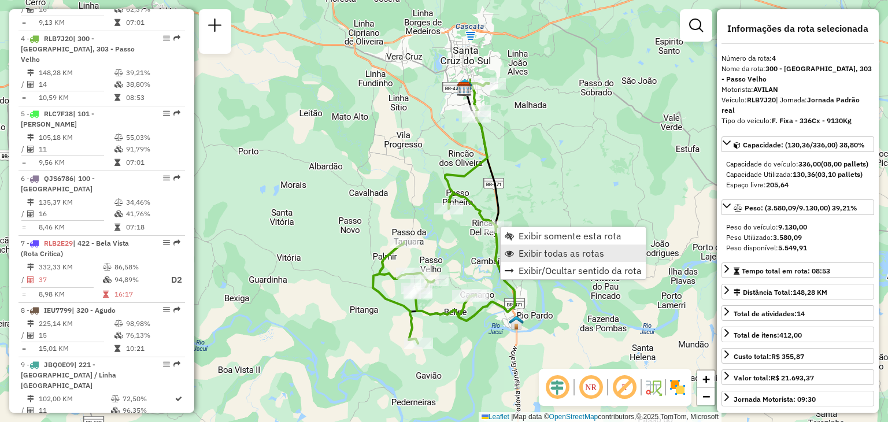
click at [519, 250] on span "Exibir todas as rotas" at bounding box center [562, 253] width 86 height 9
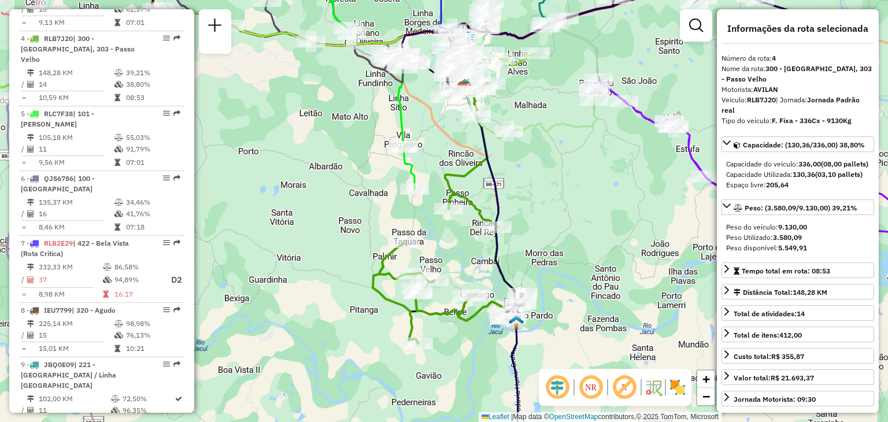
drag, startPoint x: 543, startPoint y: 230, endPoint x: 539, endPoint y: 179, distance: 51.0
click at [539, 179] on div "Janela de atendimento Grade de atendimento Capacidade Transportadoras Veículos …" at bounding box center [444, 211] width 888 height 422
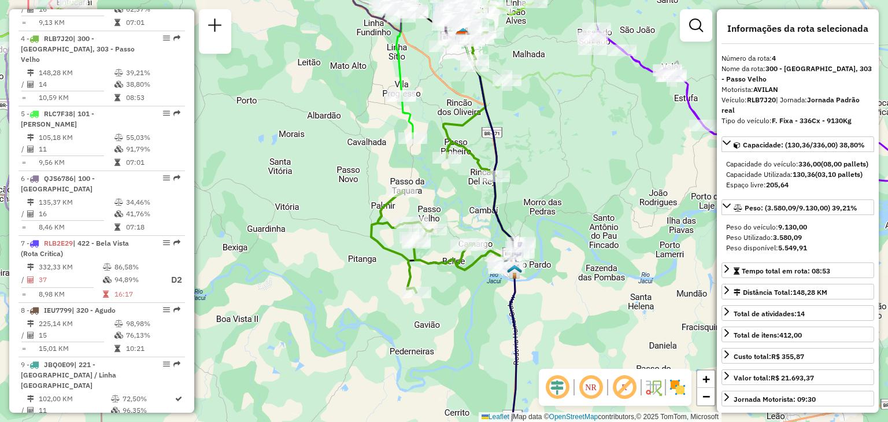
drag, startPoint x: 566, startPoint y: 248, endPoint x: 556, endPoint y: 107, distance: 141.4
click at [556, 108] on div "Janela de atendimento Grade de atendimento Capacidade Transportadoras Veículos …" at bounding box center [444, 211] width 888 height 422
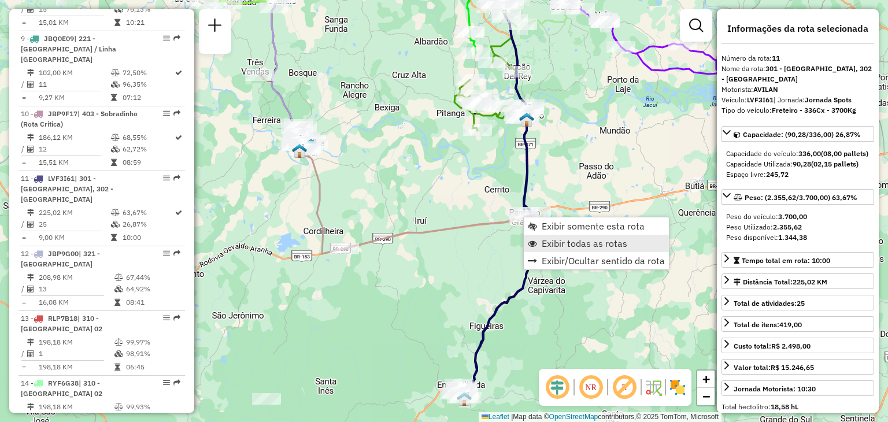
scroll to position [1092, 0]
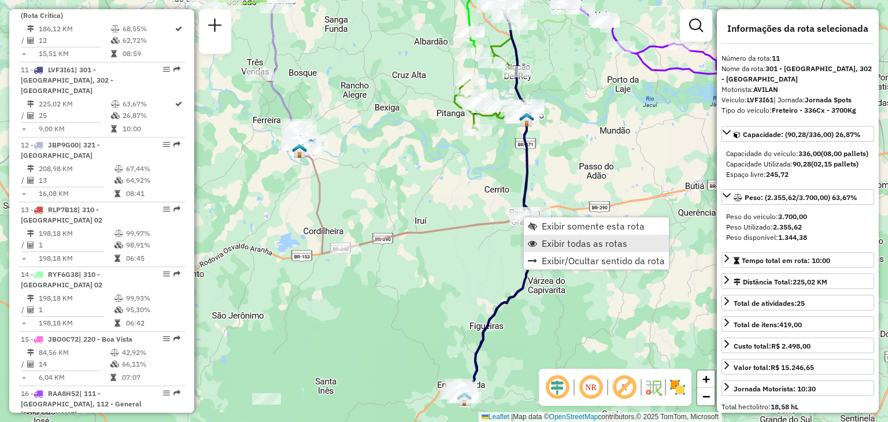
click at [538, 239] on link "Exibir todas as rotas" at bounding box center [596, 243] width 145 height 17
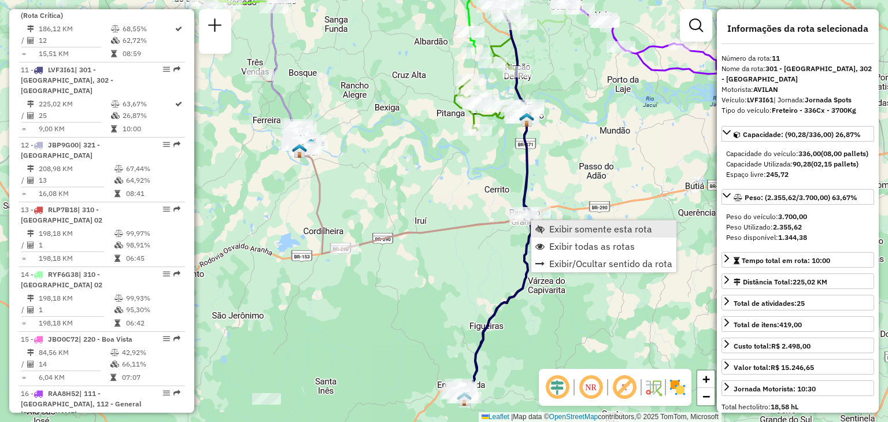
click at [541, 234] on link "Exibir somente esta rota" at bounding box center [604, 228] width 145 height 17
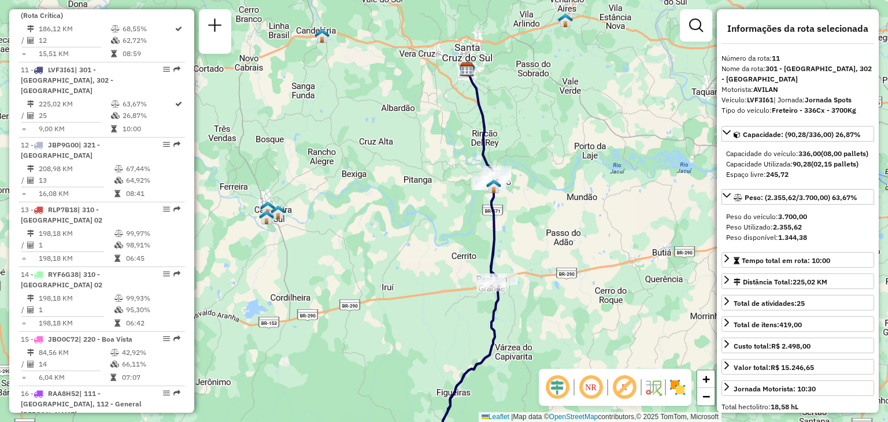
drag, startPoint x: 497, startPoint y: 190, endPoint x: 514, endPoint y: 242, distance: 54.1
click at [516, 245] on div "Janela de atendimento Grade de atendimento Capacidade Transportadoras Veículos …" at bounding box center [444, 211] width 888 height 422
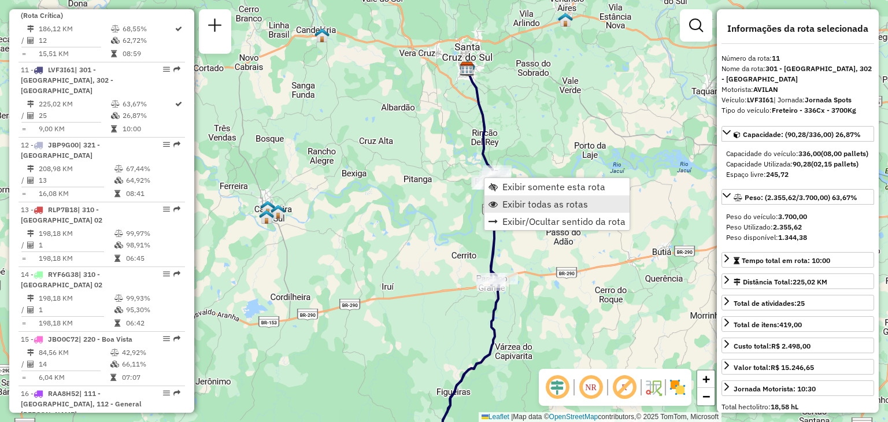
click at [504, 201] on span "Exibir todas as rotas" at bounding box center [546, 204] width 86 height 9
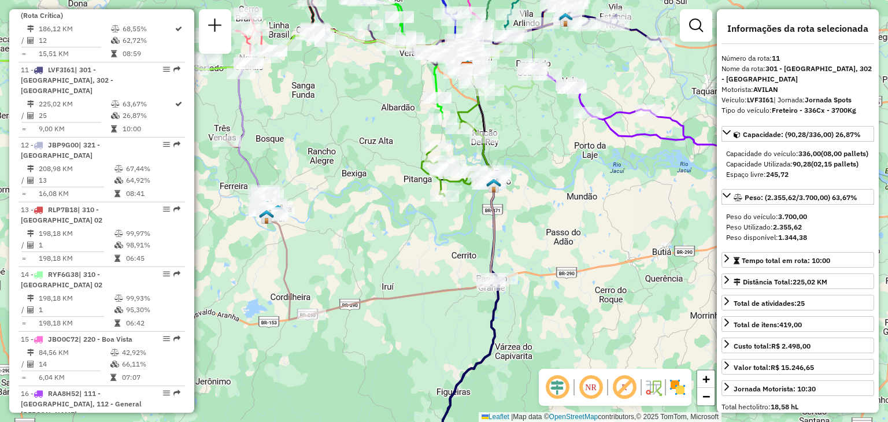
drag, startPoint x: 397, startPoint y: 181, endPoint x: 409, endPoint y: 218, distance: 39.1
click at [409, 218] on div "Rota 4 - Placa RLB7J20 41816231 - [PERSON_NAME] Rota 4 - Placa RLB7J20 41860748…" at bounding box center [444, 211] width 888 height 422
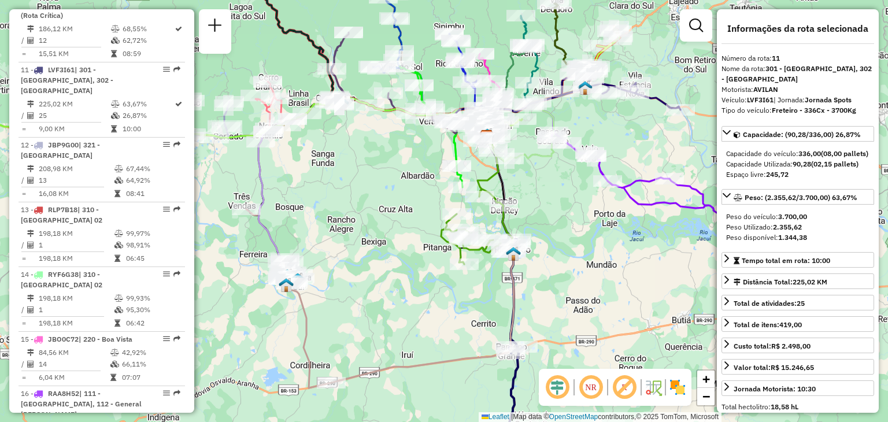
drag, startPoint x: 389, startPoint y: 167, endPoint x: 403, endPoint y: 202, distance: 37.4
click at [398, 205] on div "Janela de atendimento Grade de atendimento Capacidade Transportadoras Veículos …" at bounding box center [444, 211] width 888 height 422
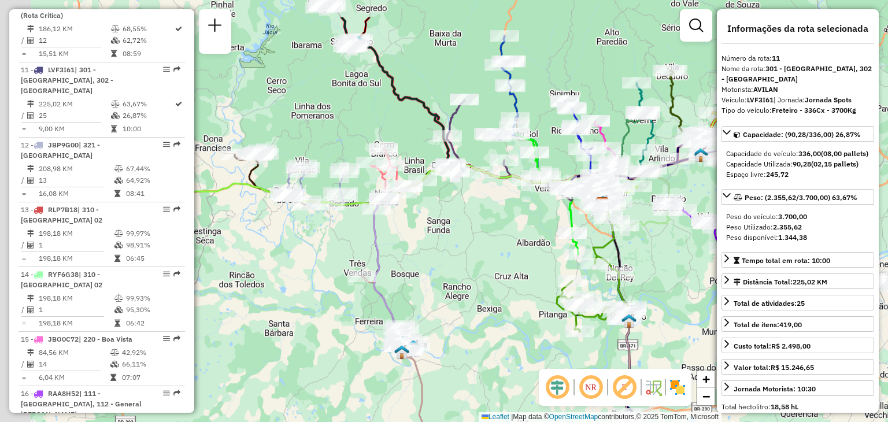
drag, startPoint x: 395, startPoint y: 172, endPoint x: 510, endPoint y: 231, distance: 129.1
click at [510, 231] on div "Janela de atendimento Grade de atendimento Capacidade Transportadoras Veículos …" at bounding box center [444, 211] width 888 height 422
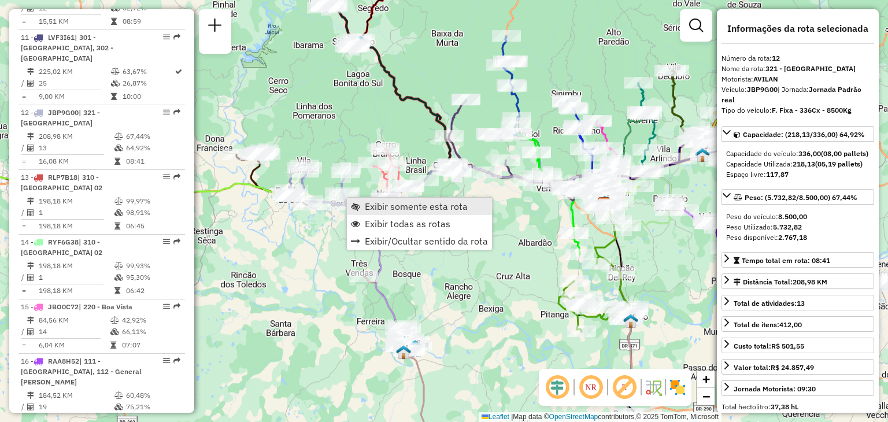
scroll to position [1157, 0]
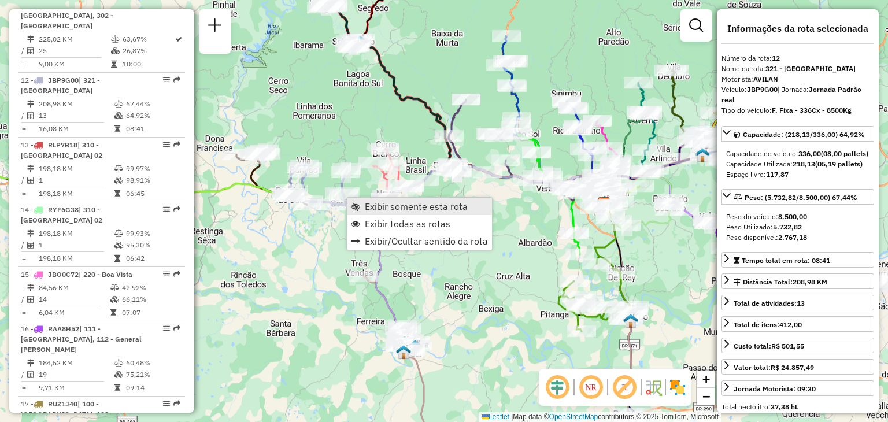
click at [356, 203] on span "Exibir somente esta rota" at bounding box center [355, 206] width 9 height 9
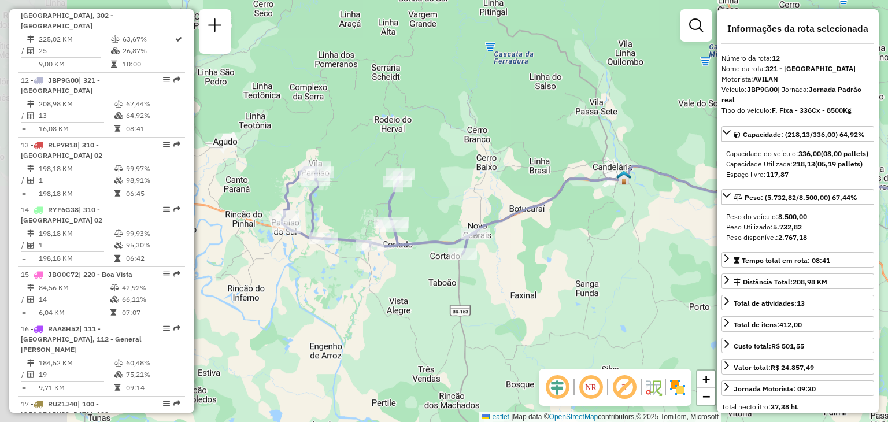
drag, startPoint x: 330, startPoint y: 218, endPoint x: 486, endPoint y: 217, distance: 156.2
click at [486, 217] on div "Janela de atendimento Grade de atendimento Capacidade Transportadoras Veículos …" at bounding box center [444, 211] width 888 height 422
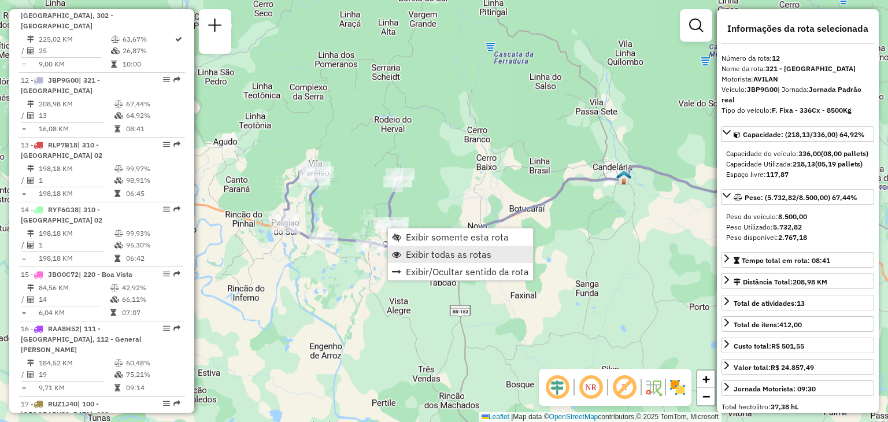
click at [423, 254] on span "Exibir todas as rotas" at bounding box center [449, 254] width 86 height 9
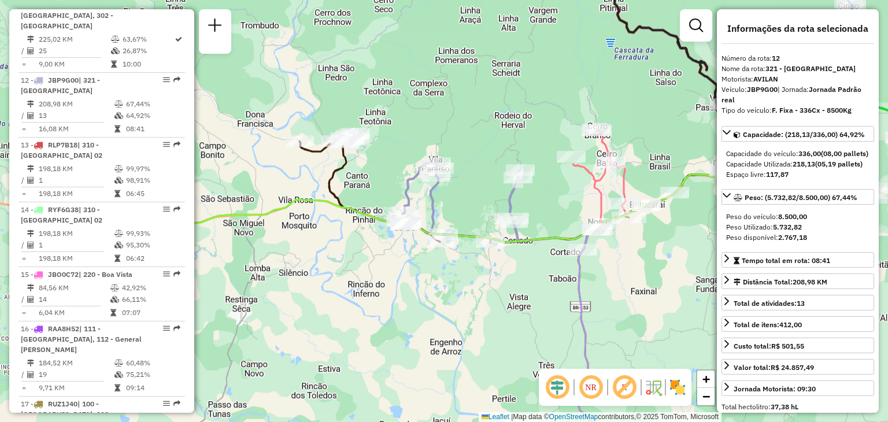
drag, startPoint x: 279, startPoint y: 183, endPoint x: 400, endPoint y: 180, distance: 120.9
click at [400, 180] on div "Janela de atendimento Grade de atendimento Capacidade Transportadoras Veículos …" at bounding box center [444, 211] width 888 height 422
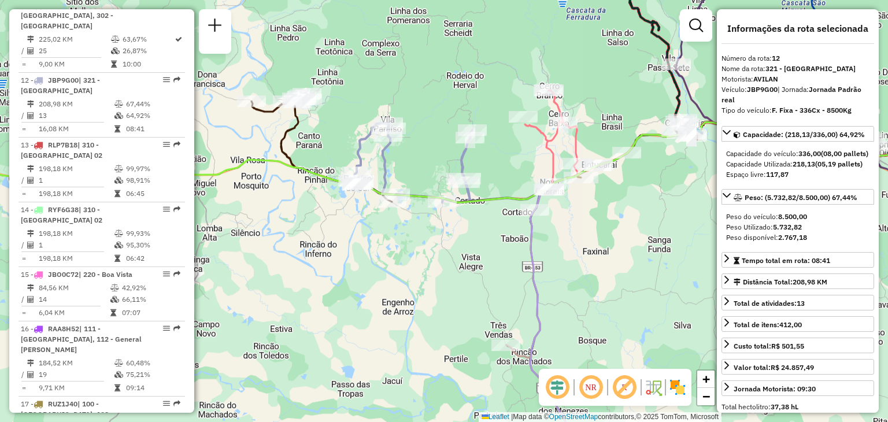
drag, startPoint x: 582, startPoint y: 214, endPoint x: 534, endPoint y: 174, distance: 62.4
click at [534, 174] on div "Janela de atendimento Grade de atendimento Capacidade Transportadoras Veículos …" at bounding box center [444, 211] width 888 height 422
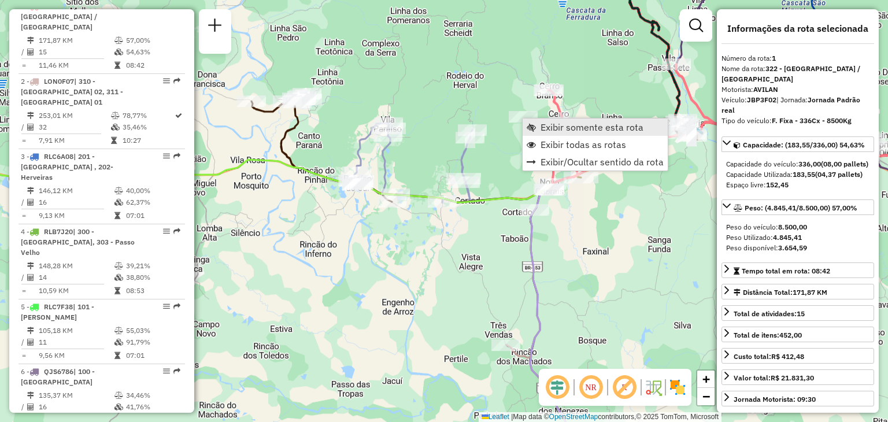
scroll to position [464, 0]
click at [551, 127] on span "Exibir somente esta rota" at bounding box center [592, 127] width 103 height 9
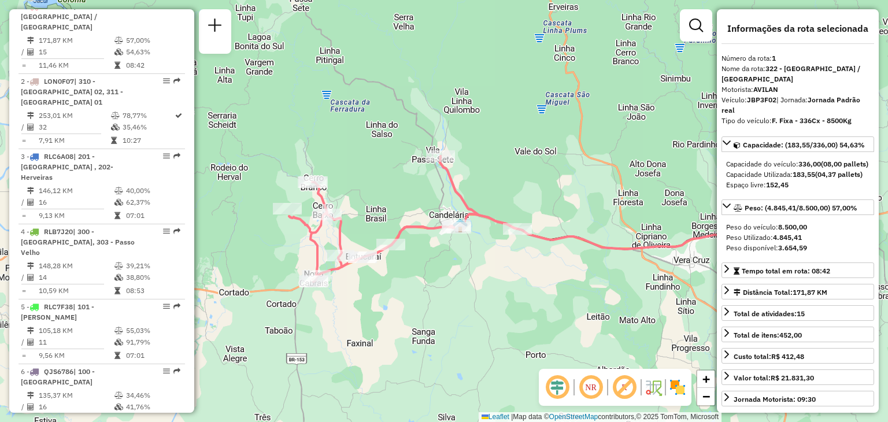
drag, startPoint x: 317, startPoint y: 238, endPoint x: 364, endPoint y: 247, distance: 47.6
click at [396, 255] on div "Janela de atendimento Grade de atendimento Capacidade Transportadoras Veículos …" at bounding box center [444, 211] width 888 height 422
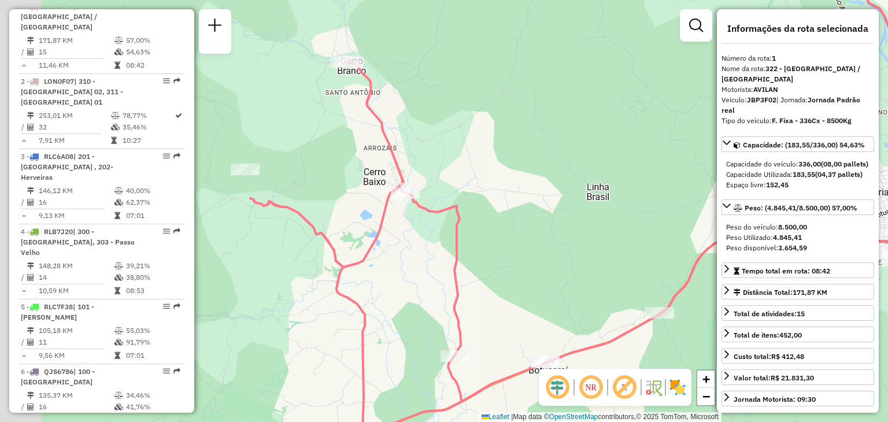
drag, startPoint x: 378, startPoint y: 233, endPoint x: 398, endPoint y: 239, distance: 20.7
click at [398, 239] on div "Janela de atendimento Grade de atendimento Capacidade Transportadoras Veículos …" at bounding box center [444, 211] width 888 height 422
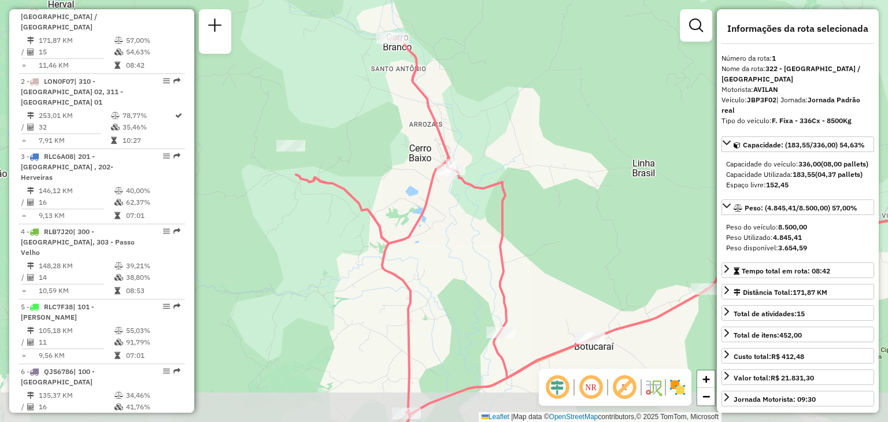
drag, startPoint x: 517, startPoint y: 261, endPoint x: 516, endPoint y: 200, distance: 60.7
click at [516, 200] on div "Janela de atendimento Grade de atendimento Capacidade Transportadoras Veículos …" at bounding box center [444, 211] width 888 height 422
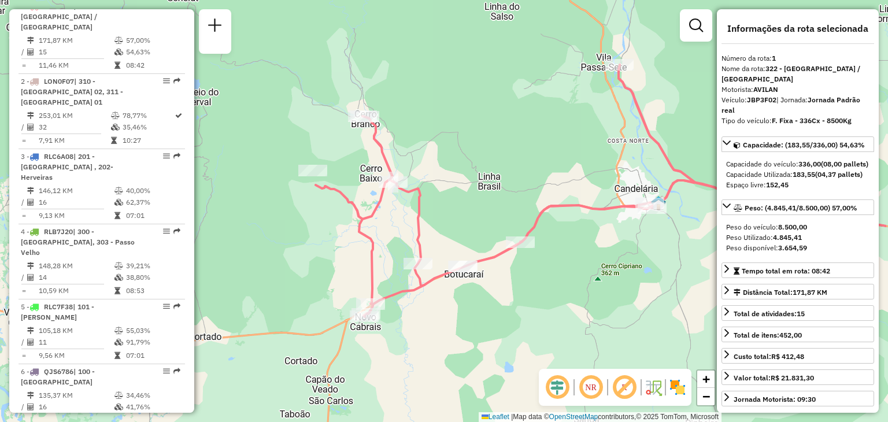
drag, startPoint x: 532, startPoint y: 227, endPoint x: 463, endPoint y: 230, distance: 68.9
click at [463, 230] on div "Janela de atendimento Grade de atendimento Capacidade Transportadoras Veículos …" at bounding box center [444, 211] width 888 height 422
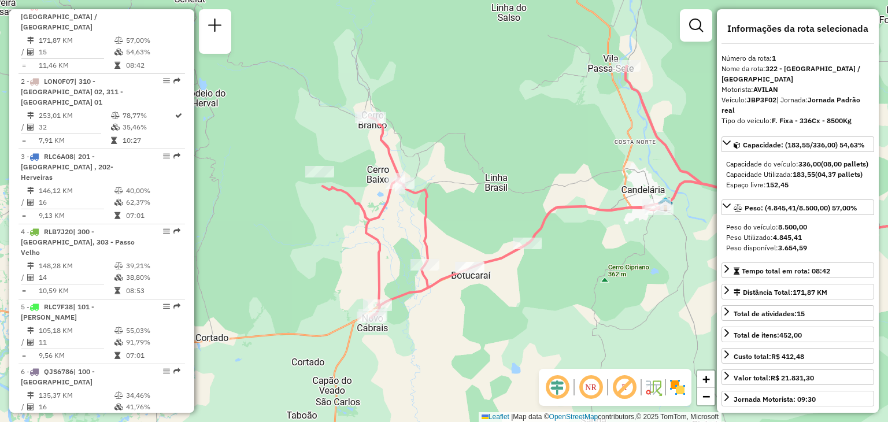
drag, startPoint x: 460, startPoint y: 223, endPoint x: 470, endPoint y: 222, distance: 9.9
click at [470, 222] on div "Janela de atendimento Grade de atendimento Capacidade Transportadoras Veículos …" at bounding box center [444, 211] width 888 height 422
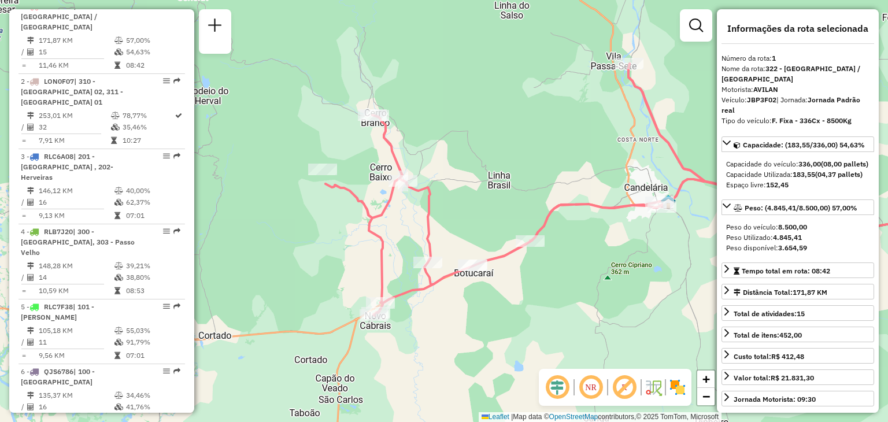
drag, startPoint x: 478, startPoint y: 209, endPoint x: 471, endPoint y: 205, distance: 8.0
click at [472, 206] on div "Janela de atendimento Grade de atendimento Capacidade Transportadoras Veículos …" at bounding box center [444, 211] width 888 height 422
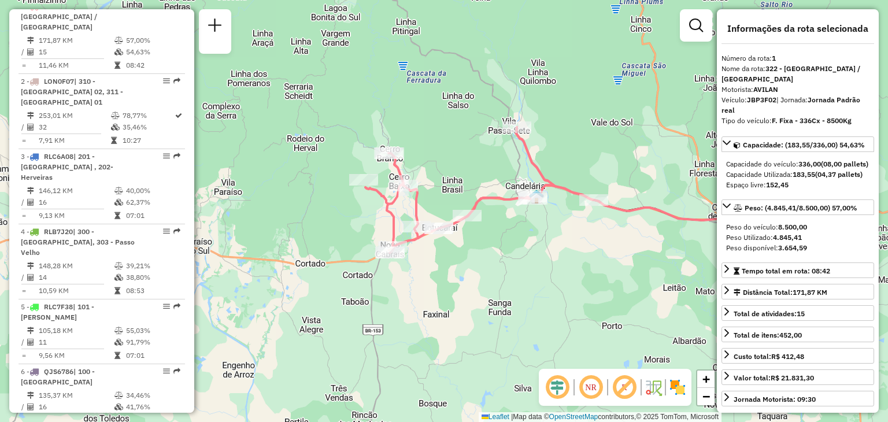
drag, startPoint x: 501, startPoint y: 128, endPoint x: 463, endPoint y: 163, distance: 50.8
click at [463, 163] on div "Janela de atendimento Grade de atendimento Capacidade Transportadoras Veículos …" at bounding box center [444, 211] width 888 height 422
click at [765, 100] on strong "JBP3F02" at bounding box center [761, 99] width 29 height 9
click at [765, 99] on strong "JBP3F02" at bounding box center [761, 99] width 29 height 9
copy strong "JBP3F02"
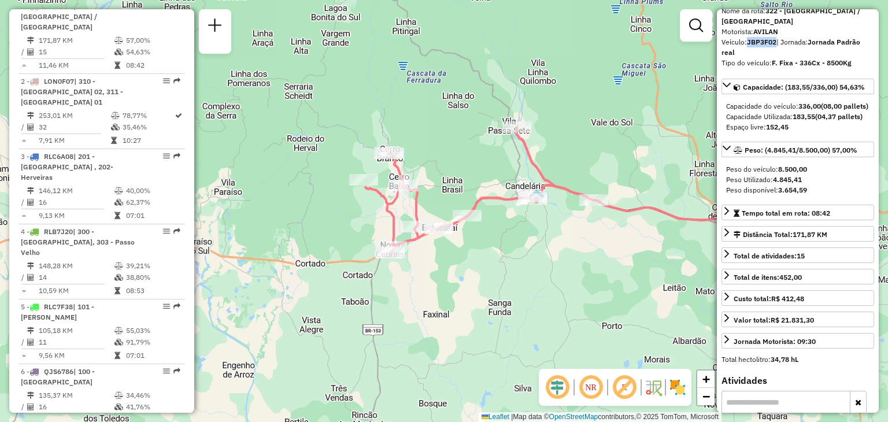
scroll to position [0, 0]
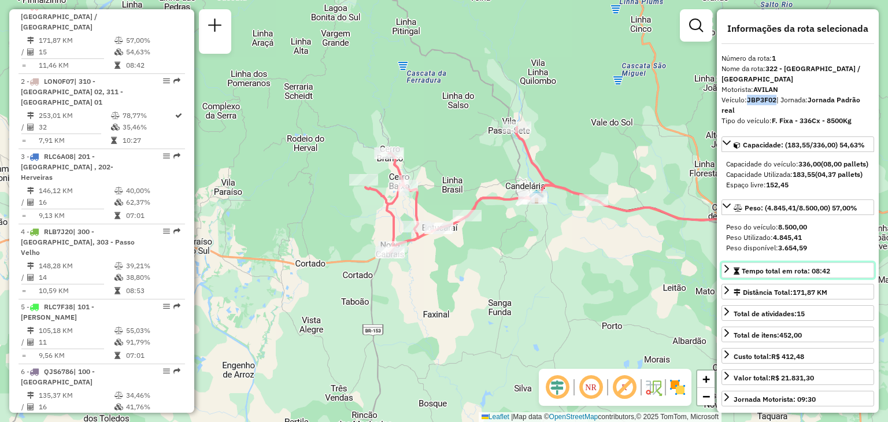
click at [805, 275] on span "Tempo total em rota: 08:42" at bounding box center [786, 271] width 88 height 9
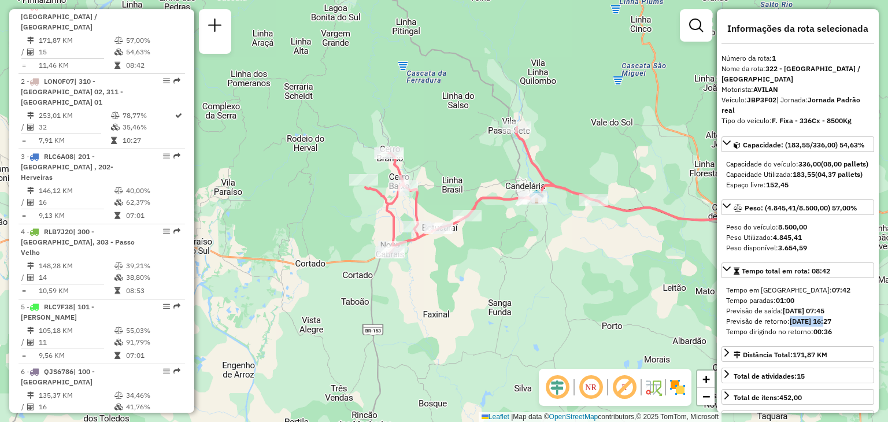
drag, startPoint x: 790, startPoint y: 342, endPoint x: 826, endPoint y: 343, distance: 35.9
click at [828, 326] on strong "[DATE] 16:27" at bounding box center [811, 321] width 42 height 9
copy strong "[DATE]"
click at [810, 65] on strong "322 - [GEOGRAPHIC_DATA] / [GEOGRAPHIC_DATA]" at bounding box center [791, 73] width 139 height 19
click at [832, 132] on div "**********" at bounding box center [798, 211] width 162 height 404
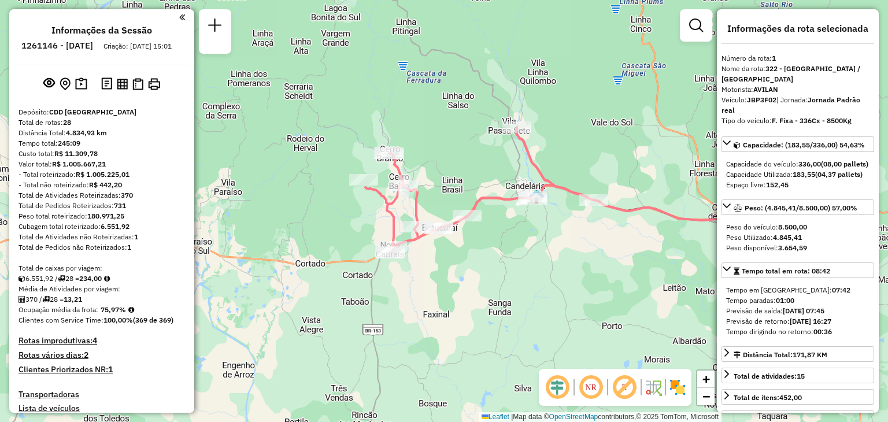
drag, startPoint x: 50, startPoint y: 43, endPoint x: 147, endPoint y: 45, distance: 96.6
click at [96, 45] on li "1261146 - [DATE]" at bounding box center [58, 47] width 78 height 15
copy h6 "1261146 - [DATE]"
